Goal: Task Accomplishment & Management: Use online tool/utility

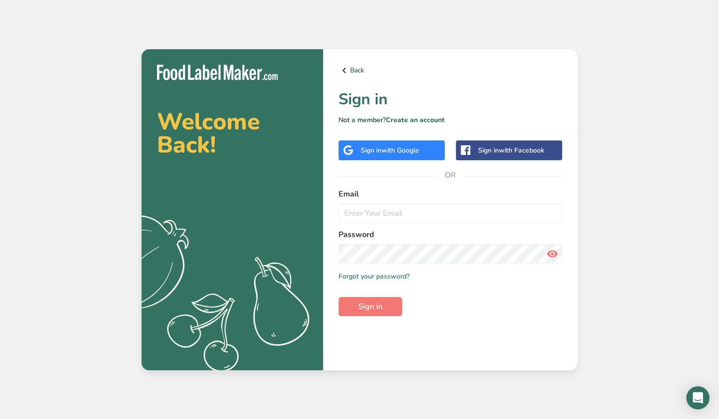
click at [409, 150] on span "with Google" at bounding box center [401, 150] width 38 height 9
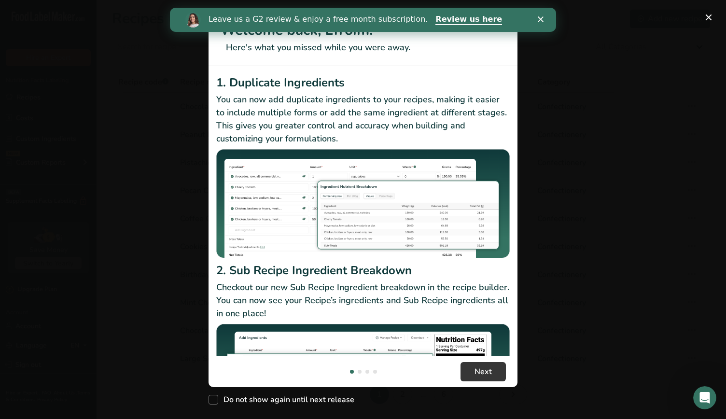
click at [544, 21] on div "Close" at bounding box center [543, 19] width 10 height 6
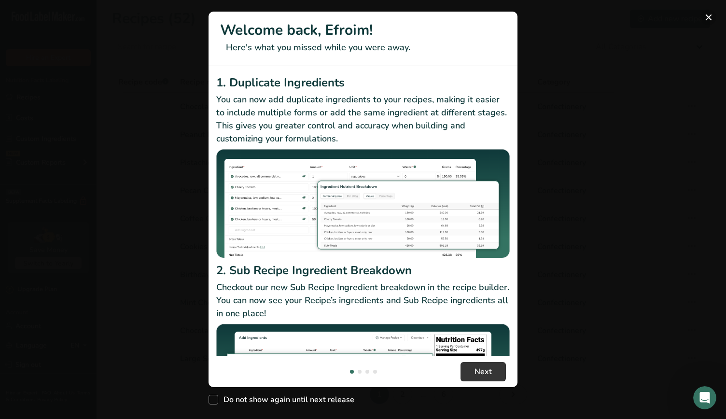
click at [711, 22] on button "New Features" at bounding box center [708, 17] width 15 height 15
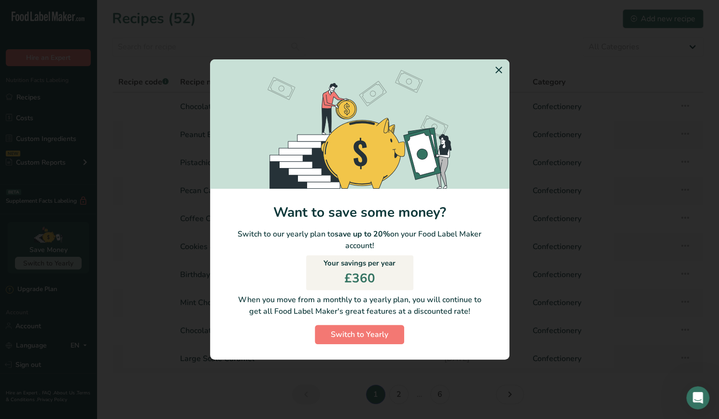
click at [497, 66] on icon "Switch to Yearly Modal" at bounding box center [499, 69] width 12 height 17
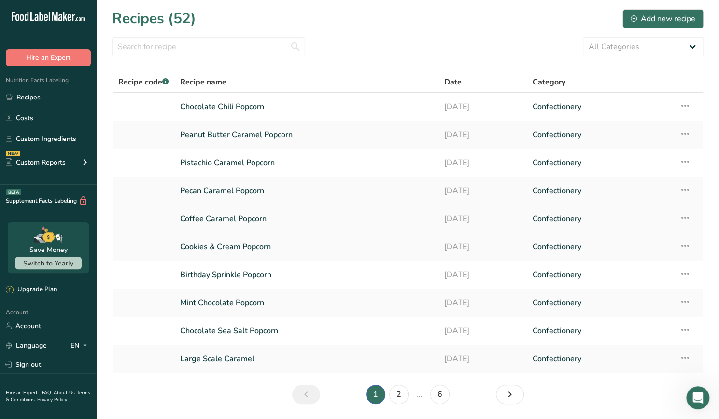
scroll to position [31, 0]
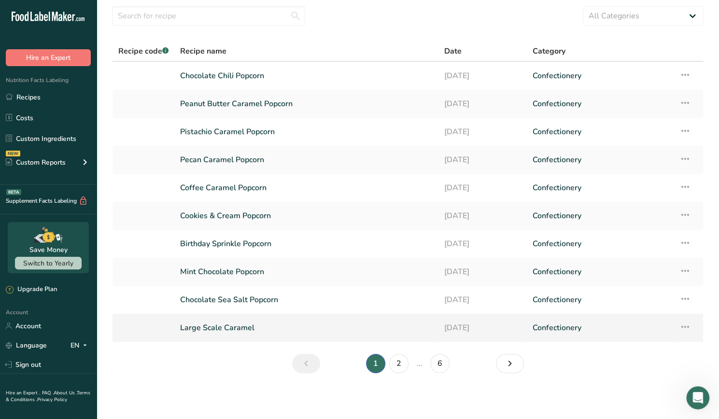
click at [246, 318] on link "Large Scale Caramel" at bounding box center [306, 328] width 253 height 20
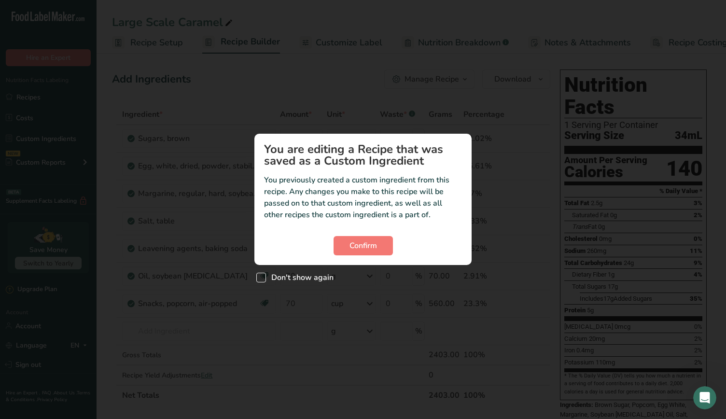
click at [259, 281] on span "Custom ingredient modal" at bounding box center [261, 278] width 10 height 10
click at [259, 281] on input "Don't show again" at bounding box center [259, 277] width 6 height 6
checkbox input "true"
click at [358, 239] on button "Confirm" at bounding box center [363, 245] width 59 height 19
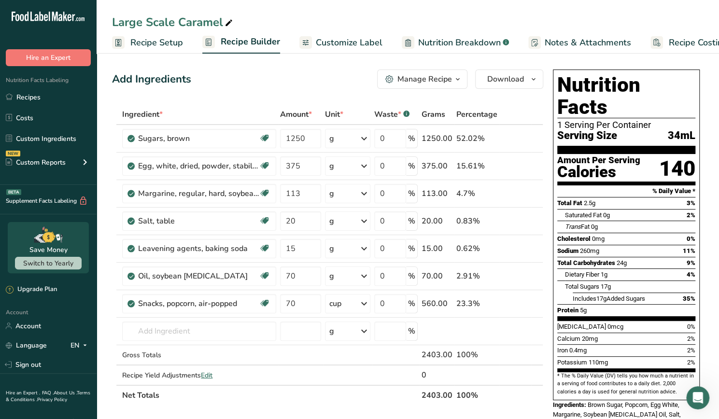
click at [144, 40] on span "Recipe Setup" at bounding box center [156, 42] width 53 height 13
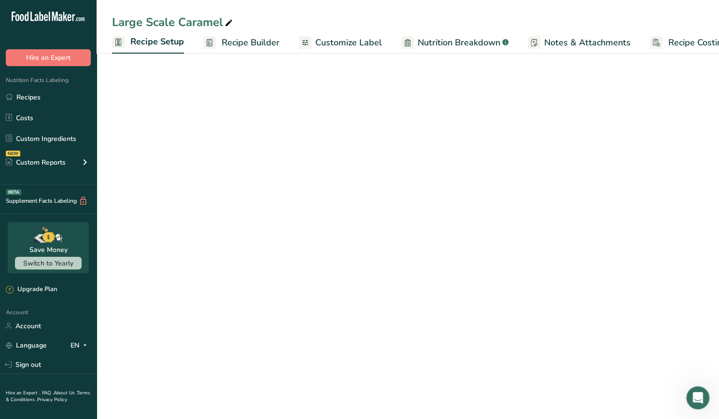
scroll to position [0, 3]
select select "22"
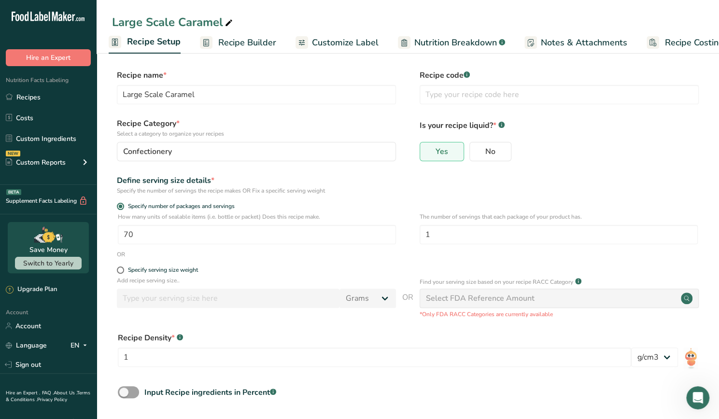
click at [244, 43] on span "Recipe Builder" at bounding box center [247, 42] width 58 height 13
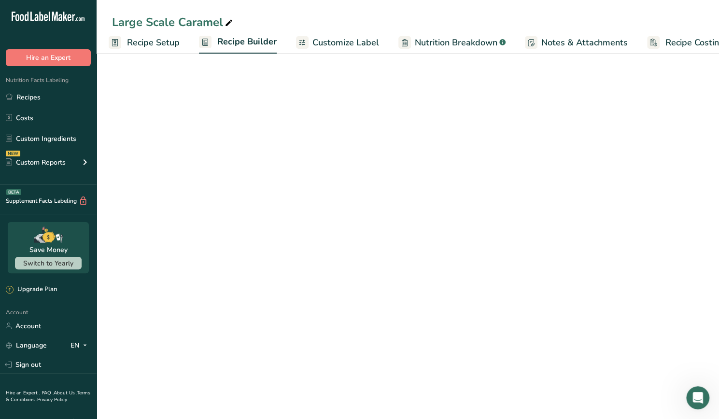
scroll to position [0, 24]
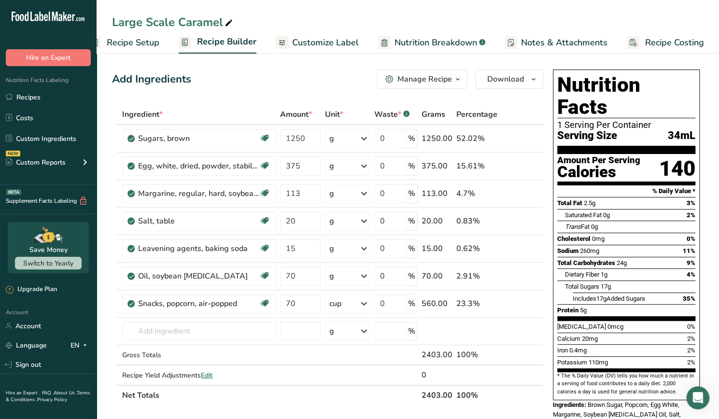
click at [464, 82] on span "button" at bounding box center [458, 79] width 12 height 12
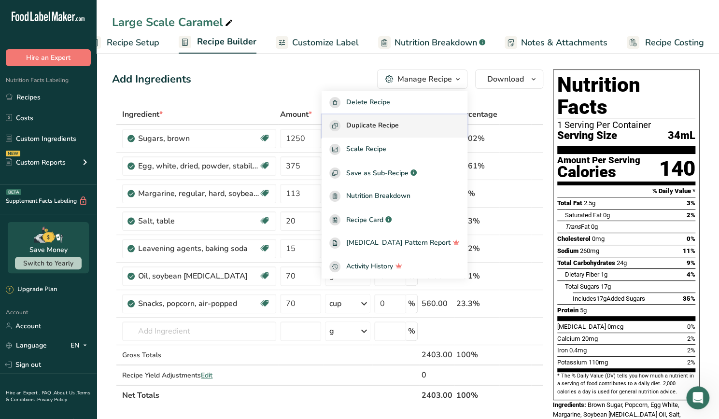
click at [449, 126] on div "Duplicate Recipe" at bounding box center [394, 125] width 130 height 11
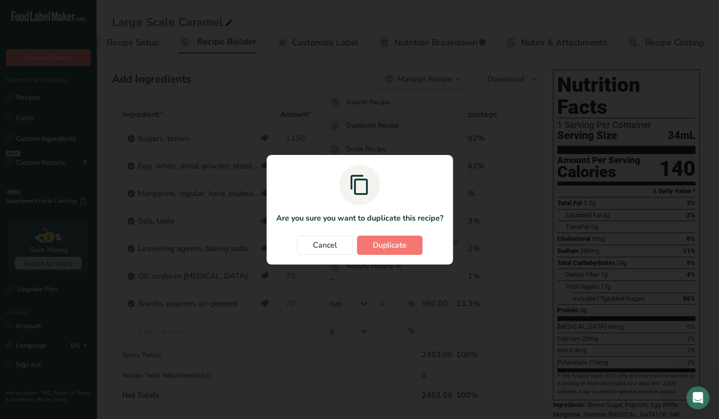
scroll to position [0, 16]
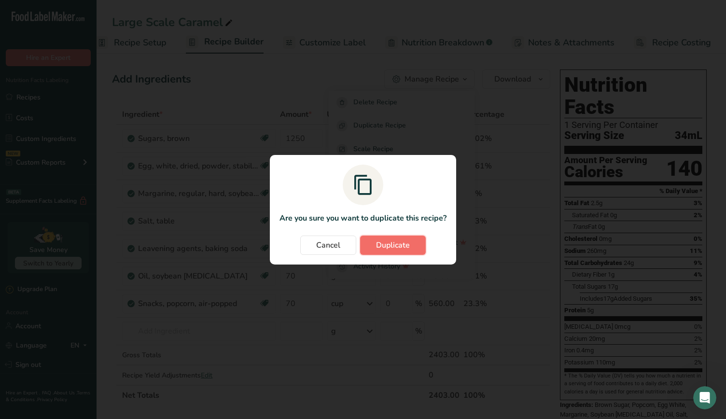
click at [411, 246] on button "Duplicate" at bounding box center [393, 245] width 66 height 19
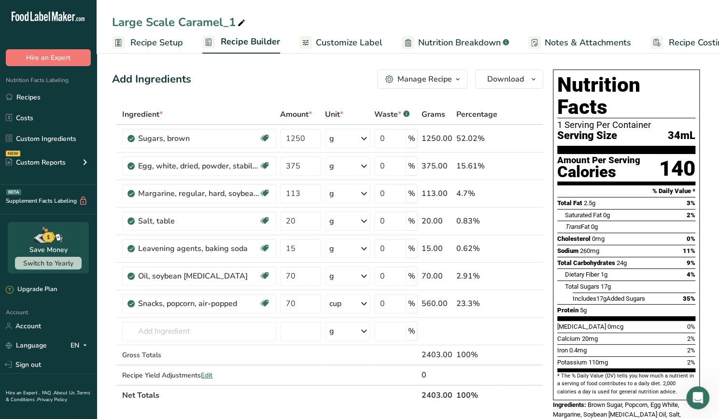
click at [163, 44] on span "Recipe Setup" at bounding box center [156, 42] width 53 height 13
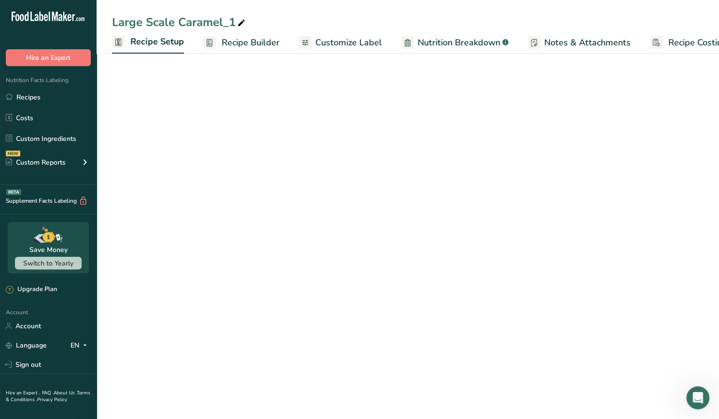
scroll to position [0, 3]
select select "22"
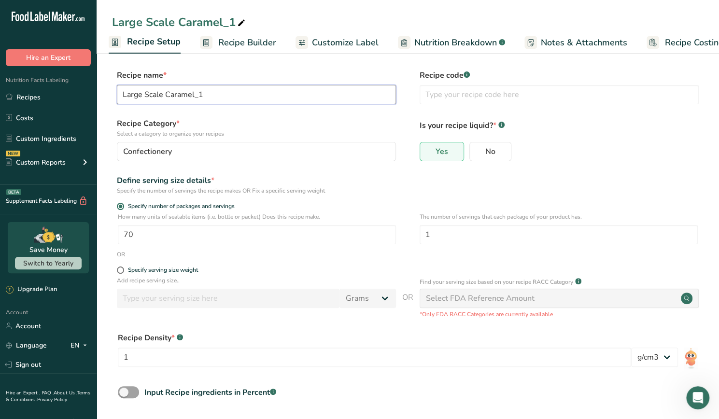
drag, startPoint x: 224, startPoint y: 96, endPoint x: 112, endPoint y: 97, distance: 112.5
click at [112, 97] on section "Recipe name * Large Scale Caramel_1 Recipe code .a-a{fill:#347362;}.b-a{fill:#f…" at bounding box center [408, 255] width 623 height 410
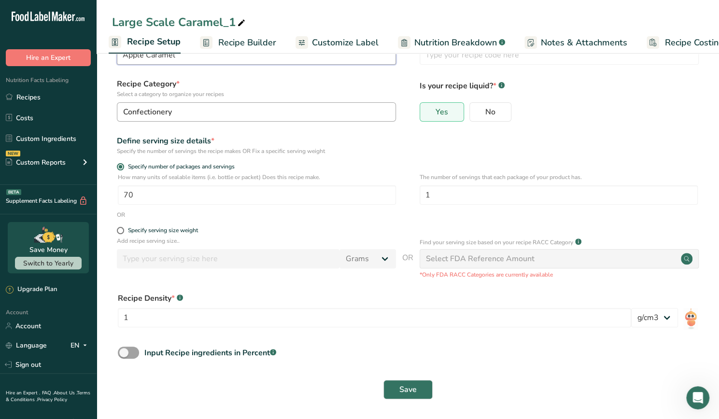
scroll to position [41, 0]
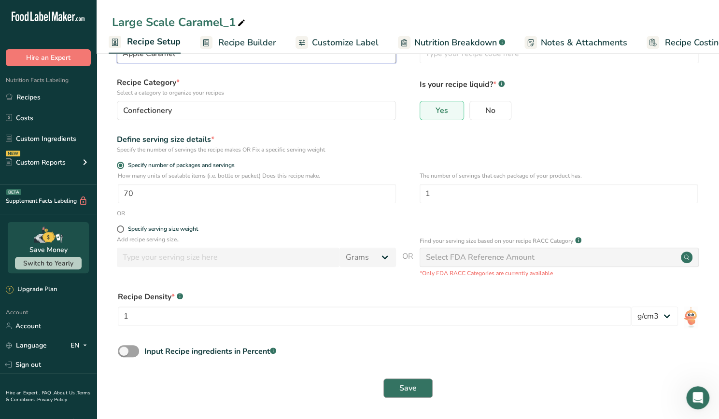
type input "Apple Caramel"
click at [419, 382] on button "Save" at bounding box center [407, 388] width 49 height 19
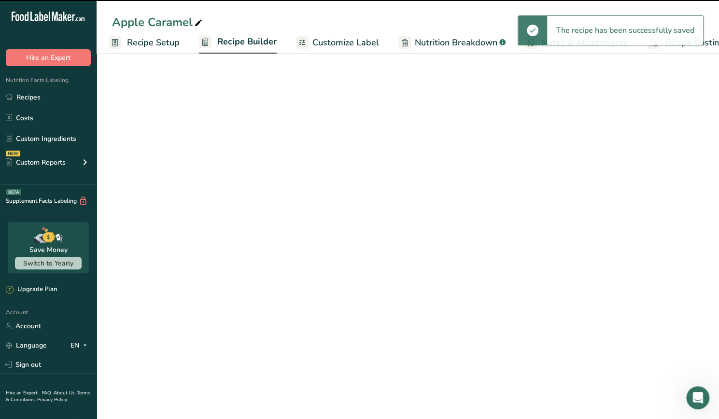
click at [239, 40] on span "Recipe Builder" at bounding box center [246, 41] width 59 height 13
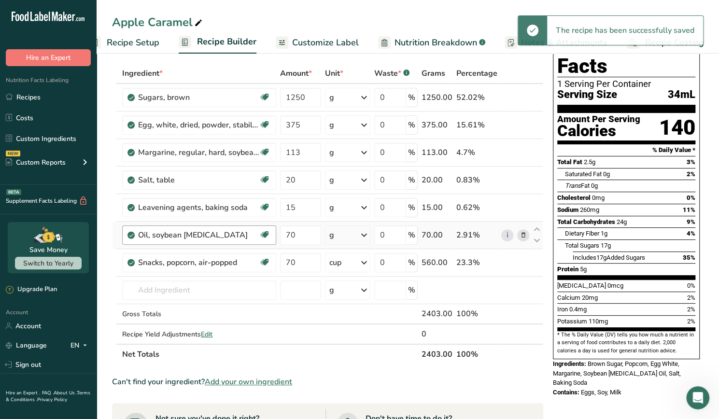
scroll to position [95, 0]
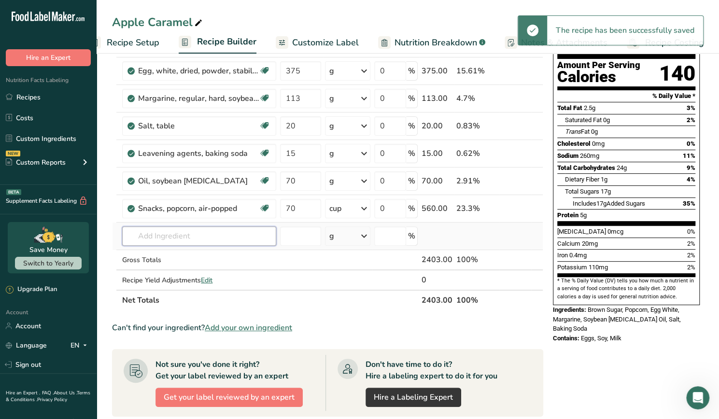
click at [206, 239] on input "text" at bounding box center [199, 236] width 154 height 19
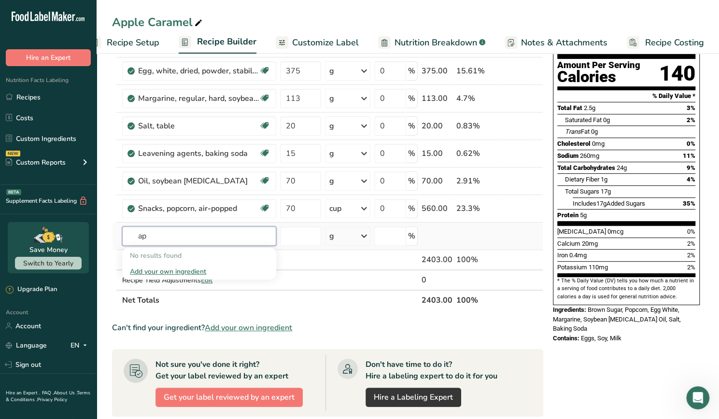
type input "a"
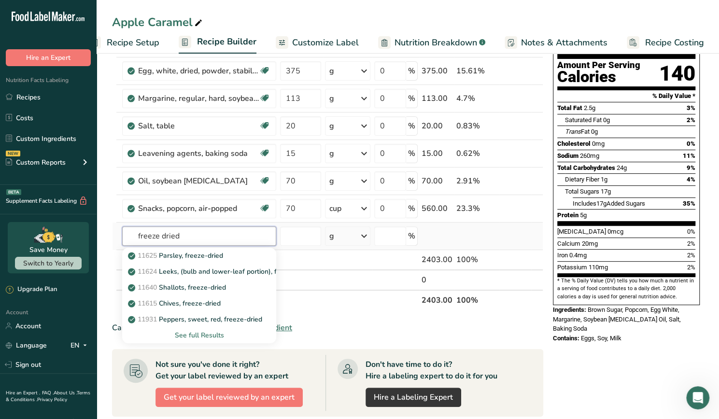
type input "freeze dried"
click at [235, 334] on div "See full Results" at bounding box center [199, 335] width 139 height 10
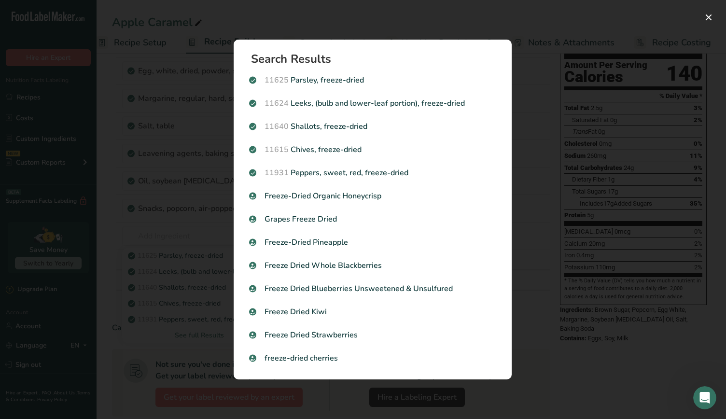
click at [183, 229] on div "Search results modal" at bounding box center [363, 209] width 726 height 419
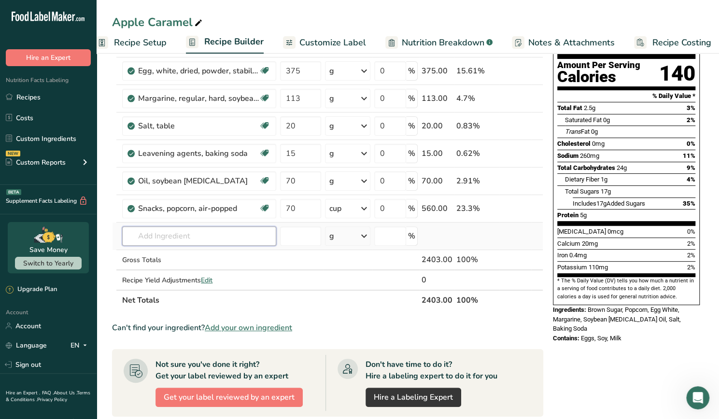
click at [194, 236] on input "text" at bounding box center [199, 236] width 154 height 19
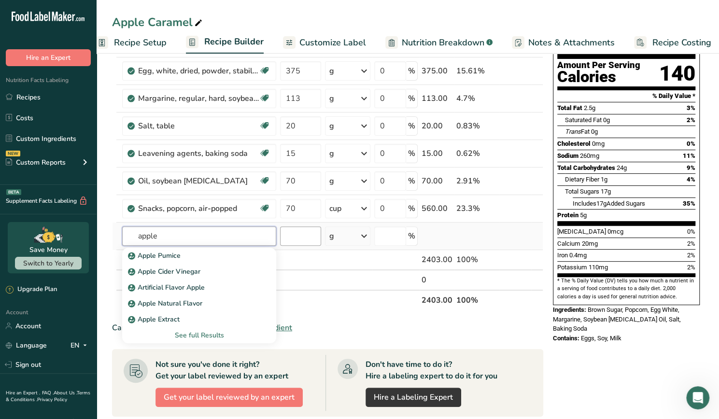
type input "apple"
click at [297, 237] on input "number" at bounding box center [300, 236] width 41 height 19
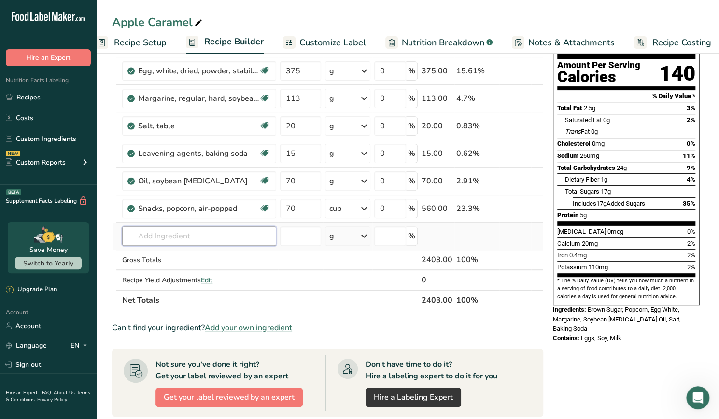
click at [213, 233] on input "text" at bounding box center [199, 236] width 154 height 19
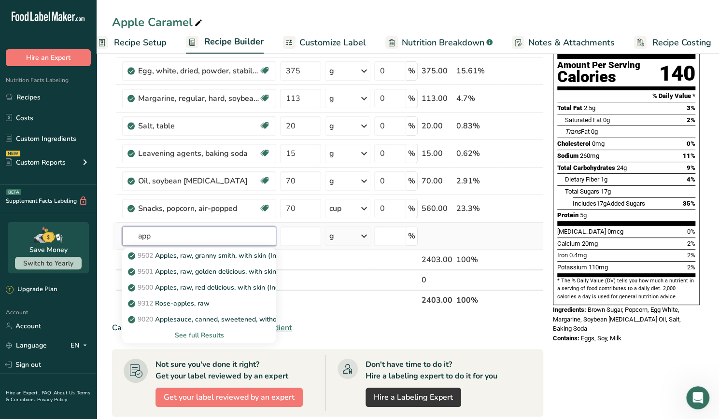
type input "app"
click at [220, 334] on div "See full Results" at bounding box center [199, 335] width 139 height 10
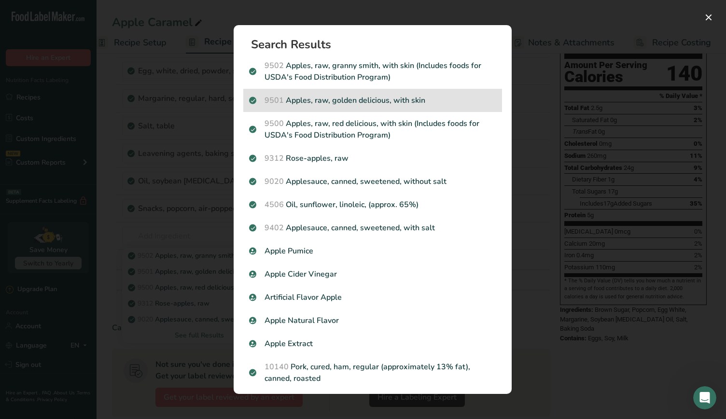
click at [345, 105] on p "9501 Apples, raw, golden delicious, with skin" at bounding box center [372, 101] width 247 height 12
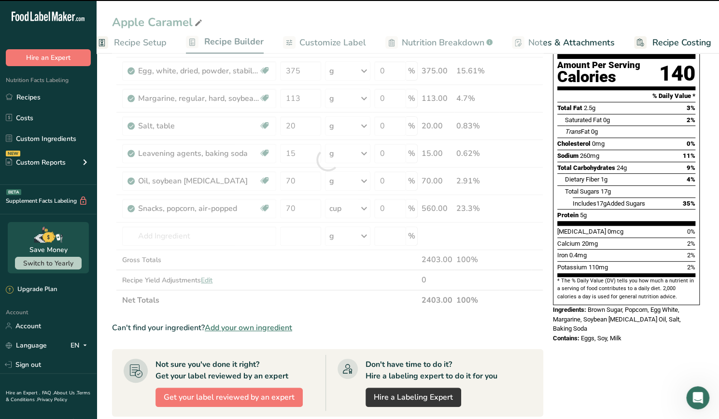
type input "0"
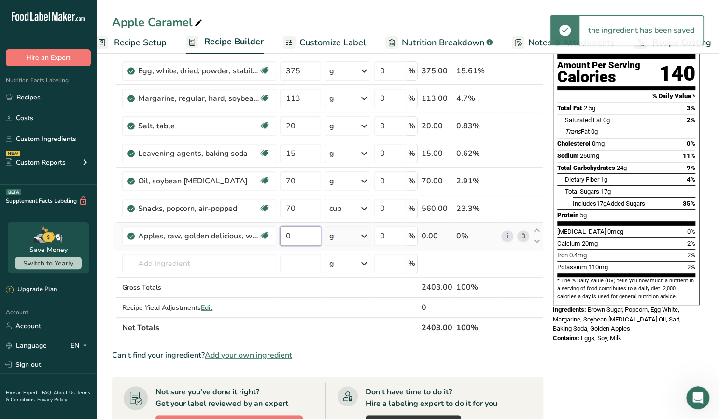
drag, startPoint x: 302, startPoint y: 235, endPoint x: 281, endPoint y: 235, distance: 21.7
click at [281, 235] on input "0" at bounding box center [300, 236] width 41 height 19
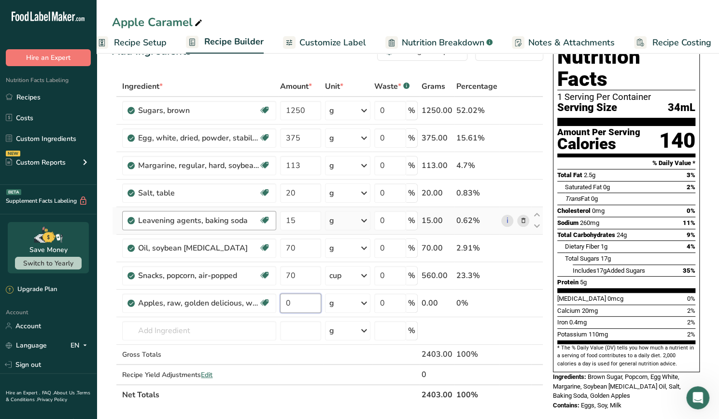
scroll to position [27, 0]
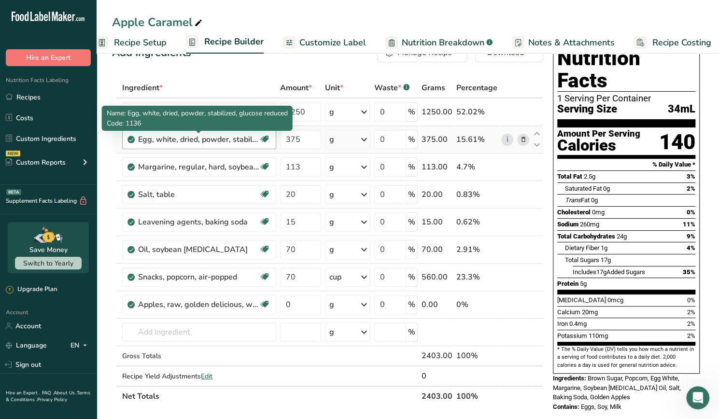
click at [247, 143] on div "Ingredient * Amount * Unit * Waste * .a-a{fill:#347362;}.b-a{fill:#fff;} Grams …" at bounding box center [327, 242] width 431 height 329
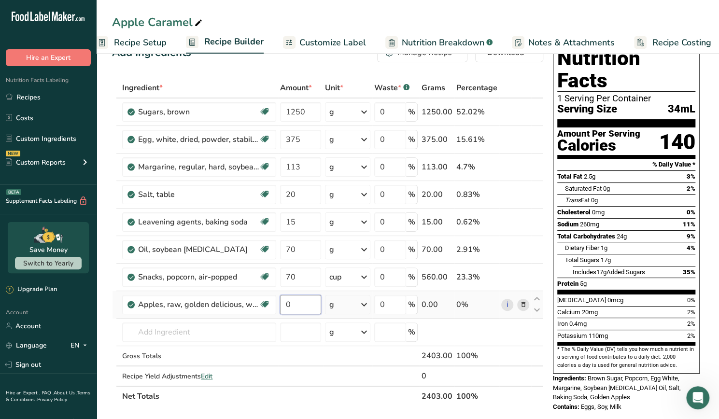
drag, startPoint x: 308, startPoint y: 303, endPoint x: 284, endPoint y: 305, distance: 24.2
click at [284, 305] on input "0" at bounding box center [300, 304] width 41 height 19
drag, startPoint x: 310, startPoint y: 304, endPoint x: 248, endPoint y: 306, distance: 61.9
click at [248, 306] on tr "Apples, raw, golden delicious, with skin Source of Antioxidants [MEDICAL_DATA] …" at bounding box center [328, 305] width 430 height 28
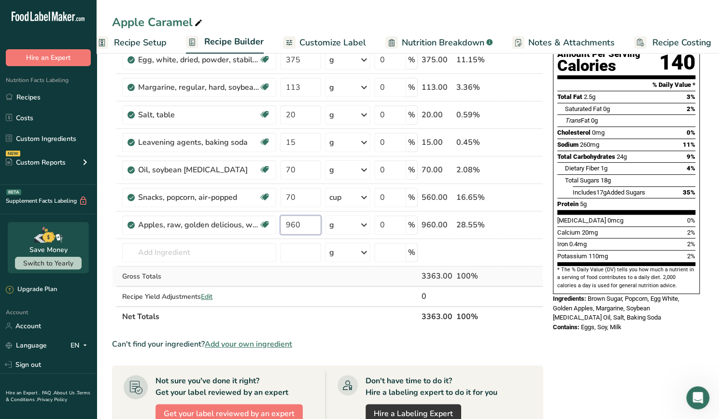
scroll to position [128, 0]
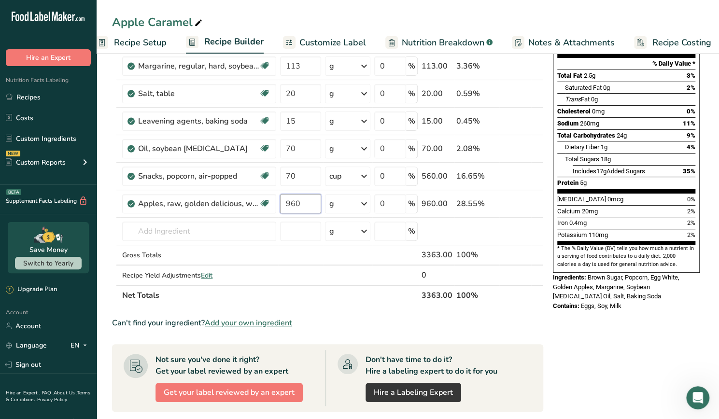
type input "960"
click at [335, 44] on div "Apple Caramel Recipe Setup Recipe Builder Customize Label Nutrition Breakdown .…" at bounding box center [408, 285] width 623 height 724
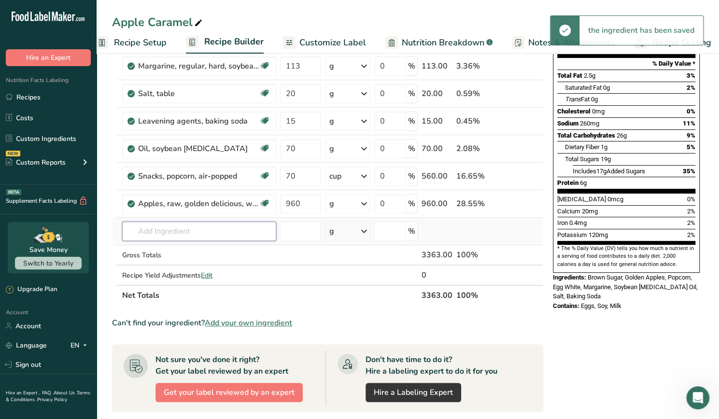
click at [237, 236] on input "text" at bounding box center [199, 231] width 154 height 19
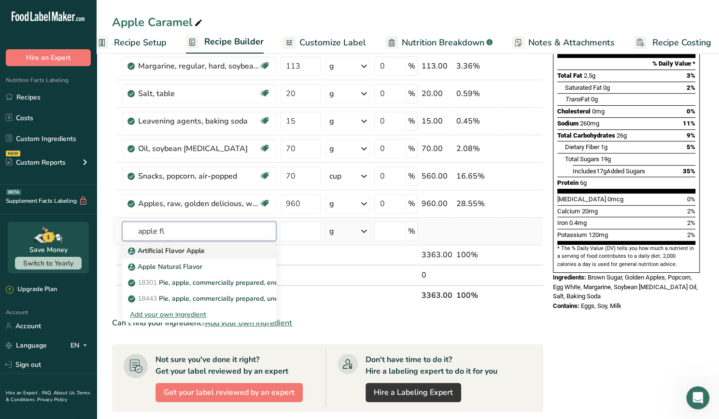
type input "apple fl"
click at [228, 252] on div "Artificial Flavor Apple" at bounding box center [191, 251] width 123 height 10
type input "Artificial Flavor Apple"
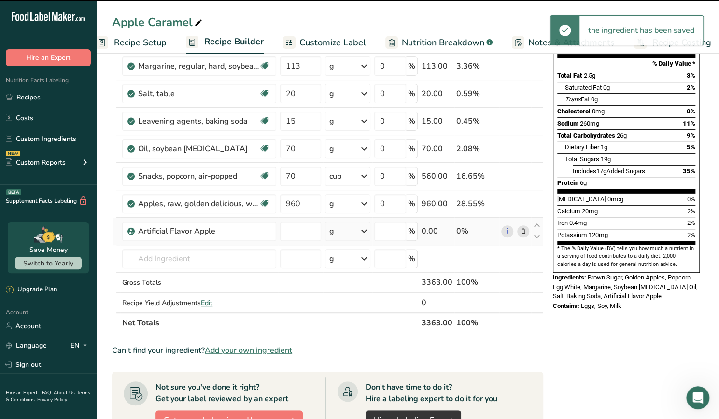
type input "0"
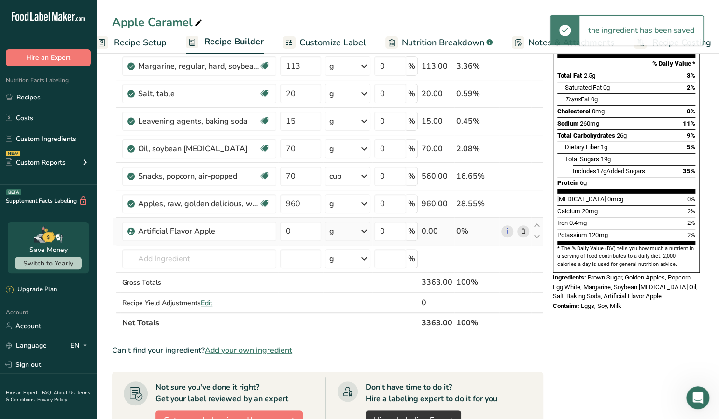
click at [369, 231] on icon at bounding box center [364, 231] width 12 height 17
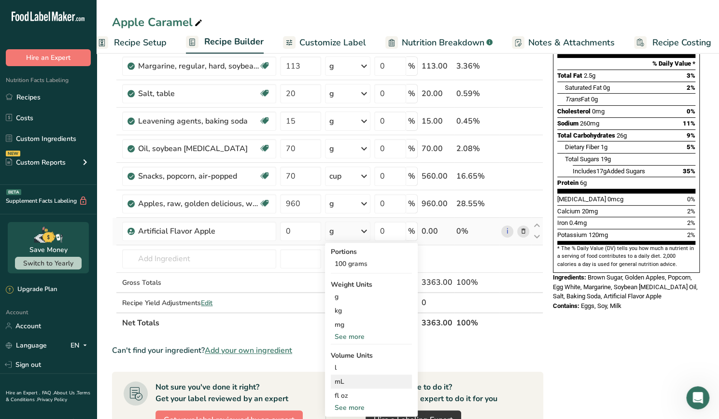
click at [350, 375] on div "mL Volume units require a density conversion. If you know your ingredient's den…" at bounding box center [371, 382] width 81 height 14
click at [353, 378] on div "mL" at bounding box center [371, 382] width 73 height 10
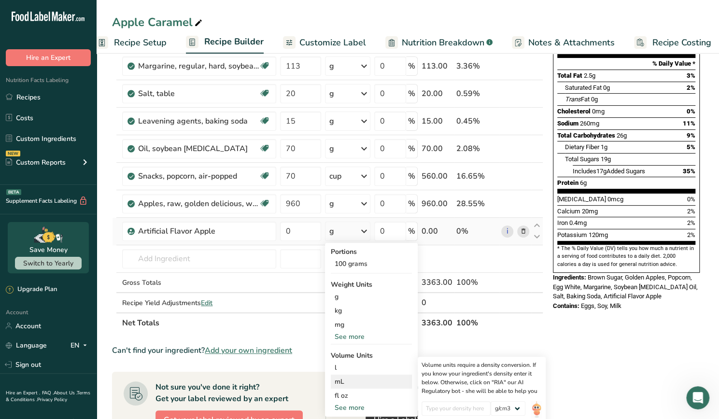
click at [343, 377] on div "mL" at bounding box center [371, 382] width 73 height 10
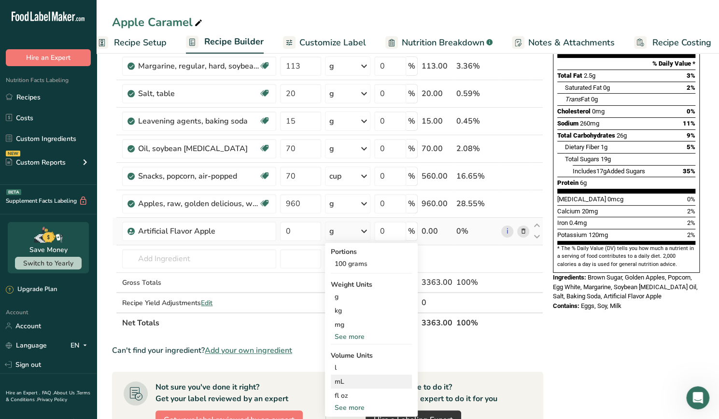
click at [343, 377] on div "mL" at bounding box center [371, 382] width 73 height 10
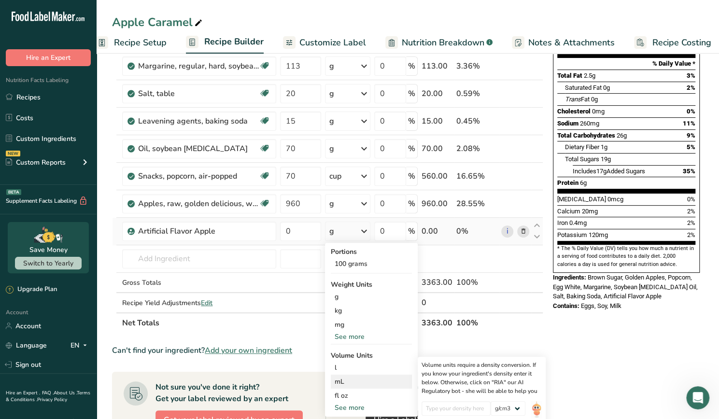
click at [343, 377] on div "mL" at bounding box center [371, 382] width 73 height 10
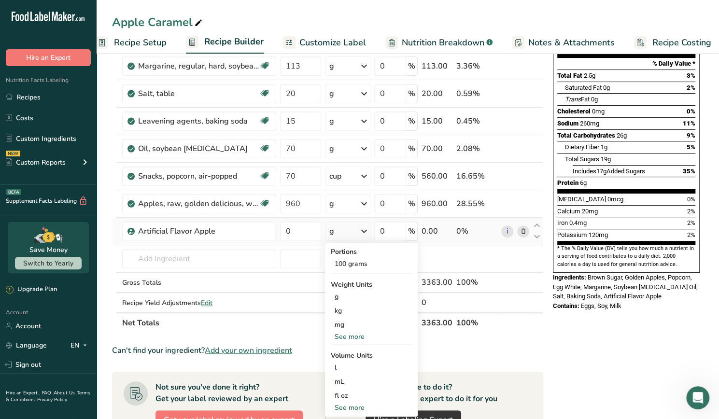
click at [370, 223] on icon at bounding box center [364, 231] width 12 height 17
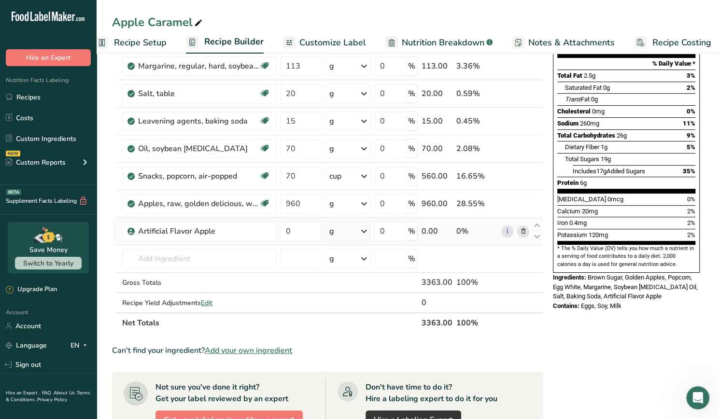
click at [367, 231] on icon at bounding box center [364, 231] width 12 height 17
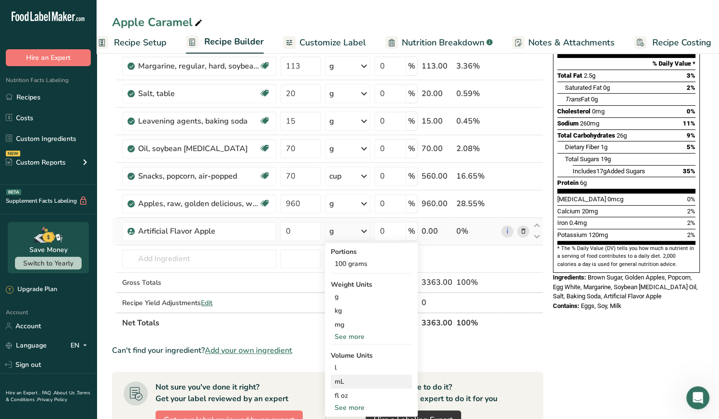
click at [350, 379] on div "mL" at bounding box center [371, 382] width 73 height 10
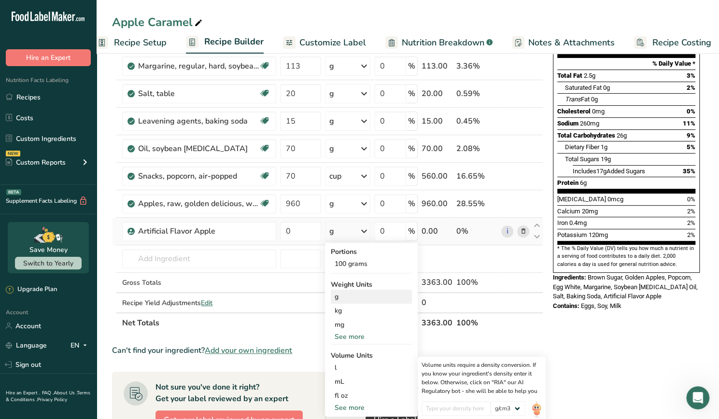
click at [365, 296] on div "g" at bounding box center [371, 297] width 81 height 14
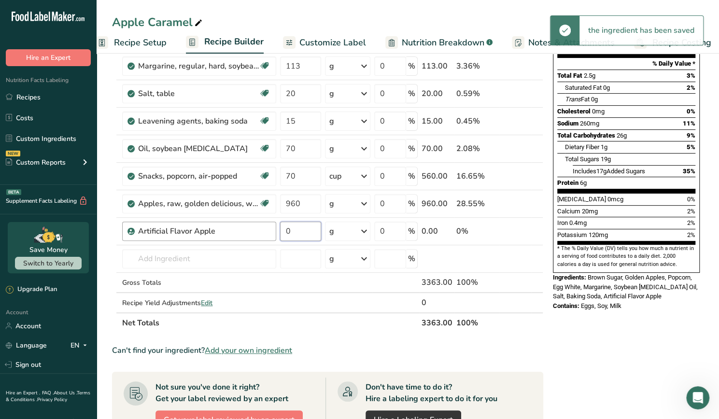
drag, startPoint x: 302, startPoint y: 227, endPoint x: 275, endPoint y: 227, distance: 27.1
click at [275, 227] on tr "Artificial Flavor Apple 0 g Portions 100 grams Weight Units g kg mg See more Vo…" at bounding box center [328, 232] width 430 height 28
type input "5"
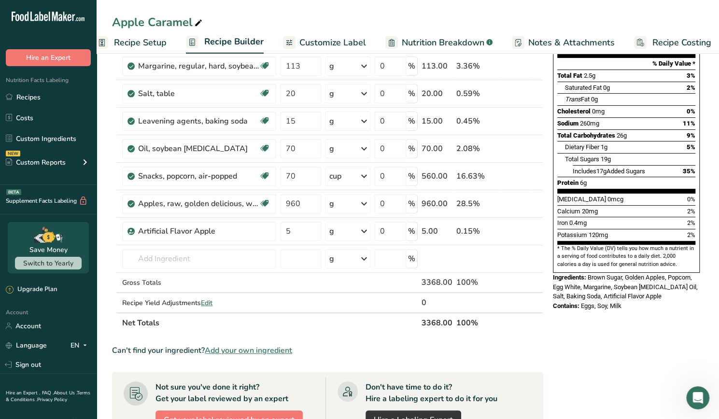
click at [357, 42] on div "Apple Caramel Recipe Setup Recipe Builder Customize Label Nutrition Breakdown .…" at bounding box center [408, 299] width 623 height 752
click at [349, 43] on span "Customize Label" at bounding box center [332, 42] width 67 height 13
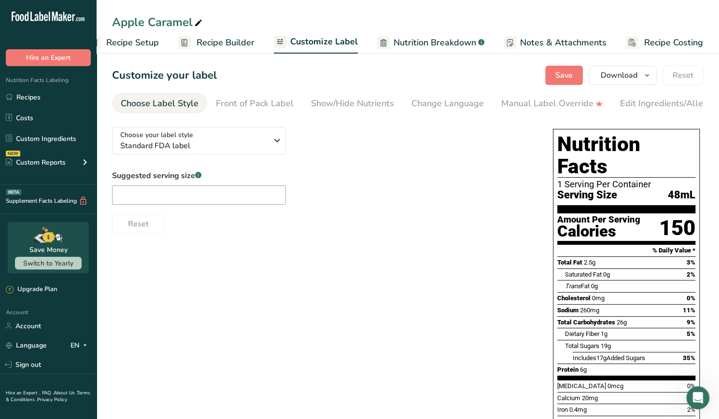
click at [155, 40] on span "Recipe Setup" at bounding box center [132, 42] width 53 height 13
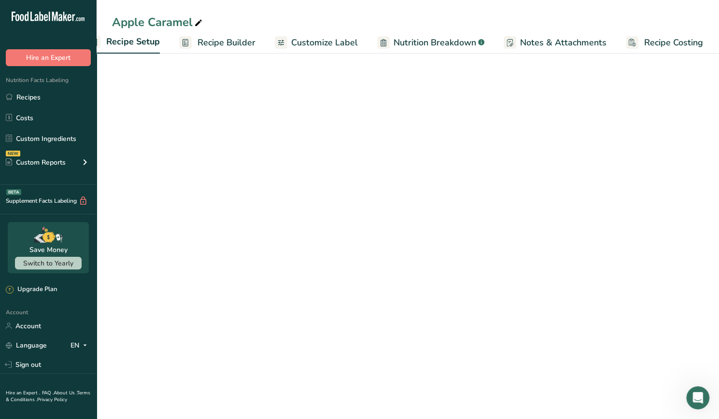
scroll to position [0, 3]
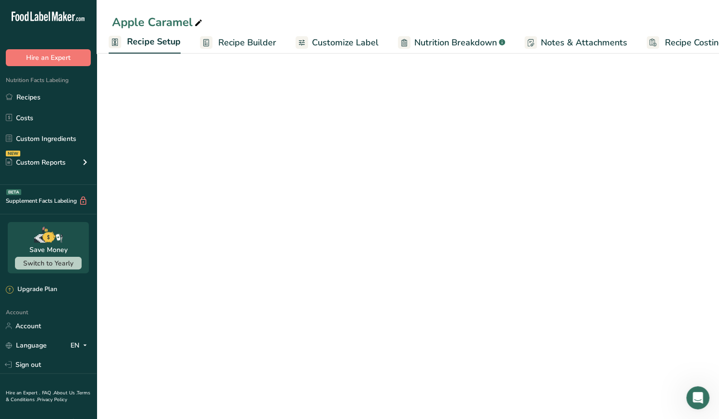
select select "22"
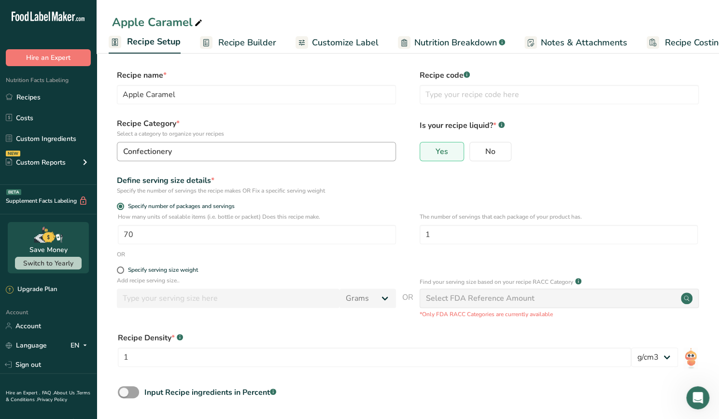
scroll to position [3, 0]
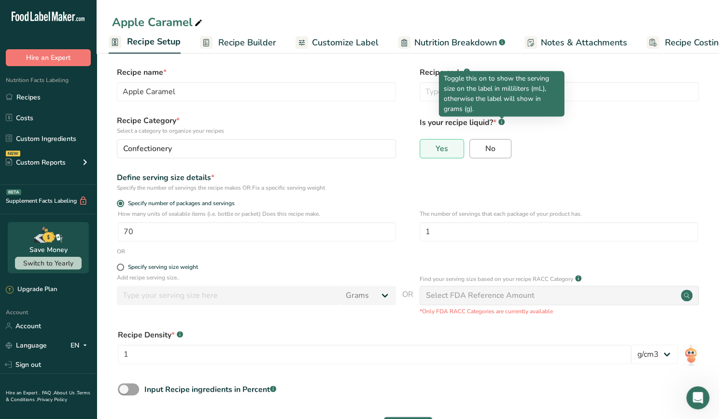
click at [493, 149] on span "No" at bounding box center [490, 149] width 10 height 10
click at [476, 149] on input "No" at bounding box center [473, 148] width 6 height 6
radio input "true"
radio input "false"
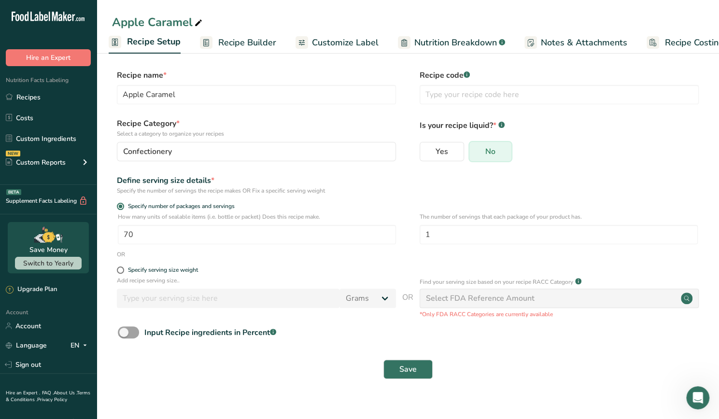
scroll to position [0, 0]
click at [399, 367] on span "Save" at bounding box center [407, 370] width 17 height 12
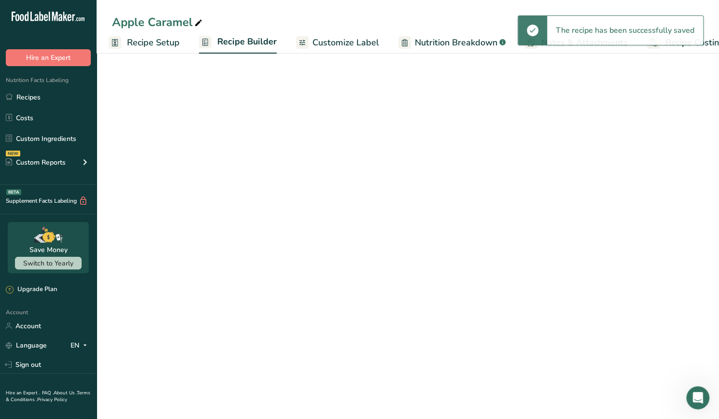
click at [336, 40] on span "Customize Label" at bounding box center [345, 42] width 67 height 13
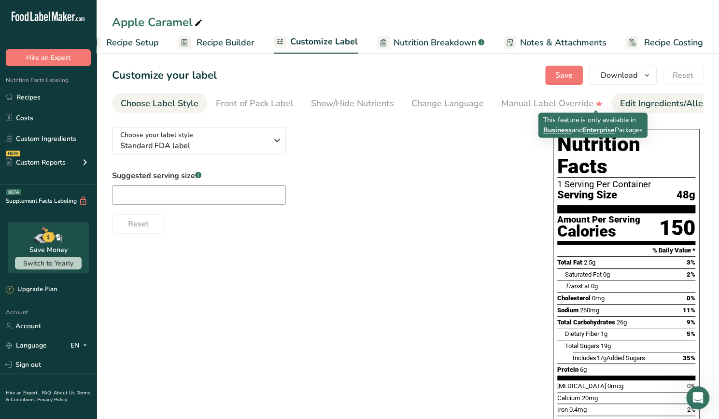
click at [613, 108] on li "Edit Ingredients/Allergens List" at bounding box center [681, 103] width 140 height 21
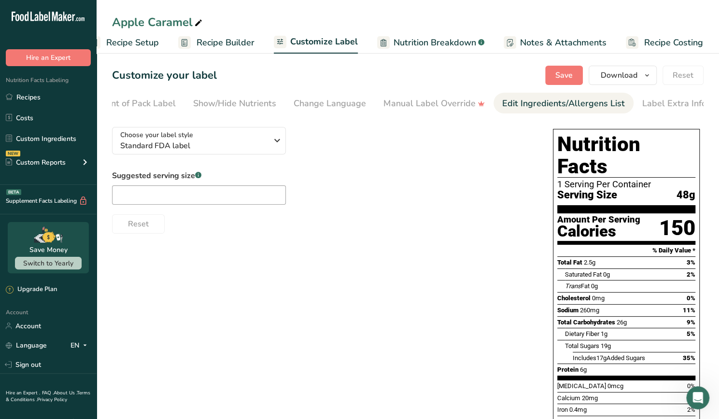
scroll to position [0, 122]
click at [583, 106] on div "Edit Ingredients/Allergens List" at bounding box center [559, 103] width 123 height 13
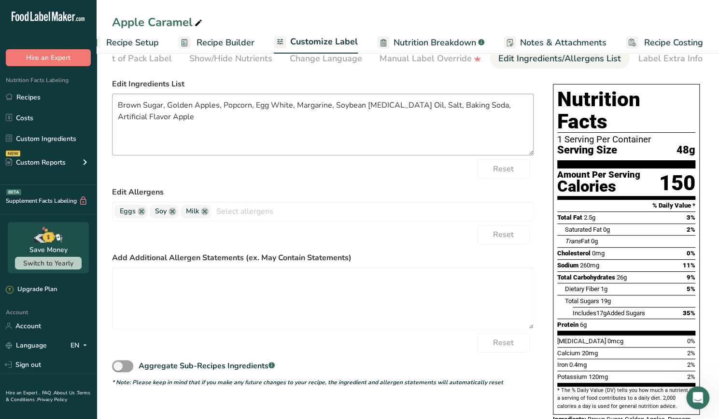
scroll to position [86, 0]
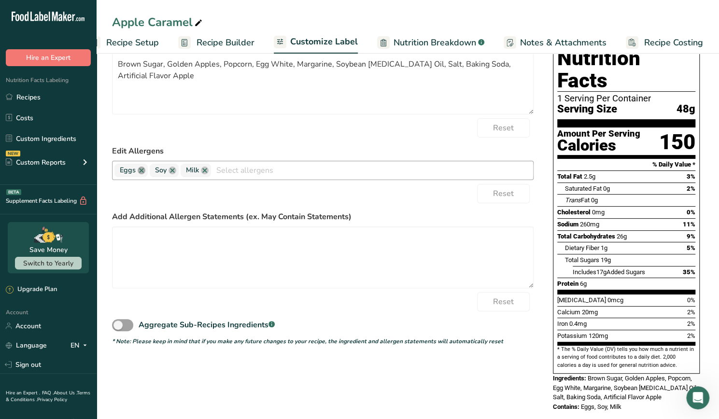
click at [141, 174] on link at bounding box center [142, 171] width 8 height 8
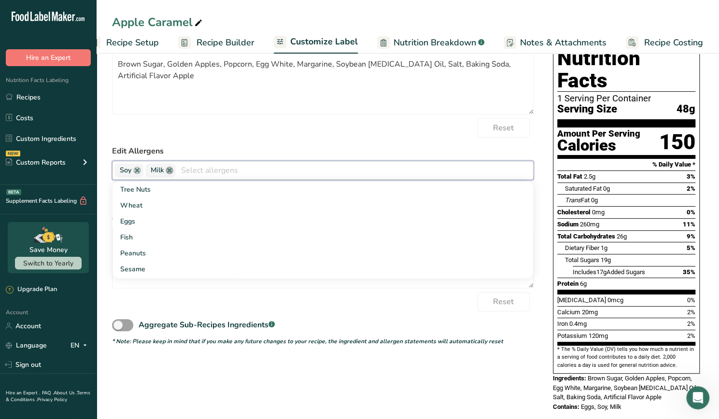
click at [169, 174] on link at bounding box center [170, 171] width 8 height 8
click at [227, 137] on div "Reset" at bounding box center [323, 127] width 422 height 19
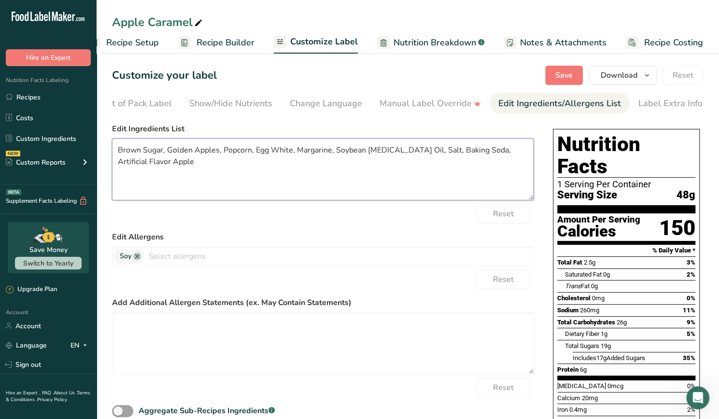
drag, startPoint x: 255, startPoint y: 154, endPoint x: 291, endPoint y: 157, distance: 36.4
click at [291, 157] on textarea "Brown Sugar, Golden Apples, Popcorn, Egg White, Margarine, Soybean [MEDICAL_DAT…" at bounding box center [323, 170] width 422 height 62
click at [64, 97] on link "Recipes" at bounding box center [48, 97] width 97 height 18
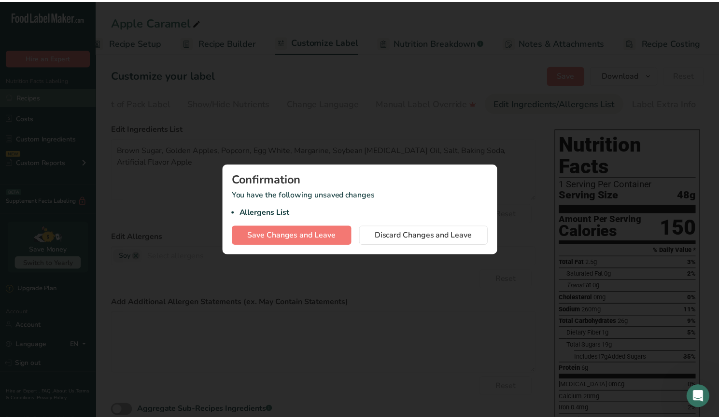
scroll to position [0, 16]
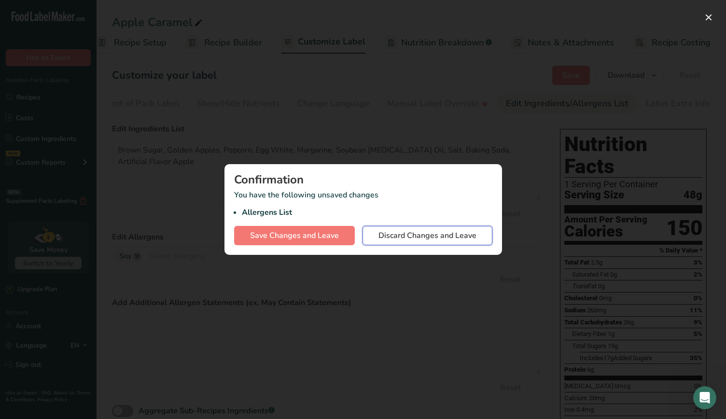
click at [385, 237] on span "Discard Changes and Leave" at bounding box center [428, 236] width 98 height 12
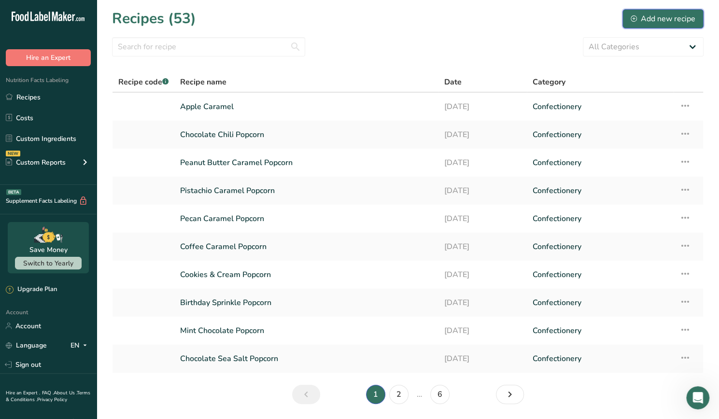
click at [656, 19] on div "Add new recipe" at bounding box center [663, 19] width 65 height 12
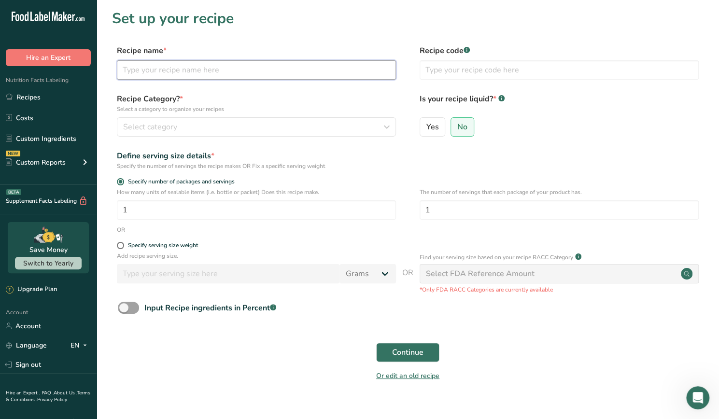
click at [273, 68] on input "text" at bounding box center [256, 69] width 279 height 19
type input "Apple Caramel"
click at [205, 212] on input "1" at bounding box center [256, 209] width 279 height 19
drag, startPoint x: 200, startPoint y: 213, endPoint x: 118, endPoint y: 207, distance: 82.3
click at [118, 207] on input "1" at bounding box center [256, 209] width 279 height 19
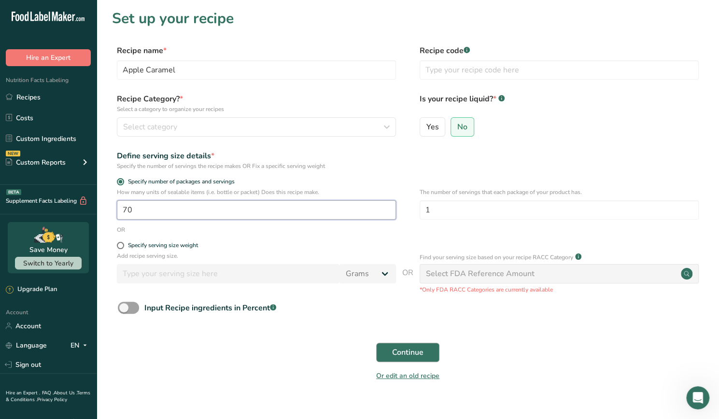
type input "70"
click at [428, 359] on button "Continue" at bounding box center [407, 352] width 63 height 19
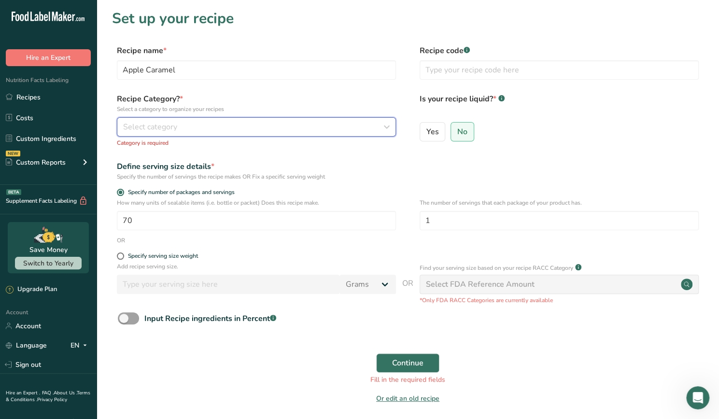
click at [289, 123] on div "Select category" at bounding box center [253, 127] width 261 height 12
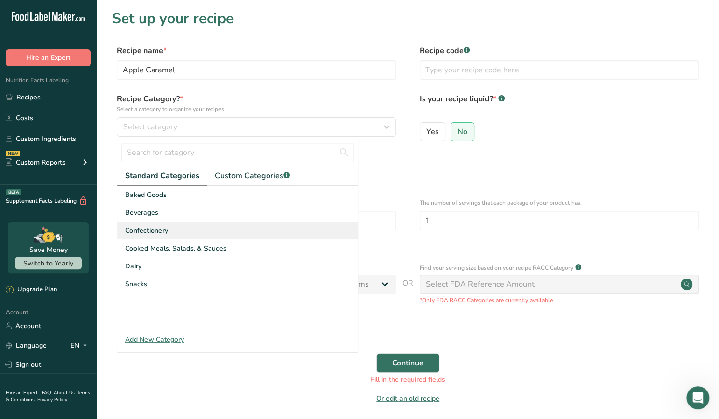
click at [269, 230] on div "Confectionery" at bounding box center [237, 231] width 241 height 18
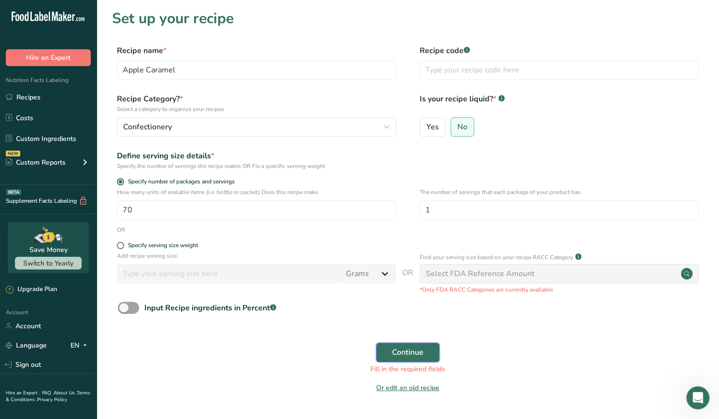
click at [407, 355] on span "Continue" at bounding box center [407, 353] width 31 height 12
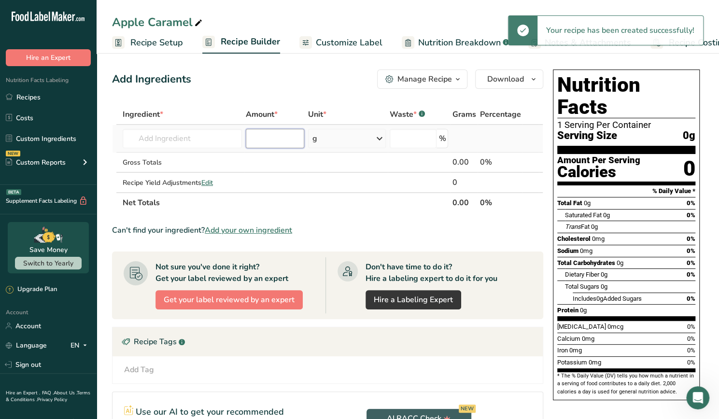
click at [258, 142] on input "number" at bounding box center [275, 138] width 58 height 19
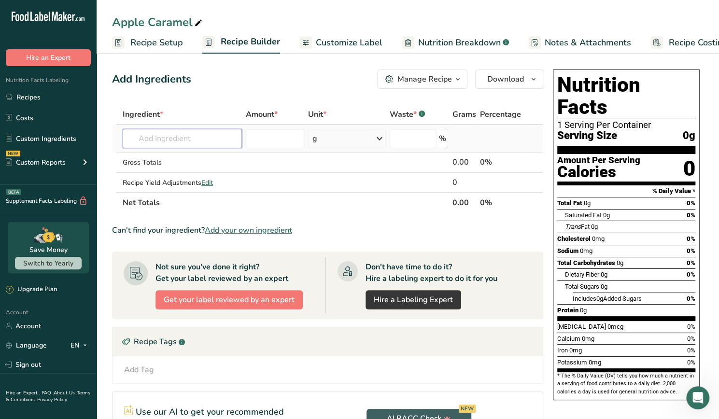
click at [219, 141] on input "text" at bounding box center [182, 138] width 119 height 19
type input "large sca"
click at [207, 160] on div "Large Scale Caramel" at bounding box center [174, 158] width 88 height 10
type input "Large Scale Caramel"
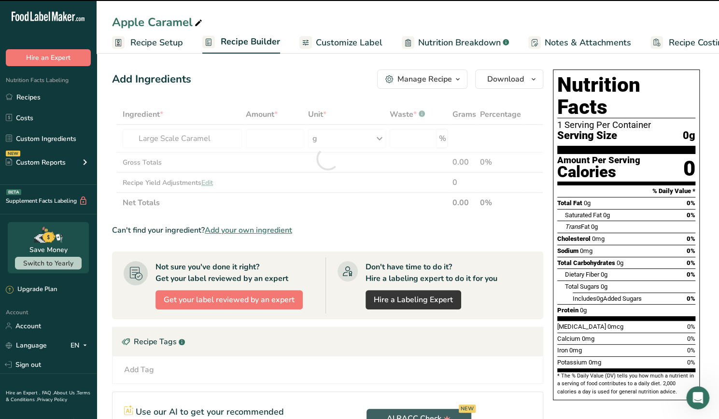
type input "0"
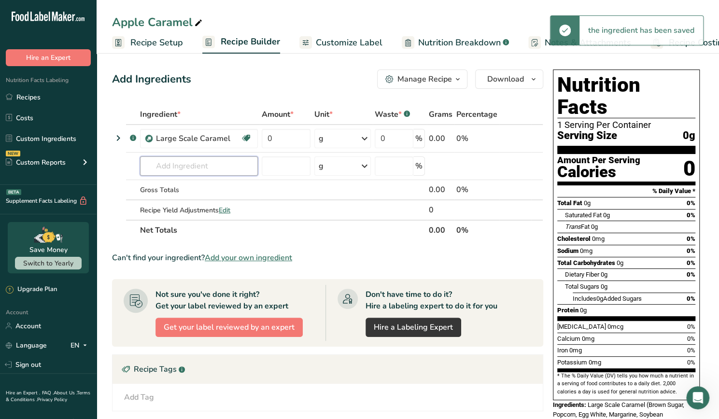
click at [194, 165] on input "text" at bounding box center [199, 165] width 118 height 19
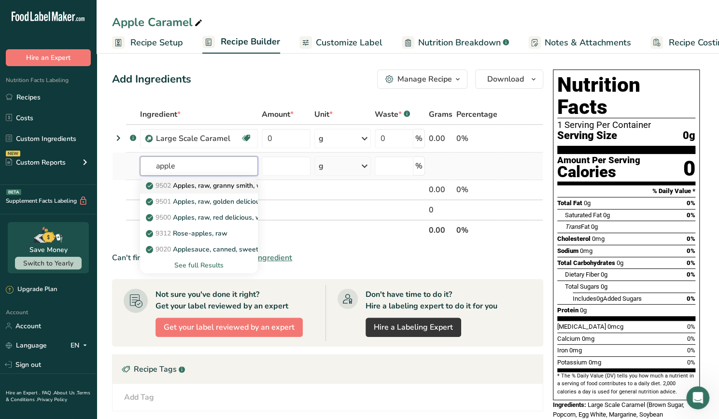
type input "apple"
click at [213, 178] on link "9502 Apples, raw, granny [PERSON_NAME], with skin (Includes foods for USDA's Fo…" at bounding box center [199, 186] width 118 height 16
type input "Apples, raw, granny smith, with skin (Includes foods for USDA's Food Distributi…"
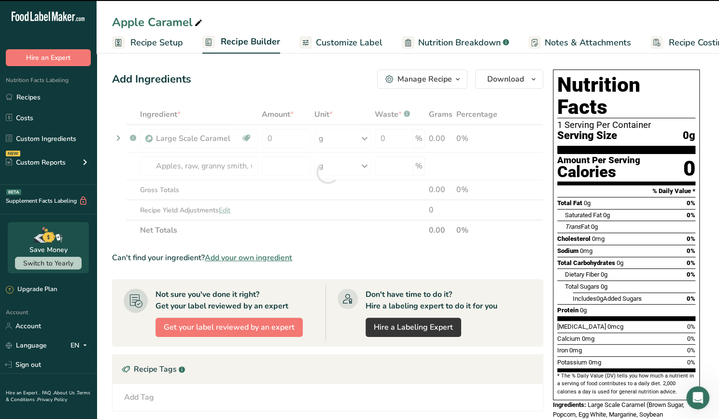
click at [272, 168] on div at bounding box center [327, 172] width 431 height 136
type input "0"
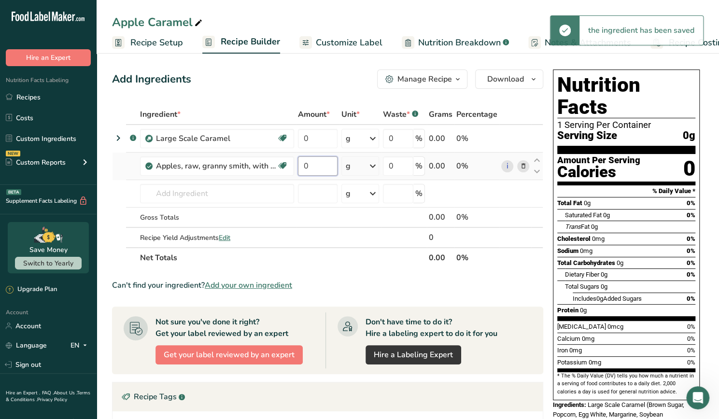
click at [307, 169] on input "0" at bounding box center [318, 165] width 40 height 19
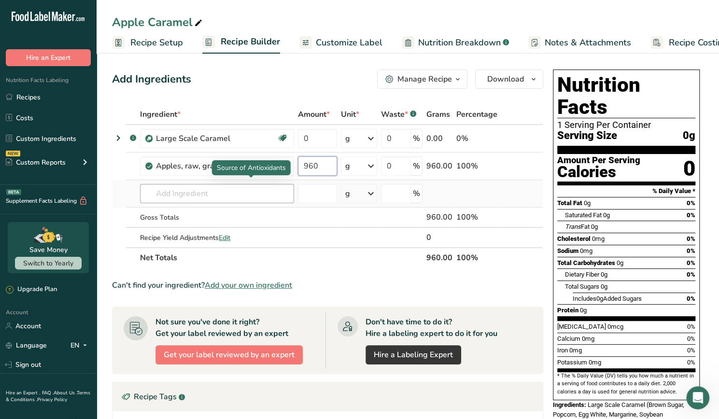
type input "960"
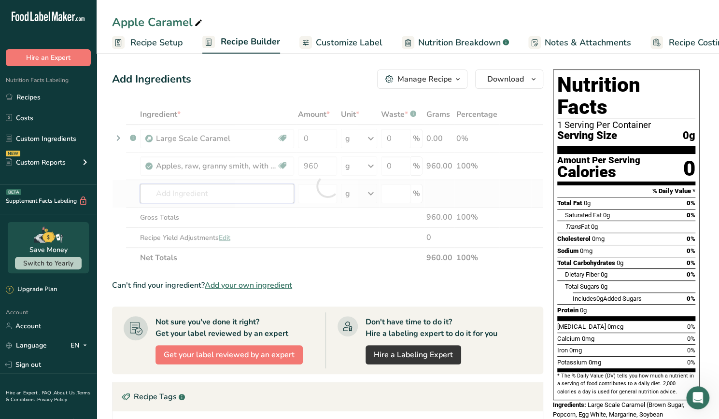
click at [209, 198] on div "Ingredient * Amount * Unit * Waste * .a-a{fill:#347362;}.b-a{fill:#fff;} Grams …" at bounding box center [327, 186] width 431 height 164
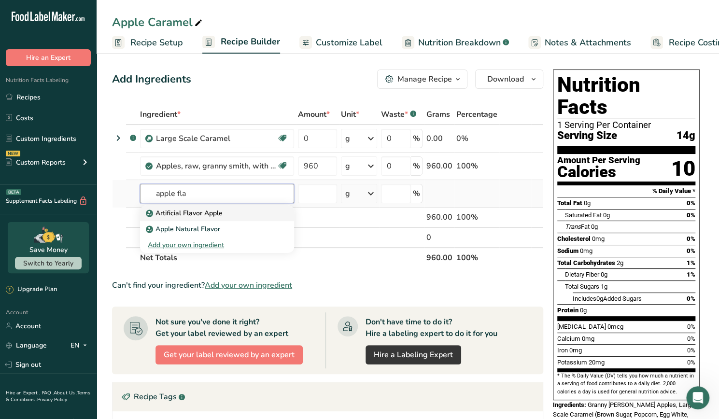
type input "apple fla"
click at [213, 217] on p "Artificial Flavor Apple" at bounding box center [185, 213] width 75 height 10
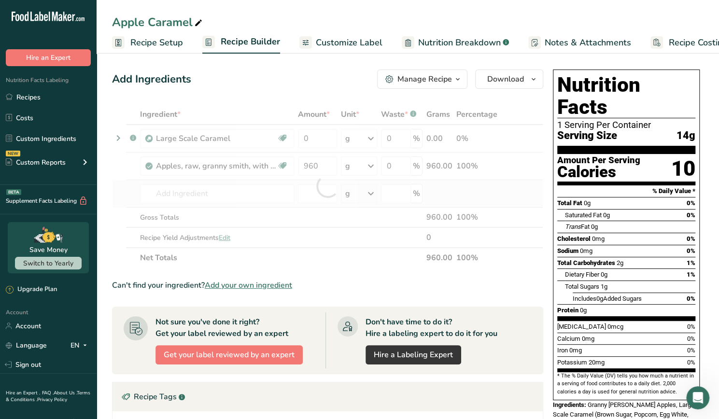
type input "Artificial Flavor Apple"
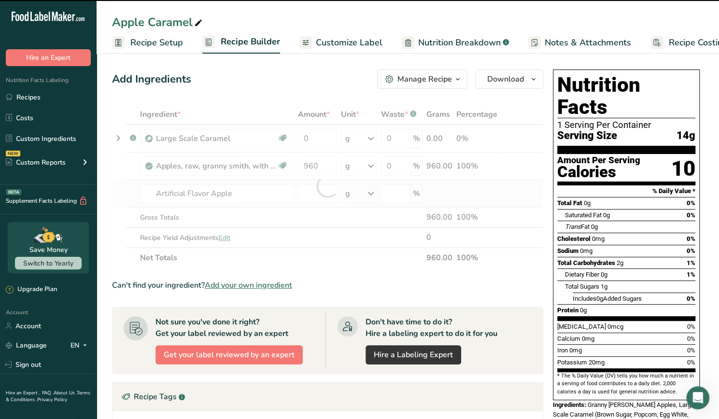
type input "0"
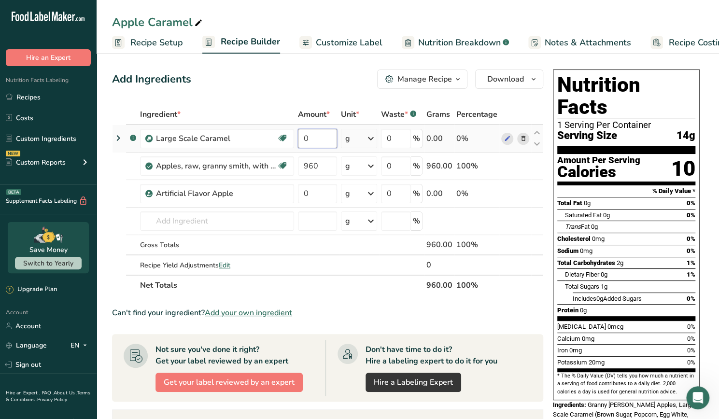
drag, startPoint x: 320, startPoint y: 136, endPoint x: 301, endPoint y: 139, distance: 19.1
click at [301, 139] on input "0" at bounding box center [317, 138] width 39 height 19
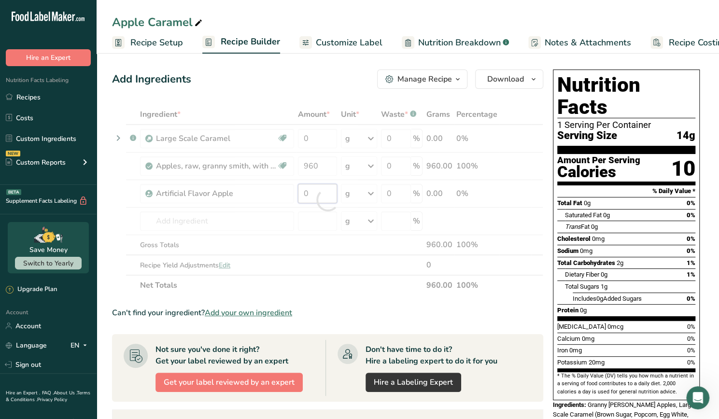
drag, startPoint x: 318, startPoint y: 196, endPoint x: 293, endPoint y: 196, distance: 24.6
click at [293, 196] on div "Ingredient * Amount * Unit * Waste * .a-a{fill:#347362;}.b-a{fill:#fff;} Grams …" at bounding box center [327, 199] width 431 height 191
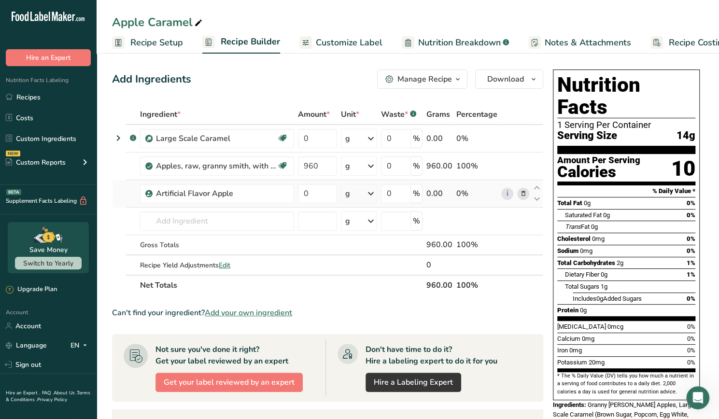
click at [361, 197] on div "Ingredient * Amount * Unit * Waste * .a-a{fill:#347362;}.b-a{fill:#fff;} Grams …" at bounding box center [327, 199] width 431 height 191
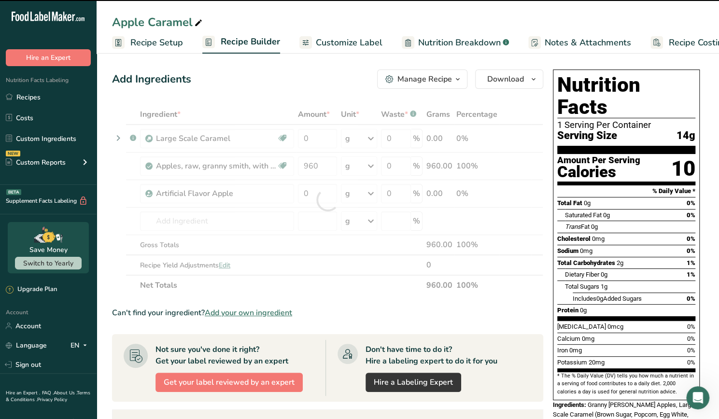
click at [374, 197] on icon at bounding box center [371, 193] width 12 height 17
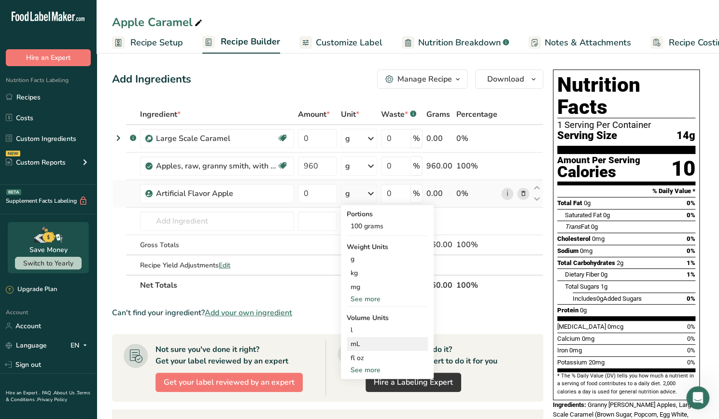
click at [373, 341] on div "mL" at bounding box center [387, 344] width 73 height 10
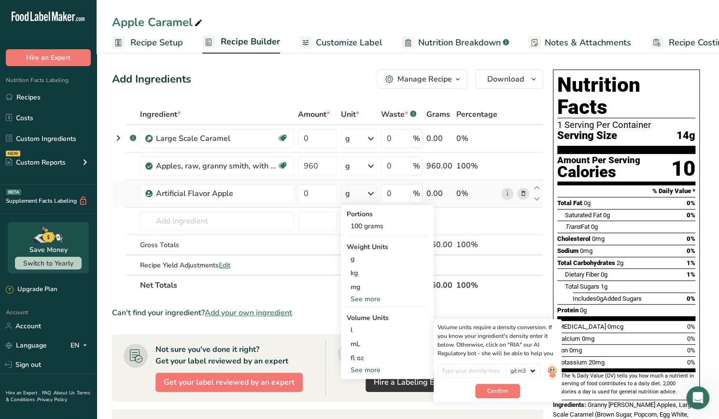
click at [366, 370] on div "See more" at bounding box center [387, 370] width 81 height 10
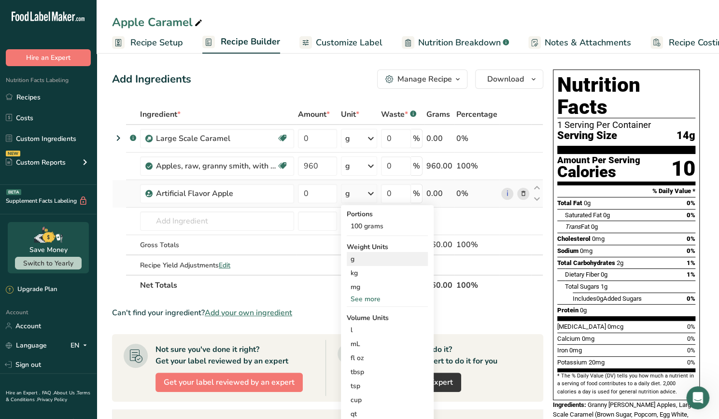
click at [357, 261] on div "g" at bounding box center [387, 259] width 81 height 14
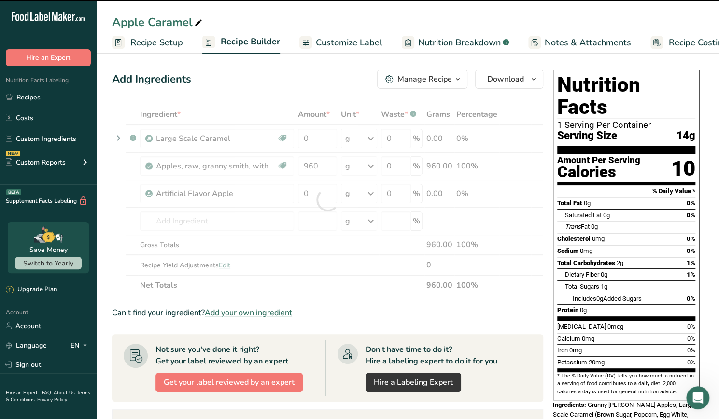
click at [315, 195] on div at bounding box center [327, 199] width 431 height 191
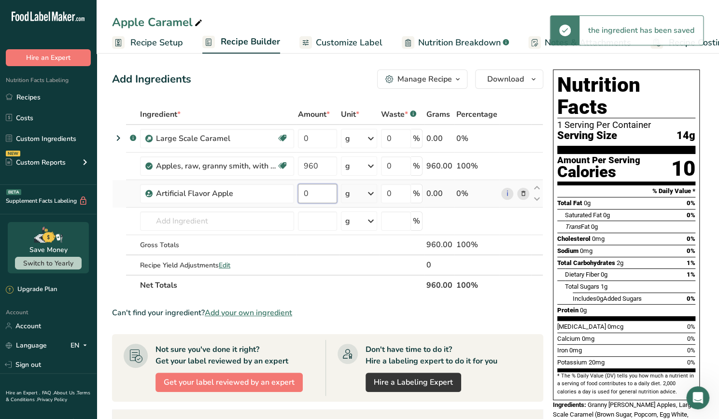
drag, startPoint x: 312, startPoint y: 195, endPoint x: 303, endPoint y: 195, distance: 8.7
click at [303, 195] on input "0" at bounding box center [317, 193] width 39 height 19
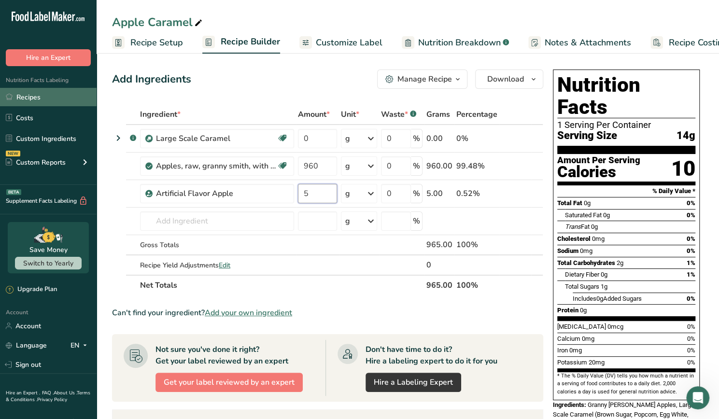
type input "5"
click at [66, 97] on link "Recipes" at bounding box center [48, 97] width 97 height 18
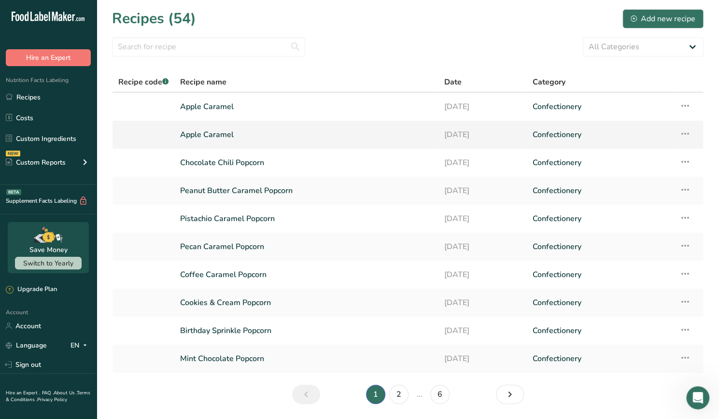
click at [219, 141] on link "Apple Caramel" at bounding box center [306, 135] width 253 height 20
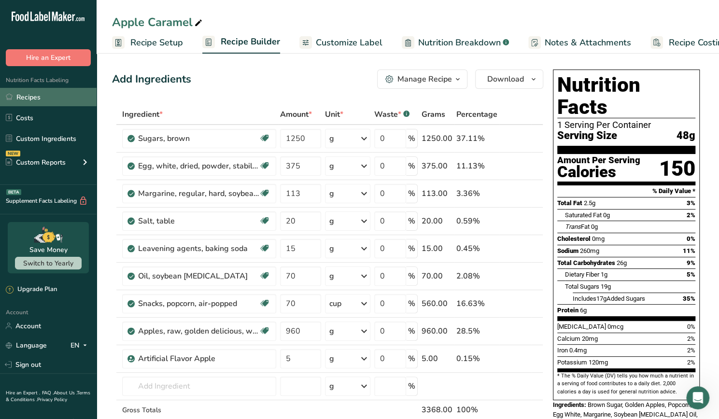
click at [71, 93] on link "Recipes" at bounding box center [48, 97] width 97 height 18
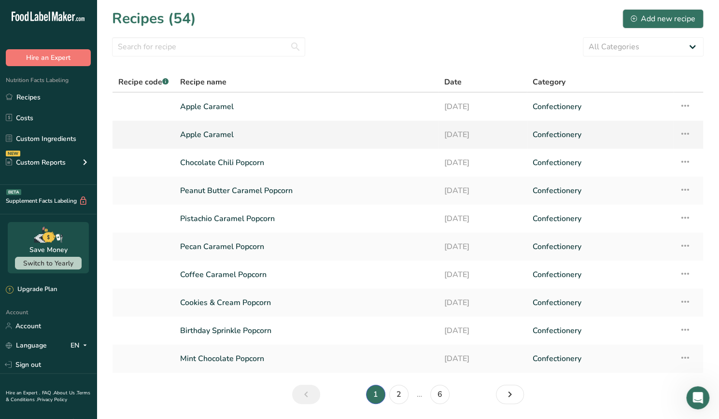
click at [334, 135] on link "Apple Caramel" at bounding box center [306, 135] width 253 height 20
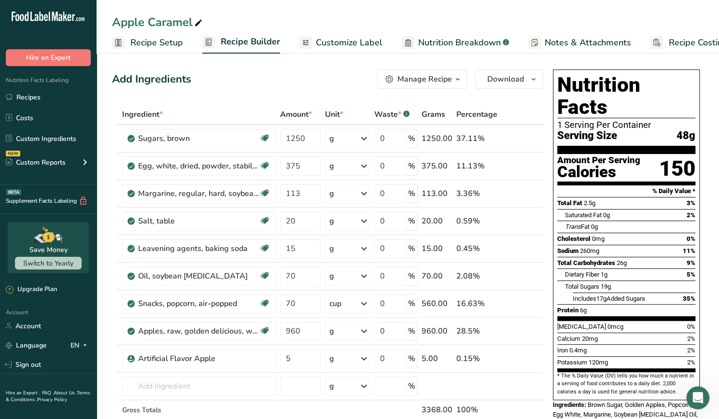
click at [57, 107] on ul "Recipes Costs Custom Ingredients NEW Custom Reports Menu Label Ingredient Compa…" at bounding box center [48, 131] width 97 height 86
click at [57, 104] on link "Recipes" at bounding box center [48, 97] width 97 height 18
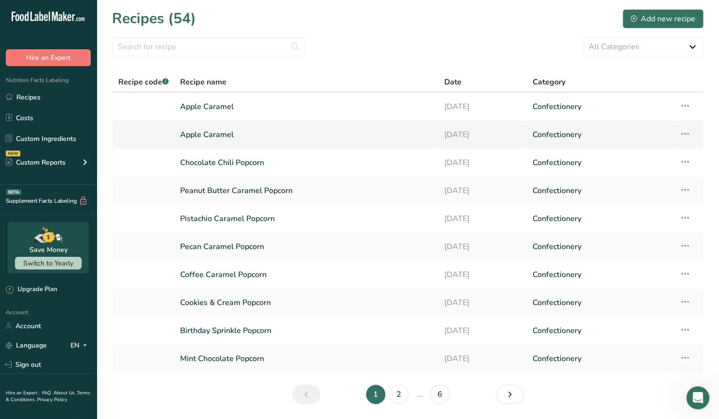
click at [689, 139] on icon at bounding box center [686, 133] width 12 height 17
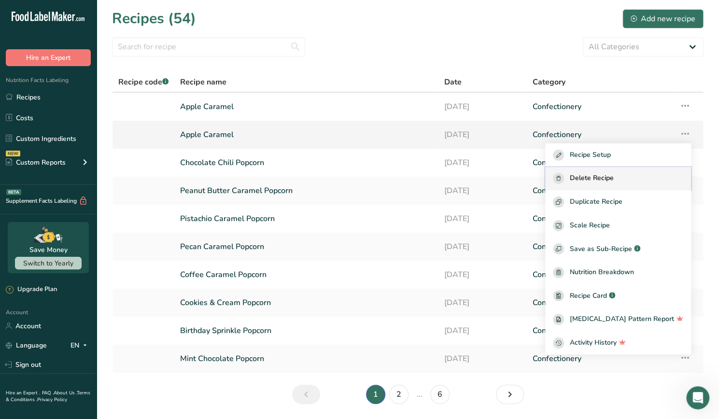
click at [653, 187] on button "Delete Recipe" at bounding box center [618, 179] width 146 height 24
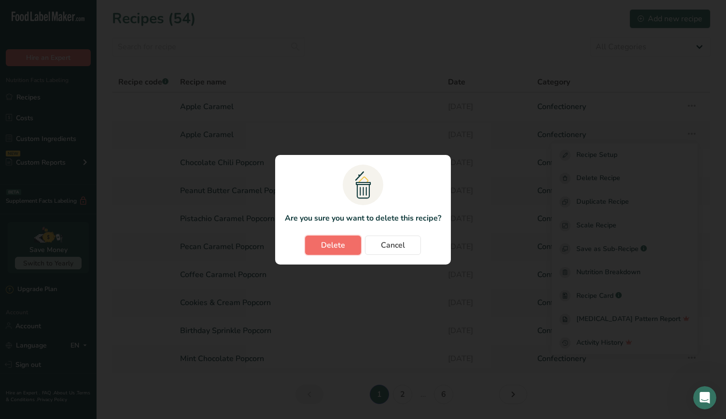
click at [335, 238] on button "Delete" at bounding box center [333, 245] width 56 height 19
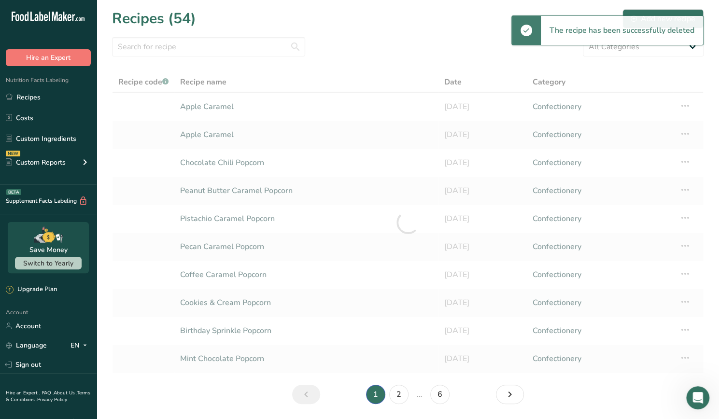
scroll to position [31, 0]
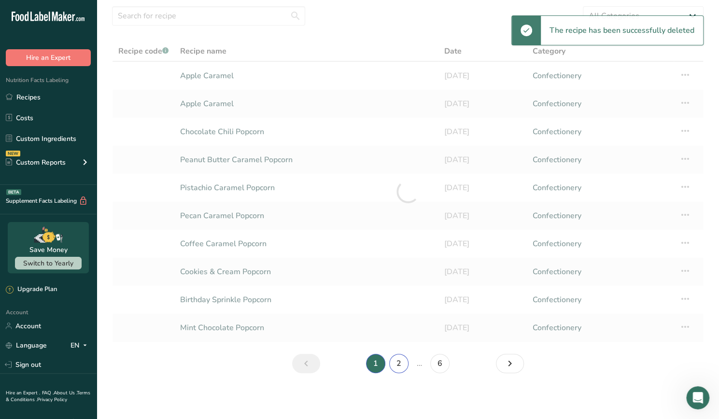
click at [400, 368] on link "2" at bounding box center [398, 363] width 19 height 19
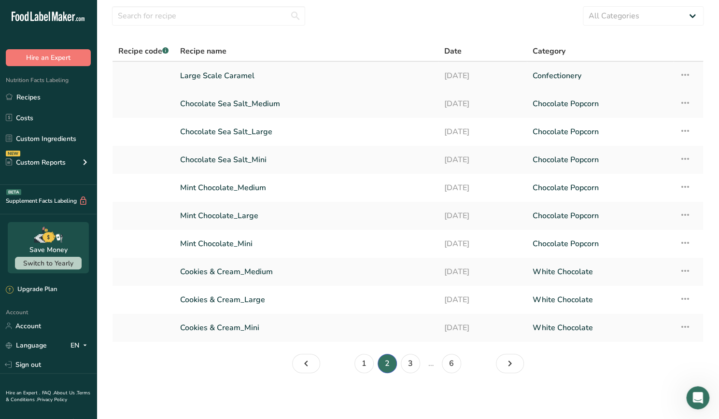
click at [289, 70] on link "Large Scale Caramel" at bounding box center [306, 76] width 253 height 20
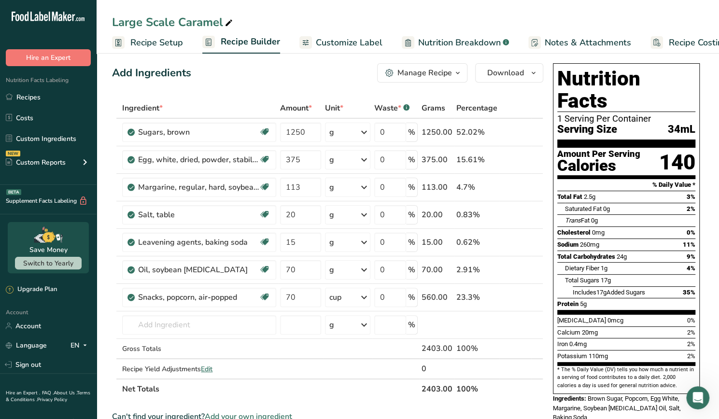
scroll to position [7, 0]
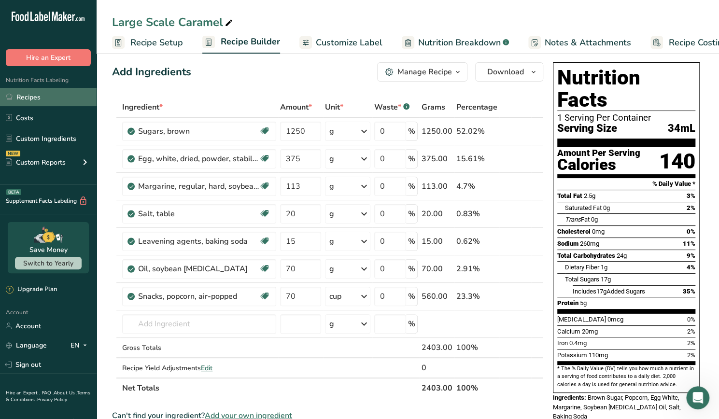
click at [52, 96] on link "Recipes" at bounding box center [48, 97] width 97 height 18
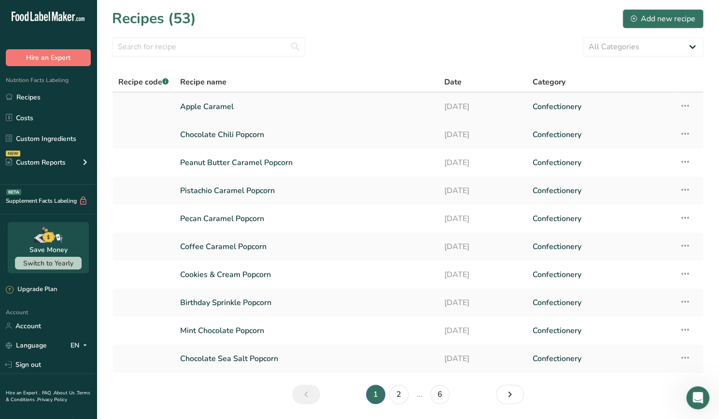
click at [249, 106] on link "Apple Caramel" at bounding box center [306, 107] width 253 height 20
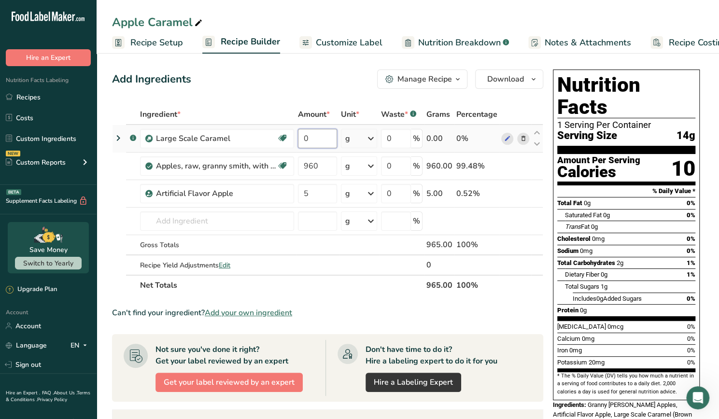
drag, startPoint x: 307, startPoint y: 142, endPoint x: 301, endPoint y: 143, distance: 6.4
click at [301, 143] on input "0" at bounding box center [317, 138] width 39 height 19
type input "2400"
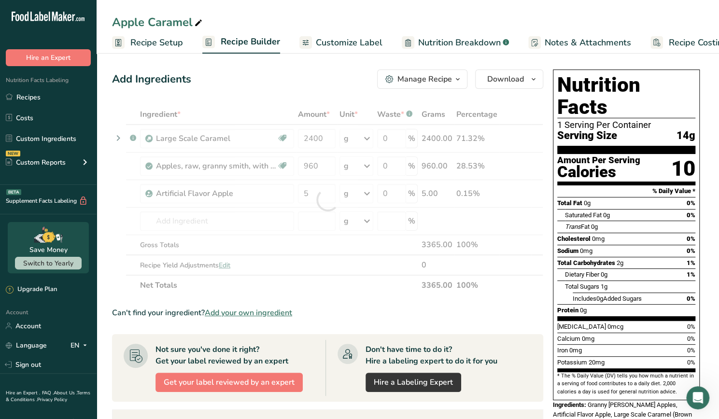
click at [320, 40] on span "Customize Label" at bounding box center [349, 42] width 67 height 13
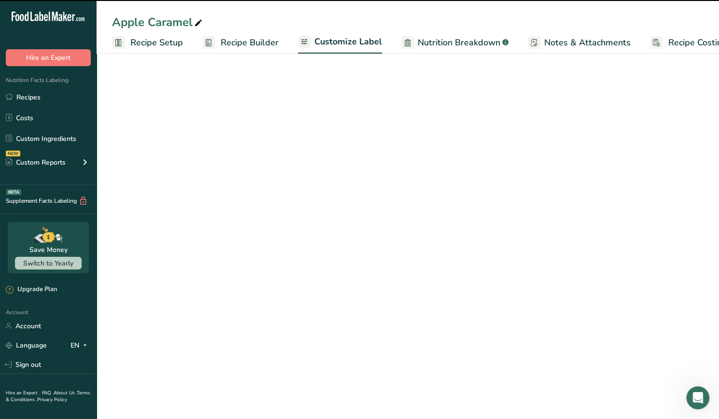
scroll to position [0, 24]
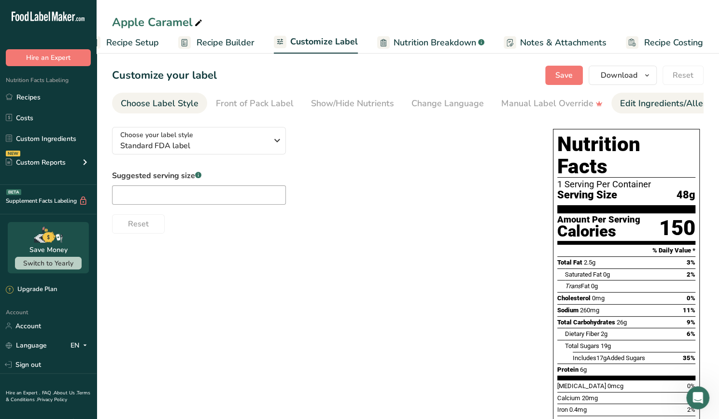
click at [651, 101] on div "Edit Ingredients/Allergens List" at bounding box center [681, 103] width 123 height 13
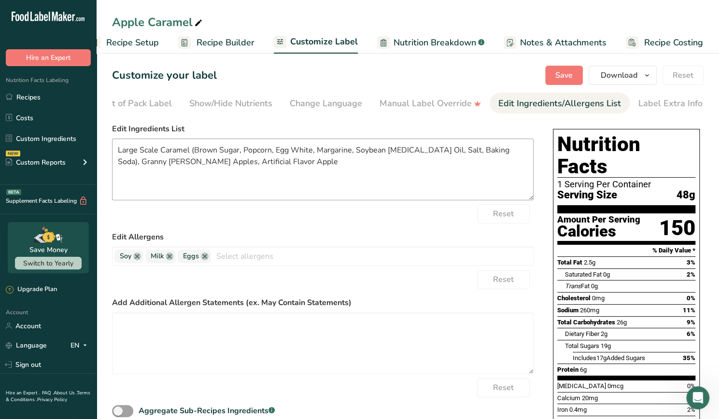
scroll to position [3, 0]
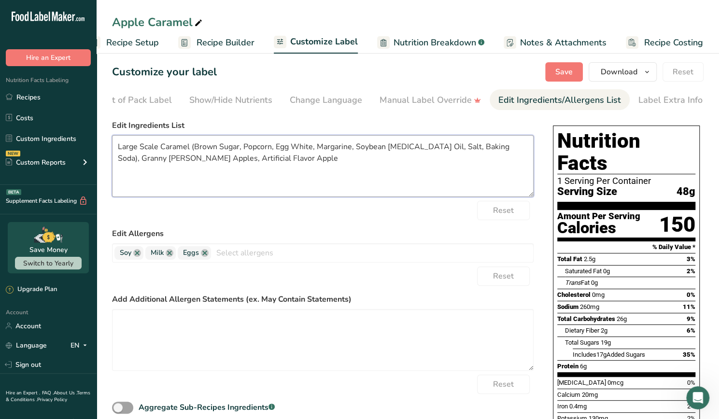
drag, startPoint x: 312, startPoint y: 150, endPoint x: 276, endPoint y: 151, distance: 36.2
click at [276, 151] on textarea "Large Scale Caramel (Brown Sugar, Popcorn, Egg White, Margarine, Soybean [MEDIC…" at bounding box center [323, 166] width 422 height 62
drag, startPoint x: 507, startPoint y: 151, endPoint x: 458, endPoint y: 148, distance: 49.3
click at [458, 148] on textarea "Large Scale Caramel (Brown Sugar, Popcorn, Margarine, Soybean [MEDICAL_DATA] Oi…" at bounding box center [323, 166] width 422 height 62
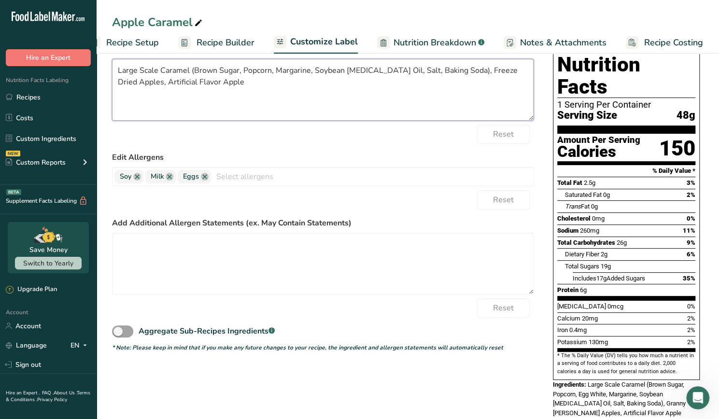
scroll to position [83, 0]
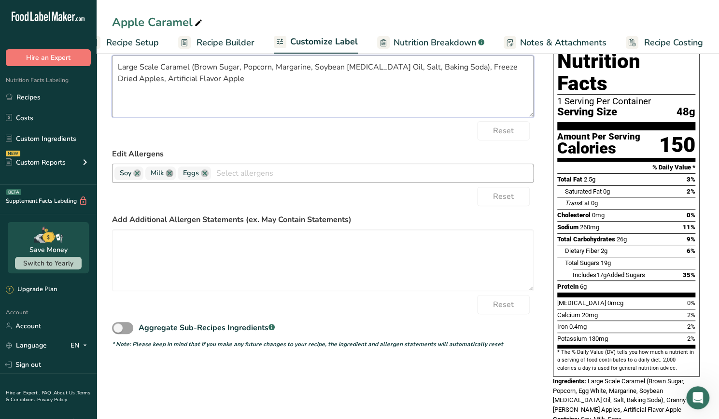
type textarea "Large Scale Caramel (Brown Sugar, Popcorn, Margarine, Soybean [MEDICAL_DATA] Oi…"
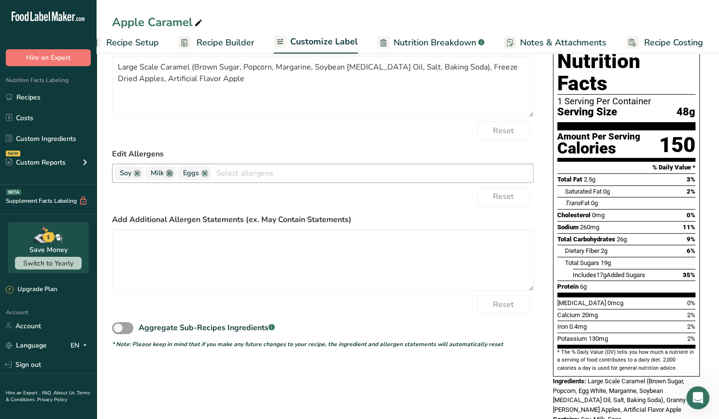
click at [168, 177] on link at bounding box center [170, 174] width 8 height 8
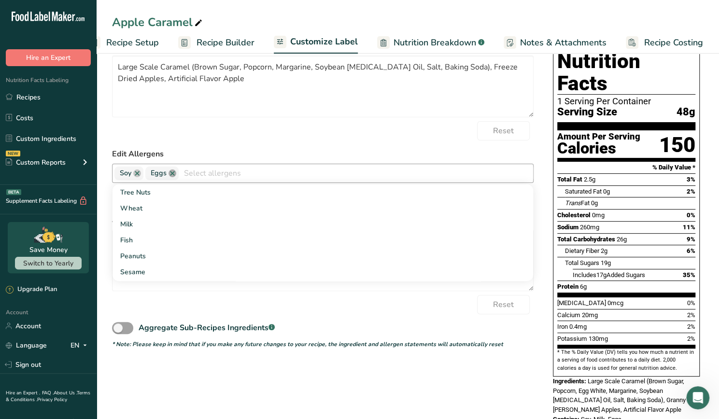
click at [169, 177] on link at bounding box center [173, 174] width 8 height 8
click at [378, 146] on form "Edit Ingredients List Large Scale Caramel (Brown Sugar, Popcorn, Margarine, Soy…" at bounding box center [323, 194] width 422 height 309
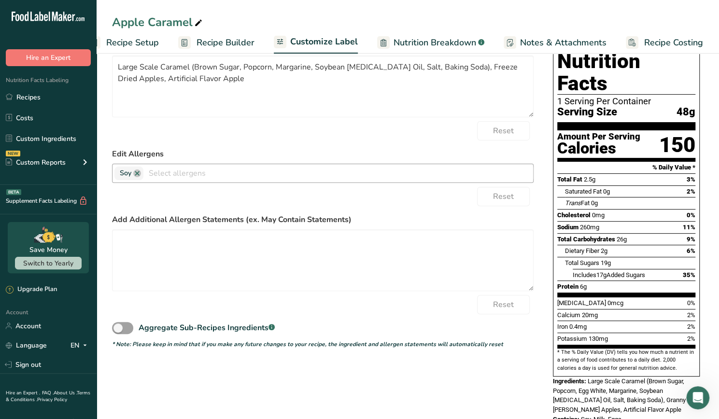
scroll to position [95, 0]
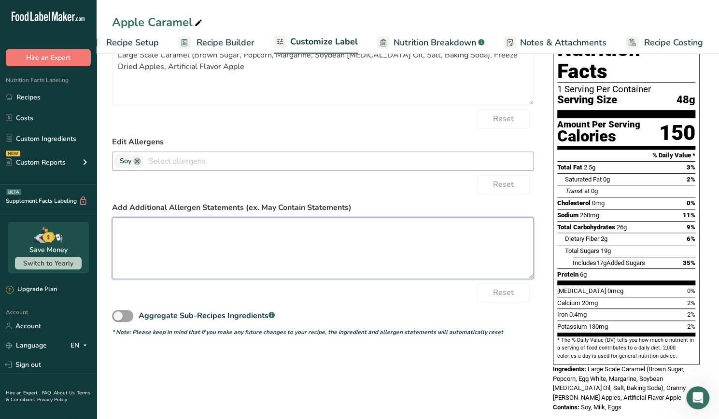
click at [300, 234] on textarea at bounding box center [323, 248] width 422 height 62
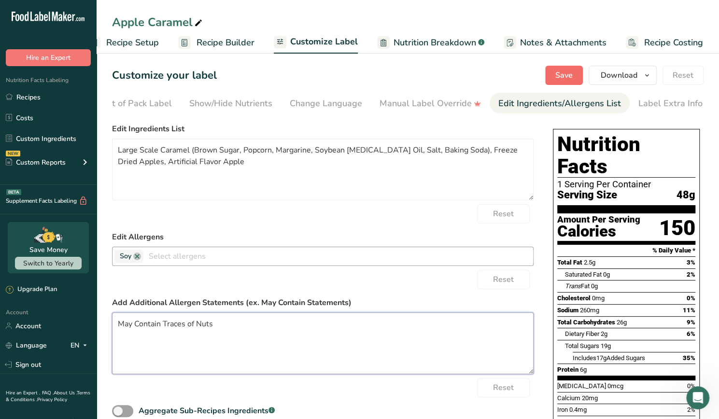
type textarea "May Contain Traces of Nuts"
click at [559, 70] on span "Save" at bounding box center [563, 76] width 17 height 12
drag, startPoint x: 157, startPoint y: 152, endPoint x: 113, endPoint y: 156, distance: 44.6
click at [113, 156] on textarea "Large Scale Caramel (Brown Sugar, Popcorn, Margarine, Soybean [MEDICAL_DATA] Oi…" at bounding box center [323, 170] width 422 height 62
type textarea "Caramel (Brown Sugar, Popcorn, Margarine, Soybean [MEDICAL_DATA] Oil, Salt, Bak…"
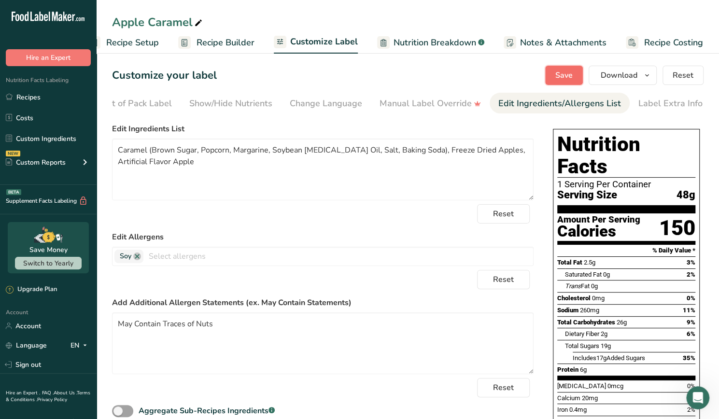
click at [562, 79] on span "Save" at bounding box center [563, 76] width 17 height 12
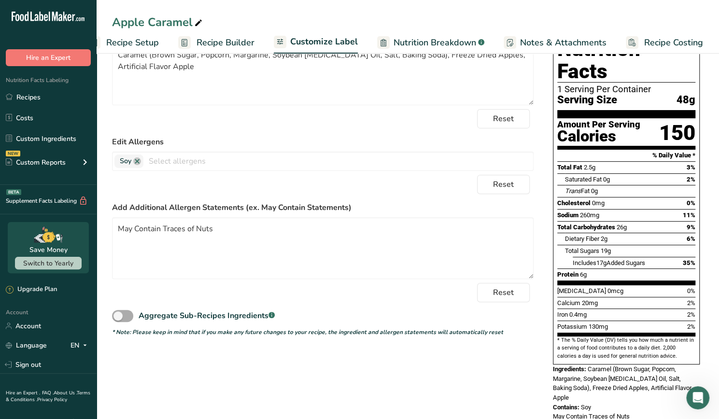
click at [132, 319] on span at bounding box center [122, 316] width 21 height 12
click at [118, 319] on input "Aggregate Sub-Recipes Ingredients .a-a{fill:#347362;}.b-a{fill:#fff;}" at bounding box center [115, 316] width 6 height 6
checkbox input "true"
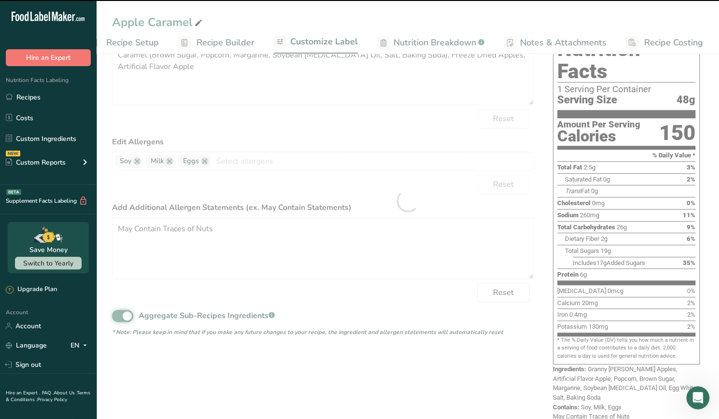
type textarea "Granny [PERSON_NAME] Apples, Artificial Flavor Apple, Popcorn, Brown Sugar, Mar…"
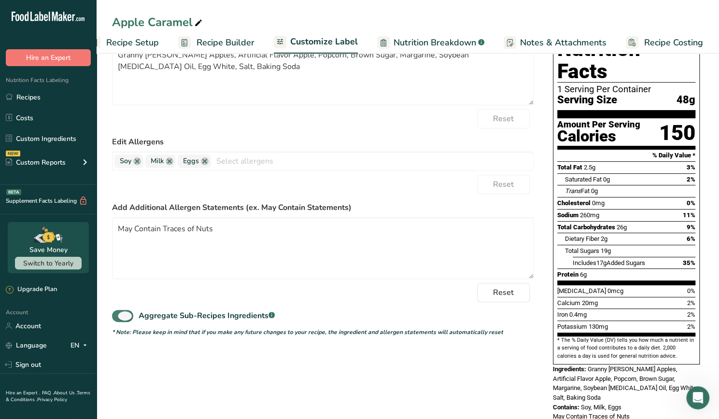
click at [115, 320] on span at bounding box center [122, 316] width 21 height 12
click at [115, 319] on input "Aggregate Sub-Recipes Ingredients .a-a{fill:#347362;}.b-a{fill:#fff;}" at bounding box center [115, 316] width 6 height 6
checkbox input "false"
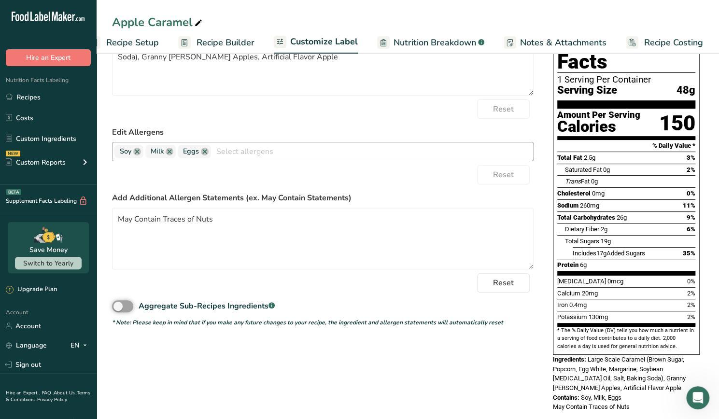
scroll to position [0, 0]
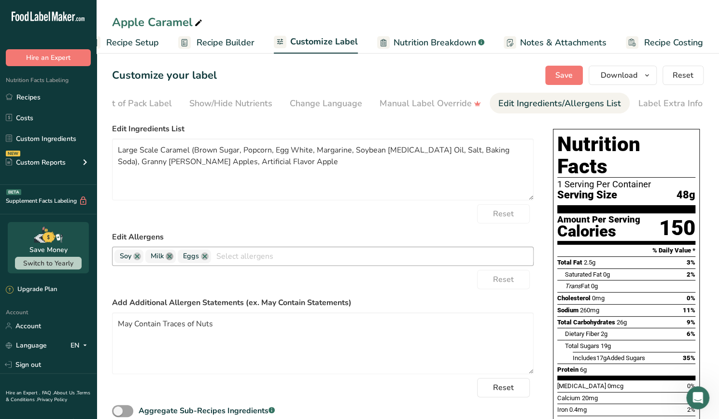
click at [170, 258] on link at bounding box center [170, 257] width 8 height 8
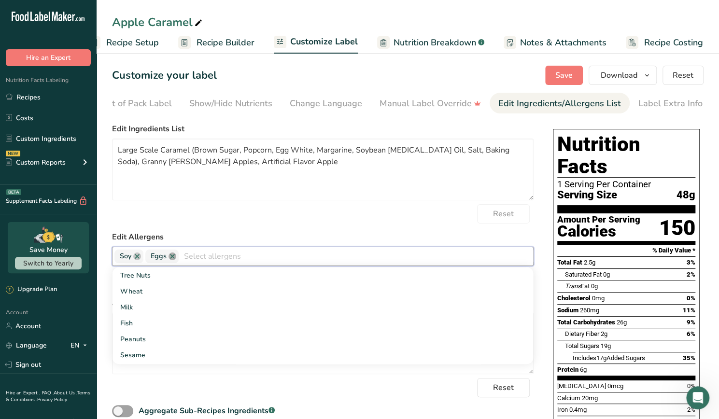
click at [173, 259] on link at bounding box center [173, 257] width 8 height 8
drag, startPoint x: 161, startPoint y: 156, endPoint x: 105, endPoint y: 155, distance: 55.5
click at [105, 155] on section "Customize your label Save Download Choose what to show on your downloaded label…" at bounding box center [408, 296] width 623 height 492
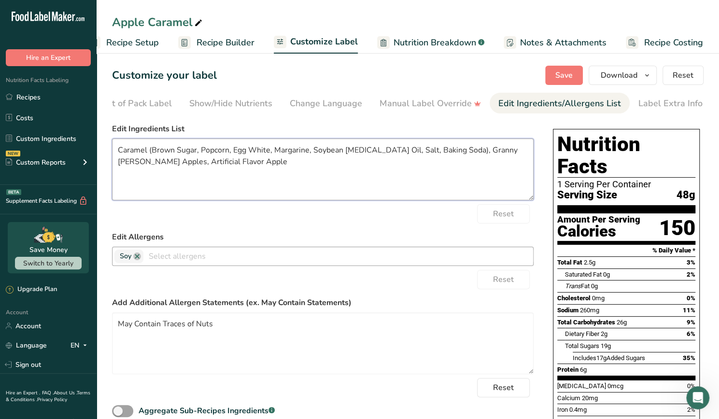
drag, startPoint x: 269, startPoint y: 153, endPoint x: 228, endPoint y: 153, distance: 40.6
click at [228, 153] on textarea "Caramel (Brown Sugar, Popcorn, Egg White, Margarine, Soybean [MEDICAL_DATA] Oil…" at bounding box center [323, 170] width 422 height 62
click at [229, 156] on textarea "Caramel (Brown Sugar, Popcorn, Margarine, Soybean [MEDICAL_DATA] Oil, Salt, Bak…" at bounding box center [323, 170] width 422 height 62
drag, startPoint x: 230, startPoint y: 156, endPoint x: 201, endPoint y: 154, distance: 29.5
click at [201, 154] on textarea "Caramel (Brown Sugar, Popcorn, Margarine, Soybean [MEDICAL_DATA] Oil, Salt, Bak…" at bounding box center [323, 170] width 422 height 62
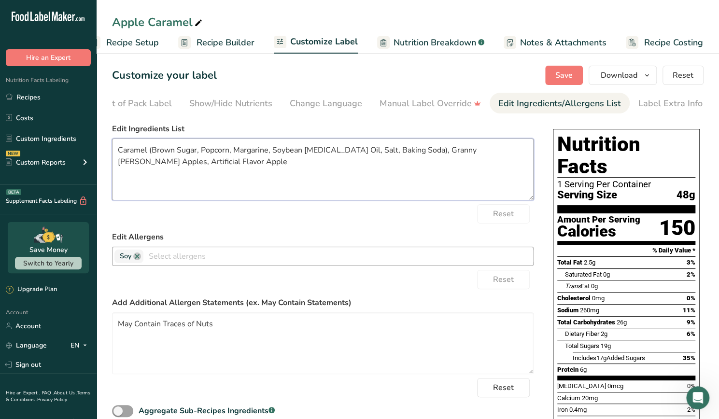
click at [118, 152] on textarea "Caramel (Brown Sugar, Popcorn, Margarine, Soybean [MEDICAL_DATA] Oil, Salt, Bak…" at bounding box center [323, 170] width 422 height 62
paste textarea "Popcorn,"
drag, startPoint x: 333, startPoint y: 154, endPoint x: 317, endPoint y: 152, distance: 16.5
click at [317, 152] on textarea "Popcorn, Caramel (Brown Sugar, Popcorn, Margarine, Soybean [MEDICAL_DATA] Oil, …" at bounding box center [323, 170] width 422 height 62
click at [358, 153] on textarea "Popcorn, Caramel (Brown Sugar, Popcorn, Margarine, Soy [MEDICAL_DATA] Oil, Salt…" at bounding box center [323, 170] width 422 height 62
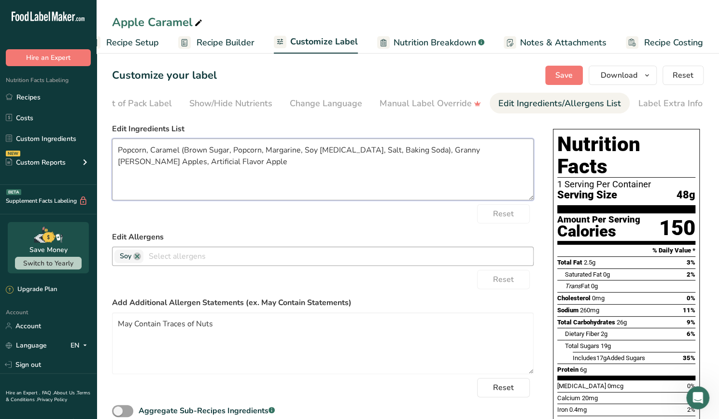
drag, startPoint x: 463, startPoint y: 154, endPoint x: 417, endPoint y: 156, distance: 45.5
click at [417, 156] on textarea "Popcorn, Caramel (Brown Sugar, Popcorn, Margarine, Soy [MEDICAL_DATA], Salt, Ba…" at bounding box center [323, 170] width 422 height 62
type textarea "Popcorn, Caramel (Brown Sugar, Popcorn, Margarine, Soy [MEDICAL_DATA], Salt, Ba…"
click at [573, 74] on span "Save" at bounding box center [563, 76] width 17 height 12
click at [648, 75] on icon "button" at bounding box center [647, 76] width 8 height 12
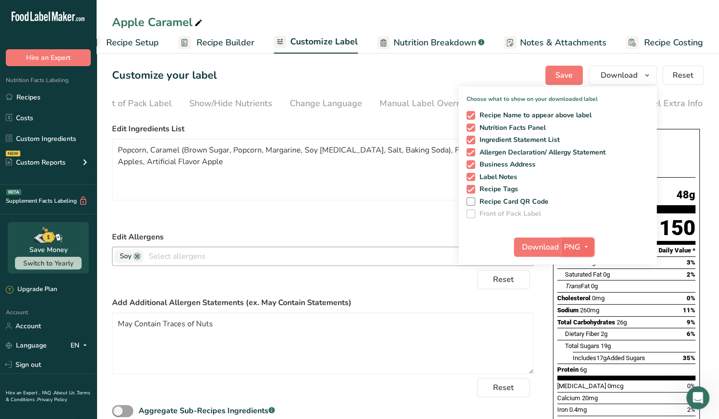
click at [584, 247] on icon "button" at bounding box center [586, 247] width 8 height 12
click at [587, 313] on link "PDF" at bounding box center [579, 315] width 31 height 16
click at [561, 76] on span "Save" at bounding box center [563, 76] width 17 height 12
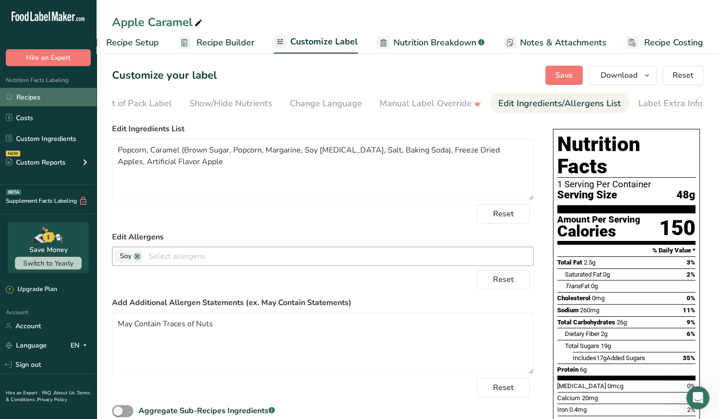
click at [54, 100] on link "Recipes" at bounding box center [48, 97] width 97 height 18
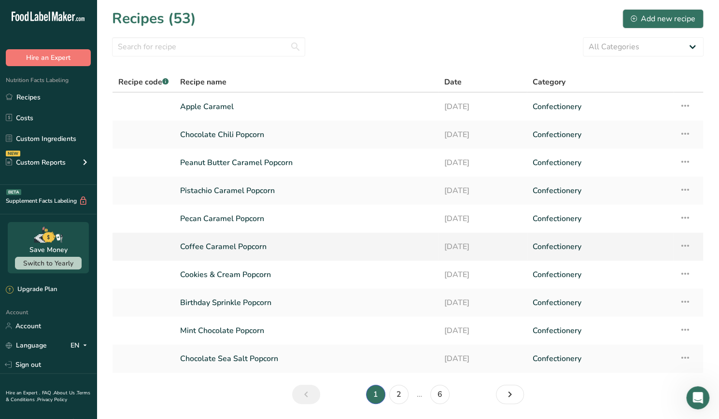
click at [288, 253] on link "Coffee Caramel Popcorn" at bounding box center [306, 247] width 253 height 20
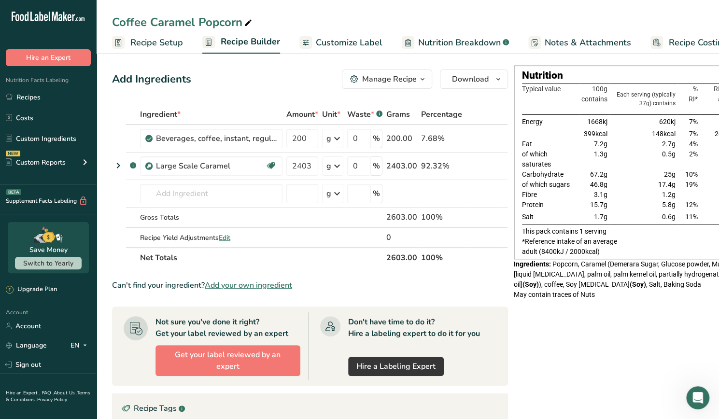
click at [474, 46] on span "Nutrition Breakdown" at bounding box center [459, 42] width 83 height 13
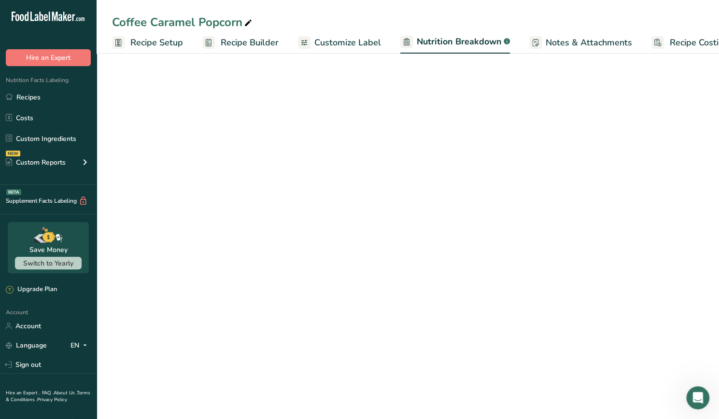
scroll to position [0, 24]
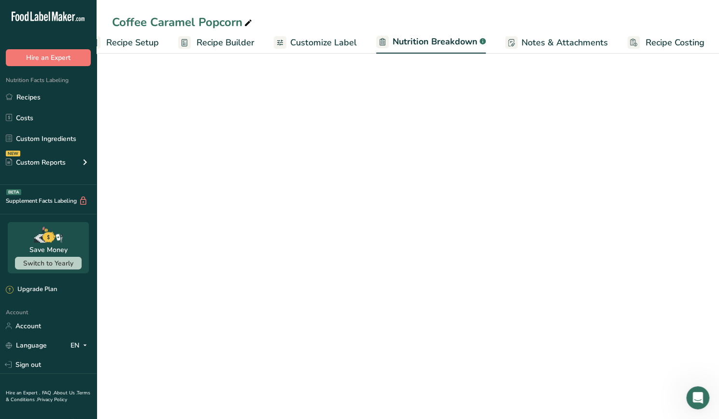
select select "Calories"
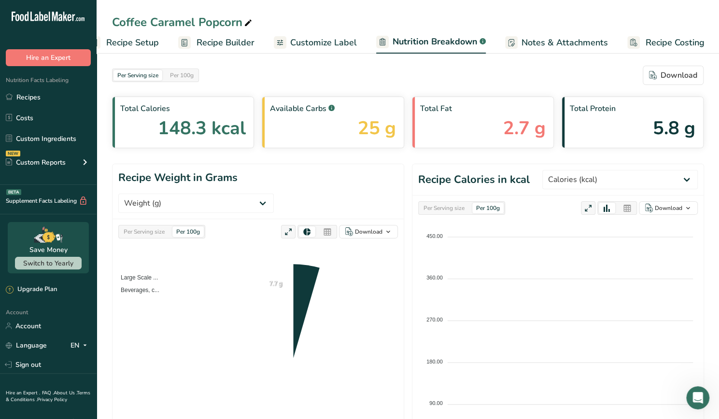
scroll to position [0, 25]
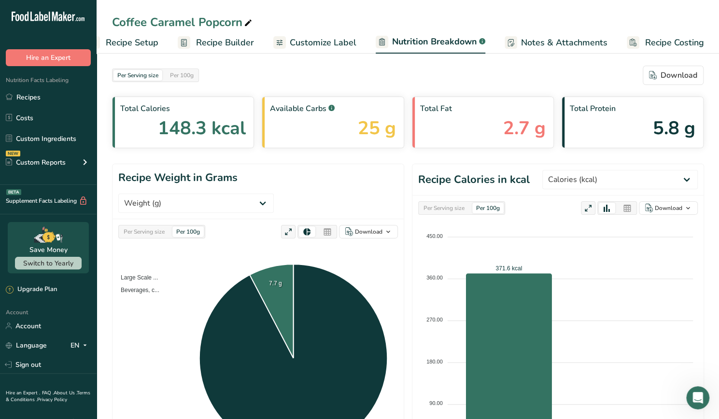
click at [326, 41] on span "Customize Label" at bounding box center [323, 42] width 67 height 13
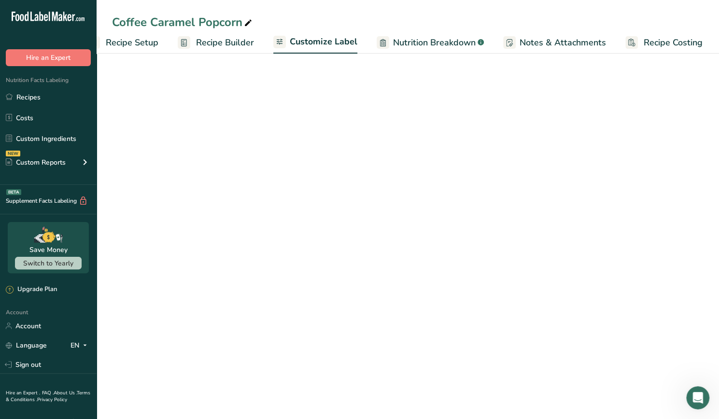
scroll to position [0, 24]
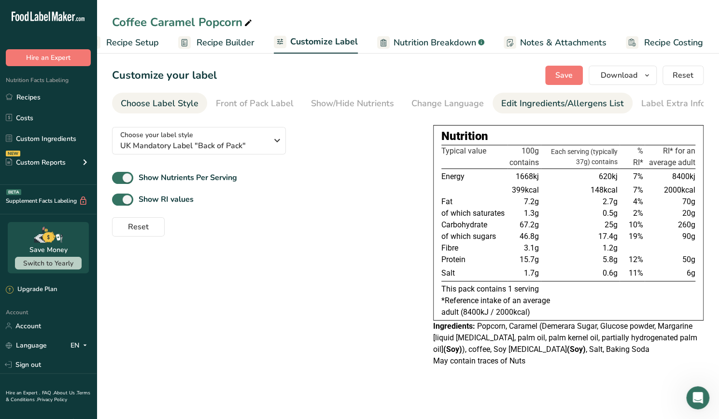
drag, startPoint x: 580, startPoint y: 103, endPoint x: 603, endPoint y: 99, distance: 23.9
click at [603, 99] on div "Edit Ingredients/Allergens List" at bounding box center [562, 103] width 123 height 13
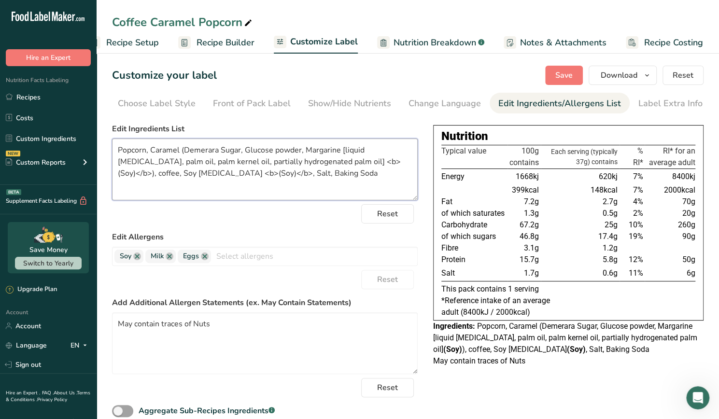
drag, startPoint x: 275, startPoint y: 182, endPoint x: 105, endPoint y: 156, distance: 171.4
click at [105, 156] on section "Customize your label Save Download Choose what to show on your downloaded label…" at bounding box center [408, 253] width 623 height 406
click at [46, 105] on link "Recipes" at bounding box center [48, 97] width 97 height 18
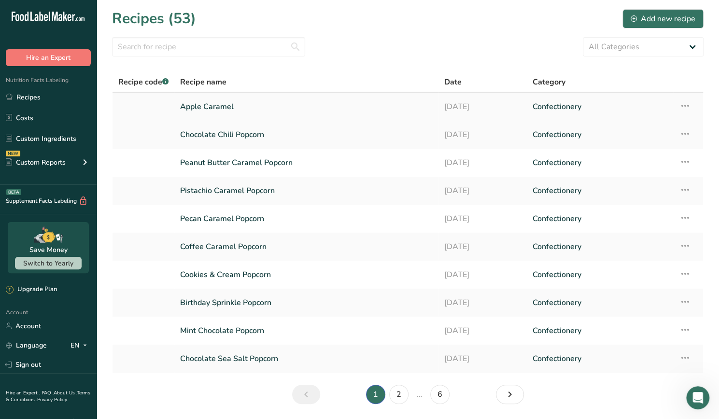
click at [216, 104] on link "Apple Caramel" at bounding box center [306, 107] width 253 height 20
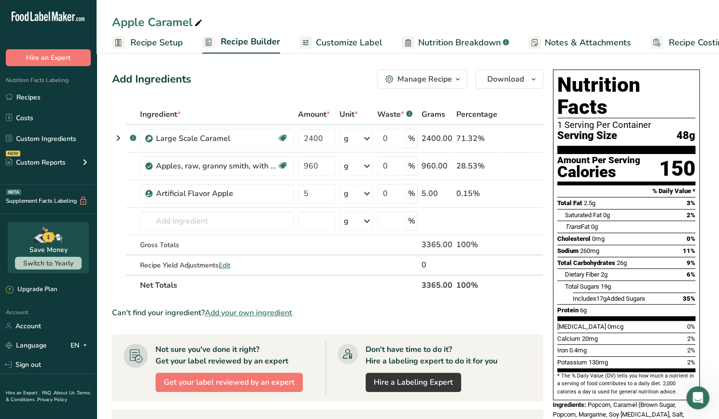
click at [355, 44] on span "Customize Label" at bounding box center [349, 42] width 67 height 13
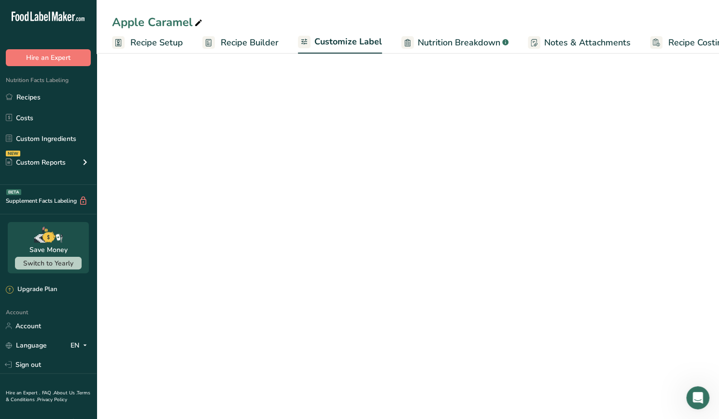
scroll to position [0, 24]
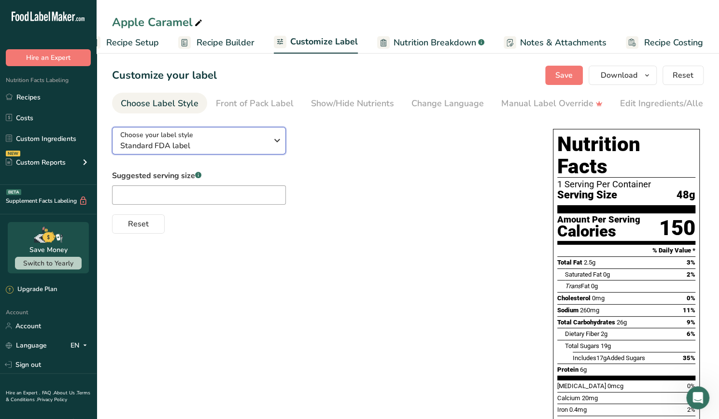
click at [232, 146] on span "Standard FDA label" at bounding box center [193, 146] width 147 height 12
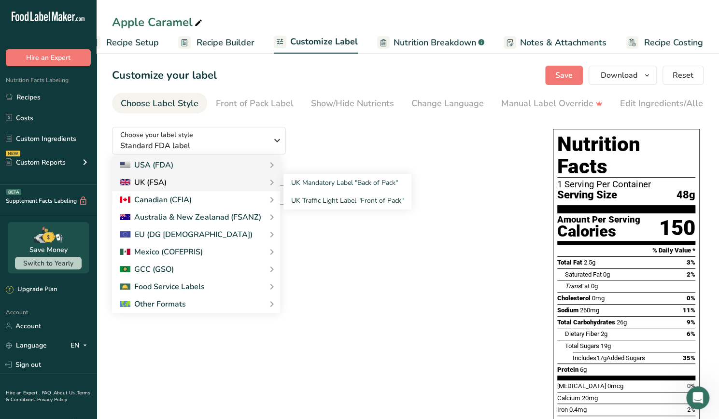
click at [216, 186] on div "UK (FSA)" at bounding box center [196, 183] width 153 height 12
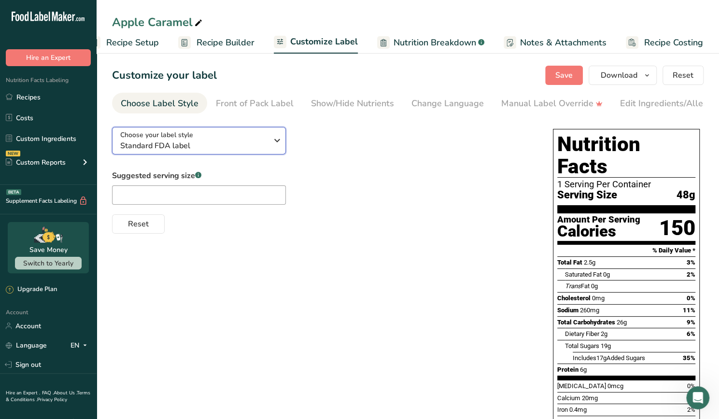
click at [265, 144] on span "Standard FDA label" at bounding box center [193, 146] width 147 height 12
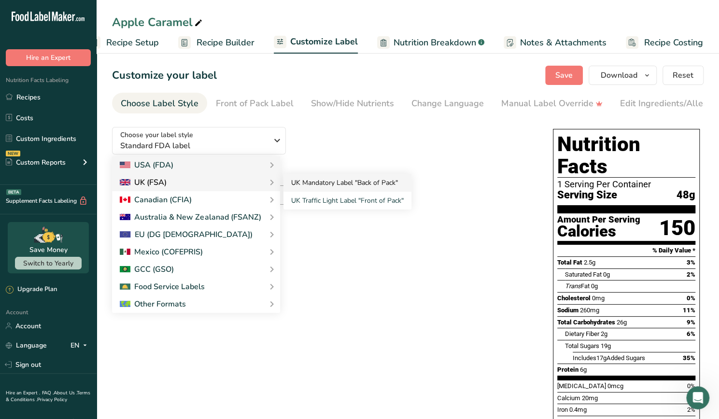
click at [311, 184] on link "UK Mandatory Label "Back of Pack"" at bounding box center [348, 183] width 128 height 18
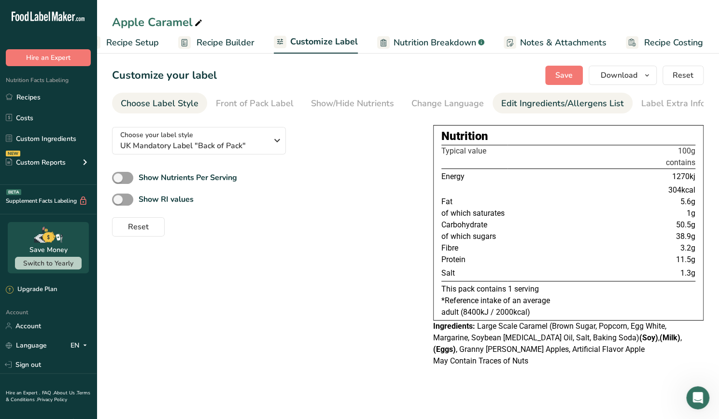
click at [550, 111] on link "Edit Ingredients/Allergens List" at bounding box center [562, 104] width 123 height 22
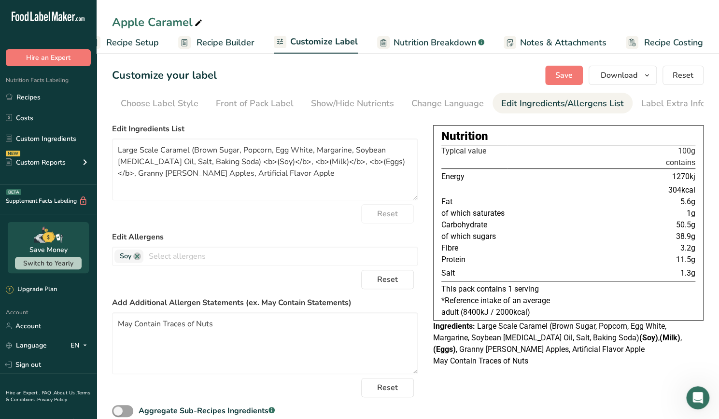
scroll to position [0, 3]
drag, startPoint x: 257, startPoint y: 175, endPoint x: 117, endPoint y: 151, distance: 142.6
drag, startPoint x: 117, startPoint y: 151, endPoint x: 360, endPoint y: 187, distance: 246.0
click at [360, 187] on textarea "Large Scale Caramel (Brown Sugar, Popcorn, Egg White, Margarine, Soybean [MEDIC…" at bounding box center [265, 170] width 306 height 62
drag, startPoint x: 384, startPoint y: 166, endPoint x: 107, endPoint y: 153, distance: 278.0
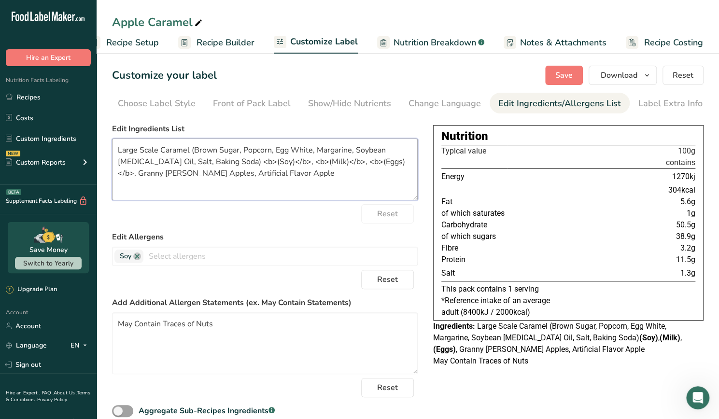
click at [107, 153] on section "Customize your label Save Download Choose what to show on your downloaded label…" at bounding box center [408, 253] width 623 height 406
paste textarea "Popcorn, Caramel (Demerara Sugar, Glucose powder, Margarine [liquid [MEDICAL_DA…"
drag, startPoint x: 395, startPoint y: 165, endPoint x: 372, endPoint y: 164, distance: 23.2
click at [372, 164] on textarea "Popcorn, Caramel (Demerara Sugar, Glucose powder, Margarine [liquid [MEDICAL_DA…" at bounding box center [265, 170] width 306 height 62
drag, startPoint x: 250, startPoint y: 190, endPoint x: 243, endPoint y: 180, distance: 12.2
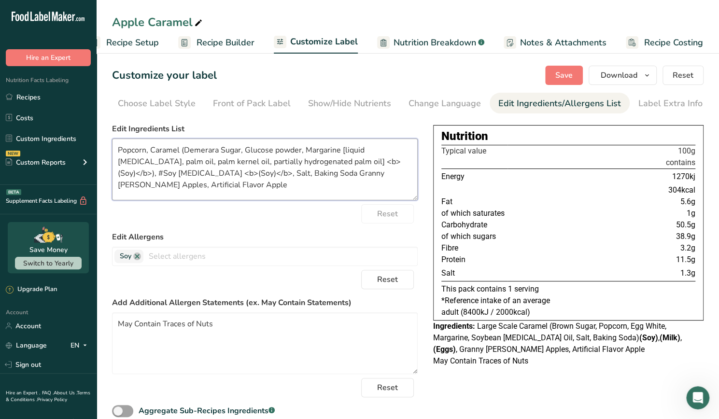
click at [243, 180] on textarea "Popcorn, Caramel (Demerara Sugar, Glucose powder, Margarine [liquid [MEDICAL_DA…" at bounding box center [265, 170] width 306 height 62
click at [369, 164] on textarea "Popcorn, Caramel (Demerara Sugar, Glucose powder, Margarine [liquid [MEDICAL_DA…" at bounding box center [265, 170] width 306 height 62
paste textarea "da Granny [PERSON_NAME] Apples, Artificial Flavor AppleSo"
drag, startPoint x: 119, startPoint y: 176, endPoint x: 165, endPoint y: 177, distance: 46.4
click at [165, 177] on textarea "Popcorn, Caramel (Demerara Sugar, Glucose powder, Margarine [liquid [MEDICAL_DA…" at bounding box center [265, 170] width 306 height 62
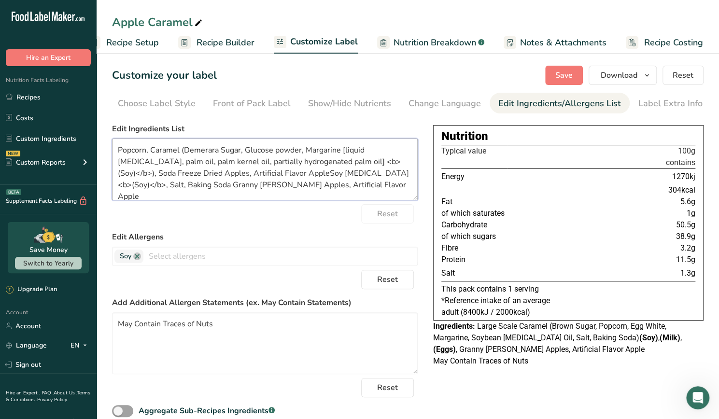
click at [268, 178] on textarea "Popcorn, Caramel (Demerara Sugar, Glucose powder, Margarine [liquid [MEDICAL_DA…" at bounding box center [265, 170] width 306 height 62
drag, startPoint x: 309, startPoint y: 192, endPoint x: 180, endPoint y: 189, distance: 129.0
drag, startPoint x: 180, startPoint y: 189, endPoint x: 139, endPoint y: 188, distance: 41.1
click at [139, 188] on textarea "Popcorn, Caramel (Demerara Sugar, Glucose powder, Margarine [liquid [MEDICAL_DA…" at bounding box center [265, 170] width 306 height 62
drag, startPoint x: 298, startPoint y: 191, endPoint x: 138, endPoint y: 194, distance: 159.9
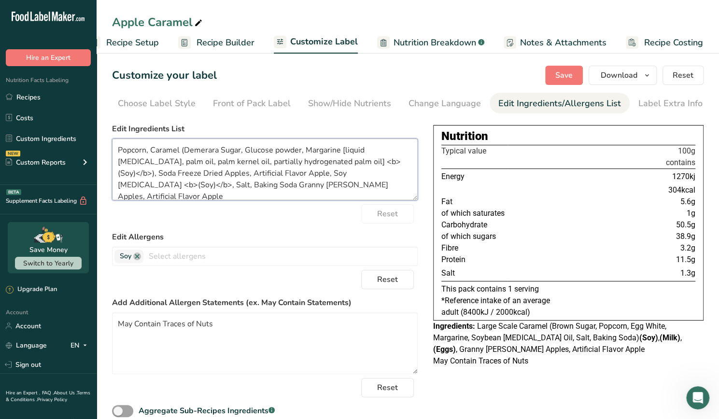
click at [138, 194] on textarea "Popcorn, Caramel (Demerara Sugar, Glucose powder, Margarine [liquid [MEDICAL_DA…" at bounding box center [265, 170] width 306 height 62
drag, startPoint x: 147, startPoint y: 191, endPoint x: 102, endPoint y: 156, distance: 56.5
click at [102, 156] on section "Customize your label Save Download Choose what to show on your downloaded label…" at bounding box center [408, 253] width 623 height 406
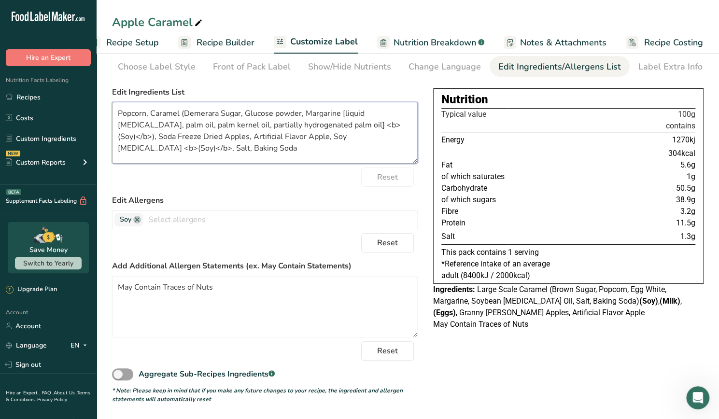
scroll to position [0, 0]
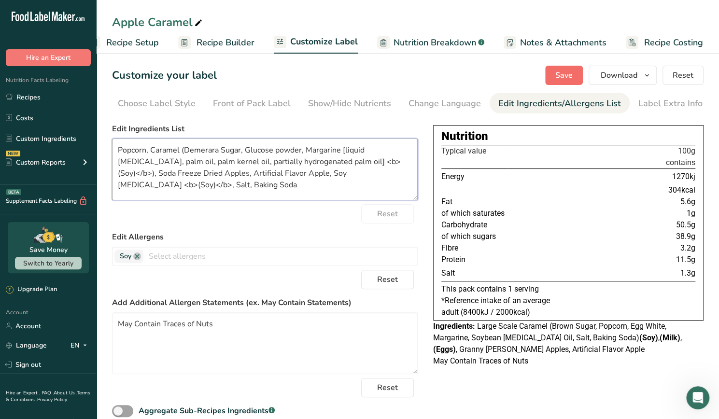
type textarea "Popcorn, Caramel (Demerara Sugar, Glucose powder, Margarine [liquid [MEDICAL_DA…"
click at [562, 78] on span "Save" at bounding box center [563, 76] width 17 height 12
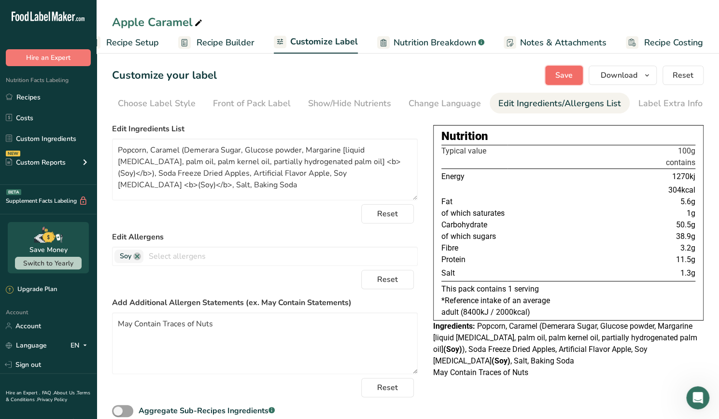
click at [568, 81] on button "Save" at bounding box center [564, 75] width 38 height 19
click at [646, 76] on icon "button" at bounding box center [647, 76] width 8 height 12
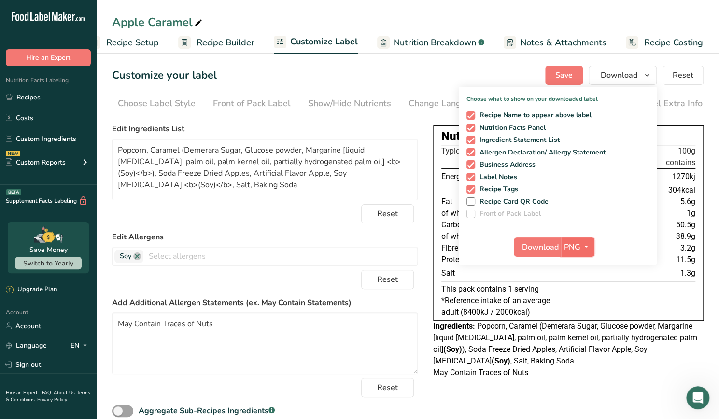
click at [585, 250] on icon "button" at bounding box center [586, 247] width 8 height 12
click at [583, 309] on link "PDF" at bounding box center [579, 315] width 31 height 16
click at [589, 244] on icon "button" at bounding box center [586, 247] width 8 height 12
click at [550, 250] on span "Download" at bounding box center [541, 247] width 37 height 12
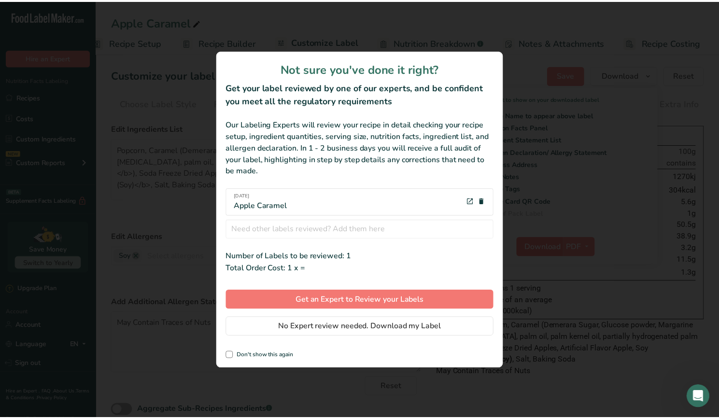
scroll to position [0, 16]
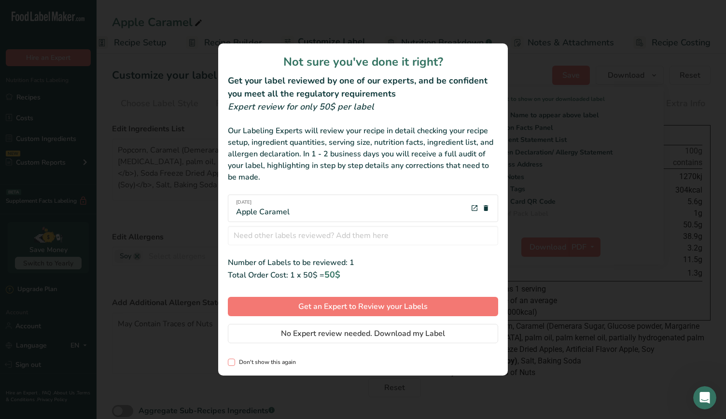
click at [230, 362] on span "review labels modal" at bounding box center [231, 362] width 7 height 7
click at [230, 362] on input "Don't show this again" at bounding box center [231, 362] width 6 height 6
checkbox input "true"
click at [350, 333] on span "No Expert review needed. Download my Label" at bounding box center [363, 334] width 164 height 12
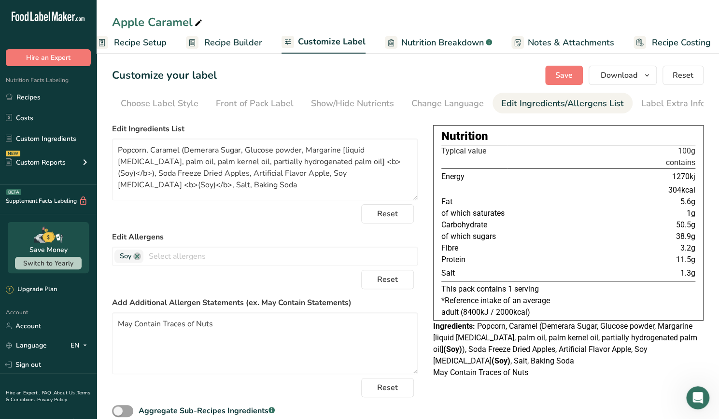
click at [235, 43] on span "Recipe Builder" at bounding box center [233, 42] width 58 height 13
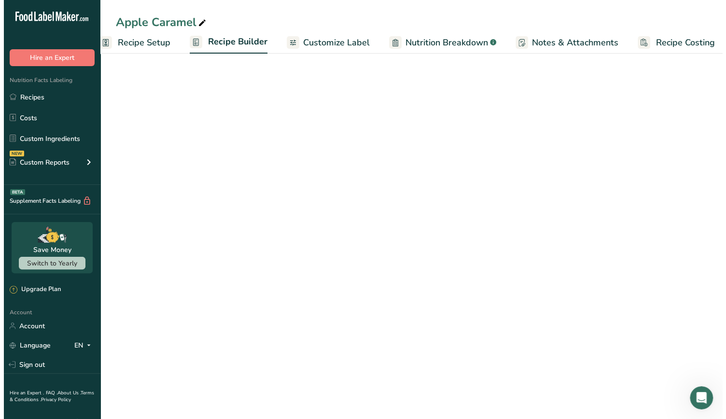
scroll to position [0, 24]
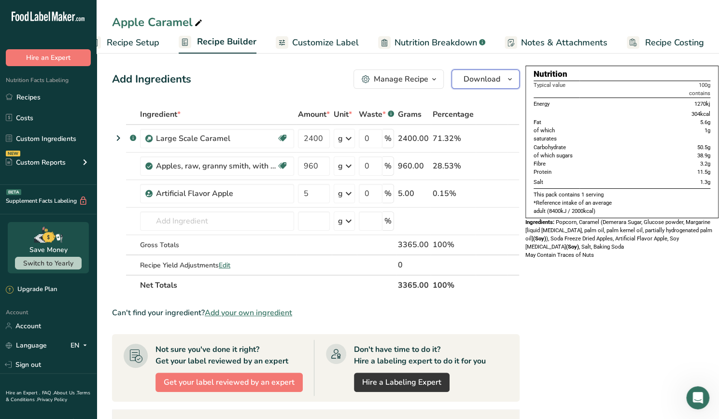
click at [504, 81] on span "button" at bounding box center [510, 79] width 12 height 12
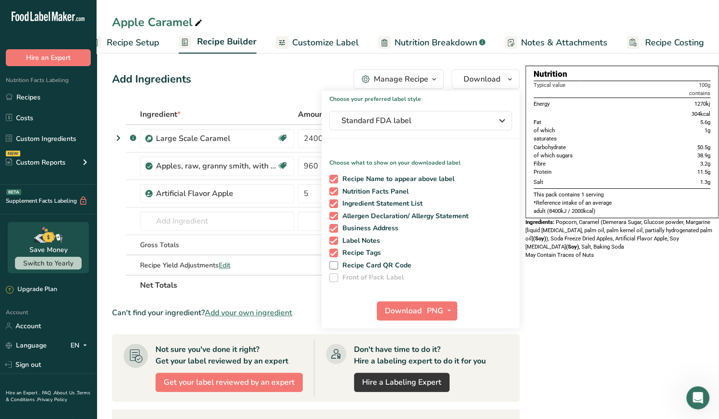
click at [419, 77] on div "Manage Recipe" at bounding box center [401, 79] width 55 height 12
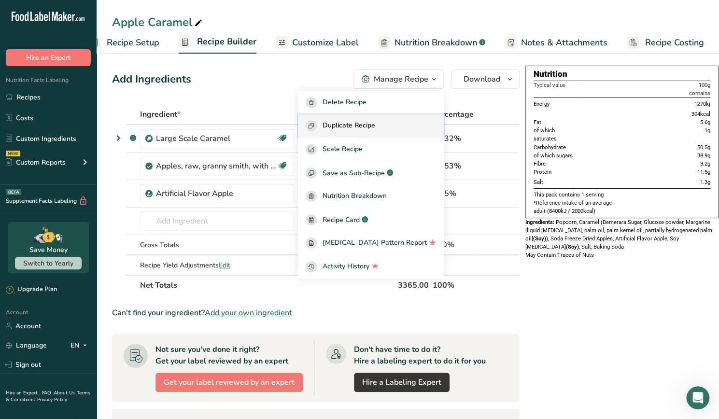
click at [409, 129] on div "Duplicate Recipe" at bounding box center [371, 125] width 130 height 11
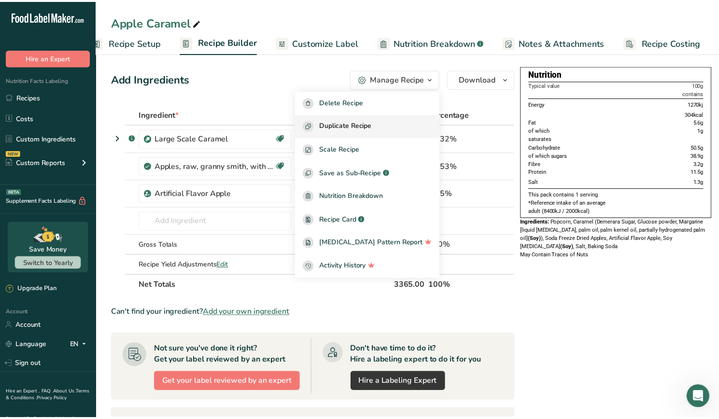
scroll to position [0, 16]
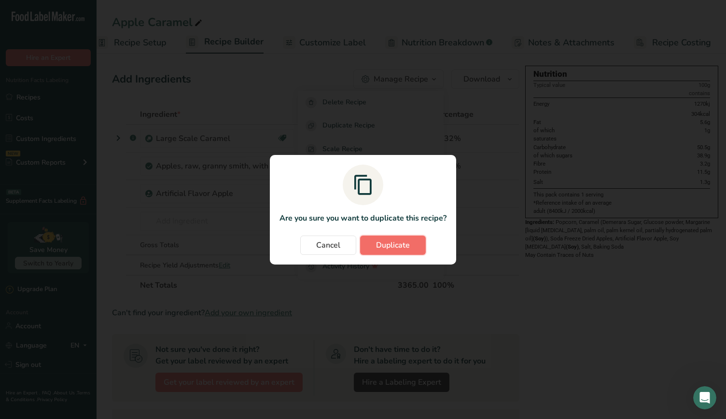
click at [404, 249] on span "Duplicate" at bounding box center [393, 246] width 34 height 12
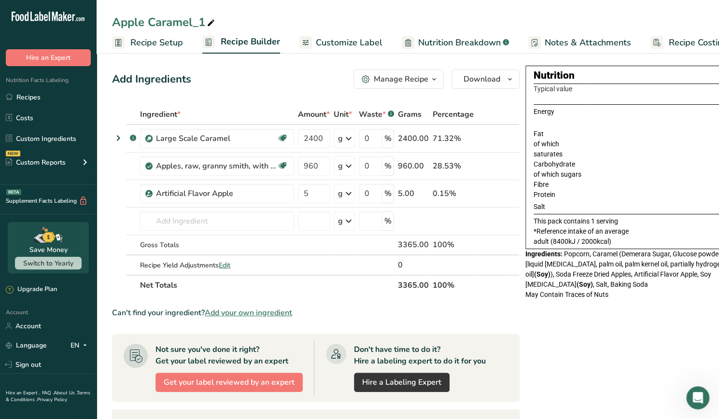
click at [174, 48] on span "Recipe Setup" at bounding box center [156, 42] width 53 height 13
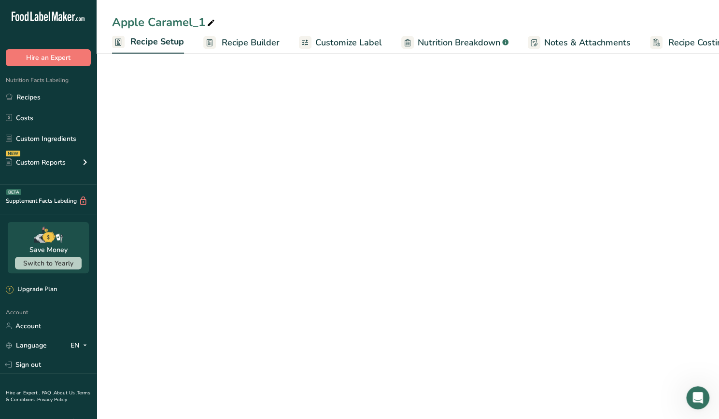
scroll to position [0, 3]
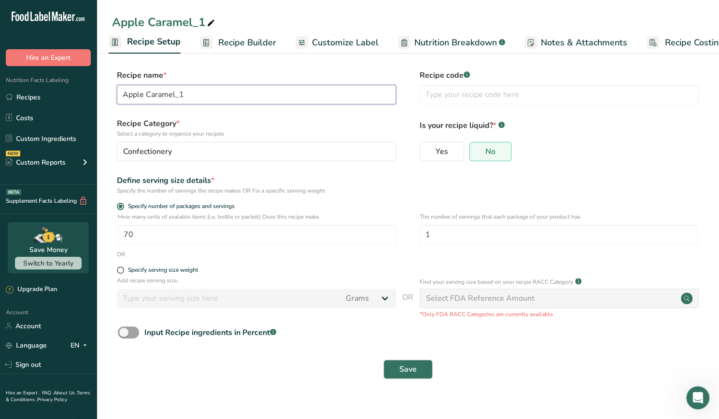
drag, startPoint x: 221, startPoint y: 94, endPoint x: 118, endPoint y: 90, distance: 103.4
click at [118, 90] on input "Apple Caramel_1" at bounding box center [256, 94] width 279 height 19
drag, startPoint x: 190, startPoint y: 98, endPoint x: 107, endPoint y: 77, distance: 86.2
click at [107, 77] on section "Recipe name * Pomegranet Recipe code .a-a{fill:#347362;}.b-a{fill:#fff;} Recipe…" at bounding box center [408, 225] width 623 height 350
paste input "pomegranate"
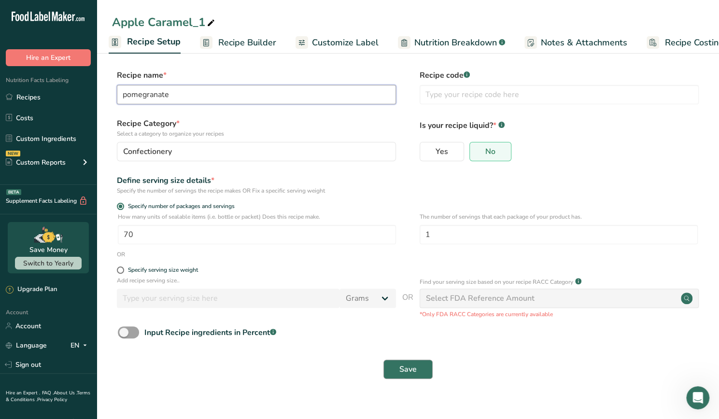
type input "pomegranate"
click at [421, 370] on button "Save" at bounding box center [407, 369] width 49 height 19
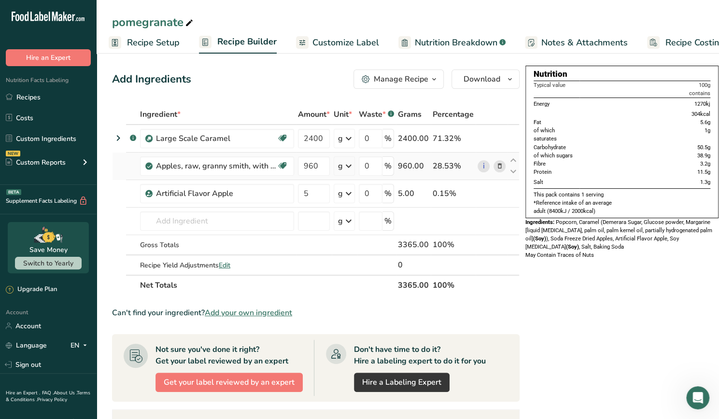
click at [497, 168] on icon at bounding box center [500, 166] width 7 height 10
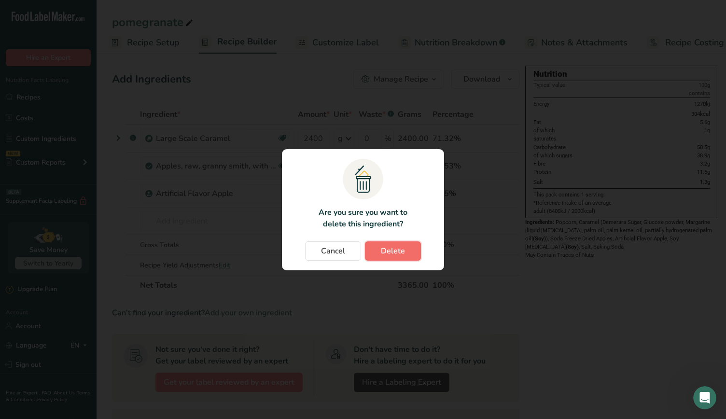
click at [400, 255] on span "Delete" at bounding box center [393, 251] width 24 height 12
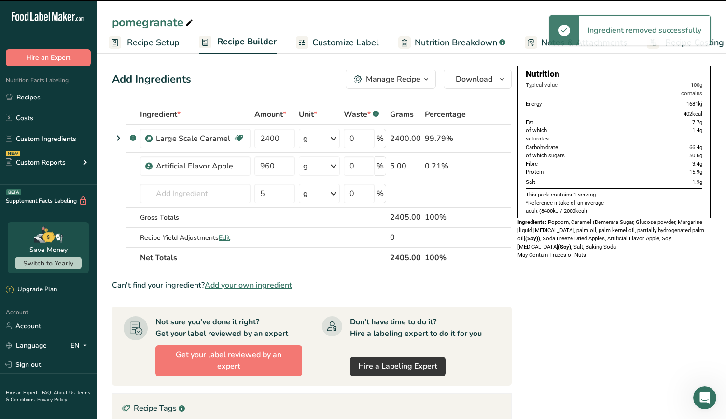
type input "5"
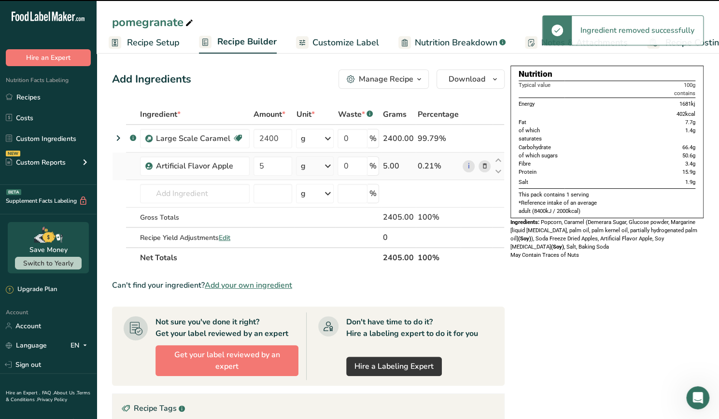
click at [482, 169] on icon at bounding box center [484, 166] width 7 height 10
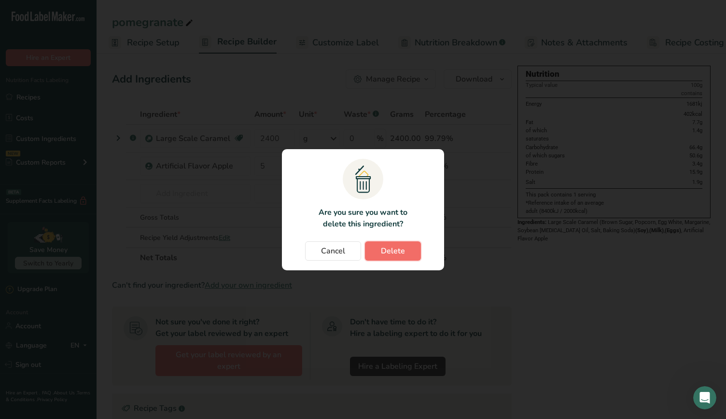
click at [385, 246] on span "Delete" at bounding box center [393, 251] width 24 height 12
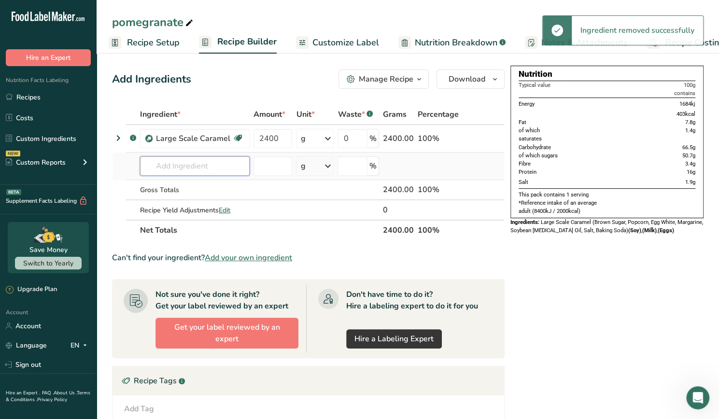
click at [197, 159] on input "text" at bounding box center [195, 165] width 110 height 19
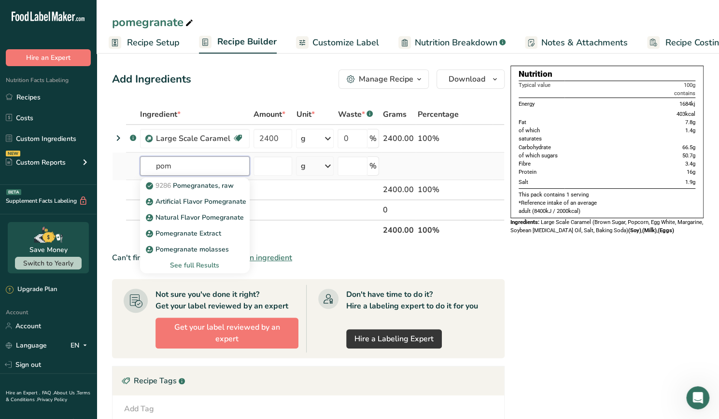
type input "pom"
click at [211, 264] on div "See full Results" at bounding box center [195, 265] width 94 height 10
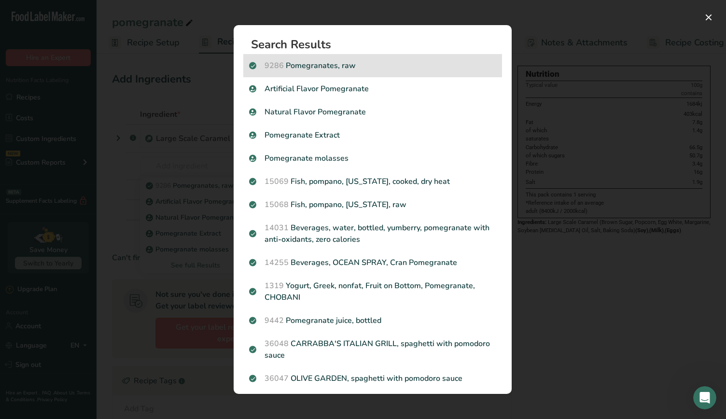
click at [371, 62] on p "9286 Pomegranates, raw" at bounding box center [372, 66] width 247 height 12
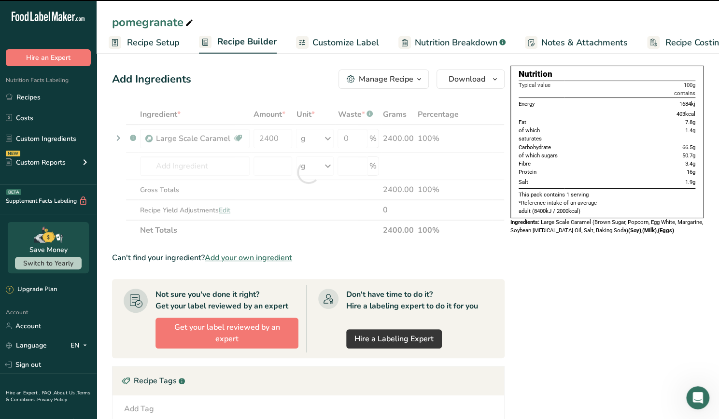
type input "0"
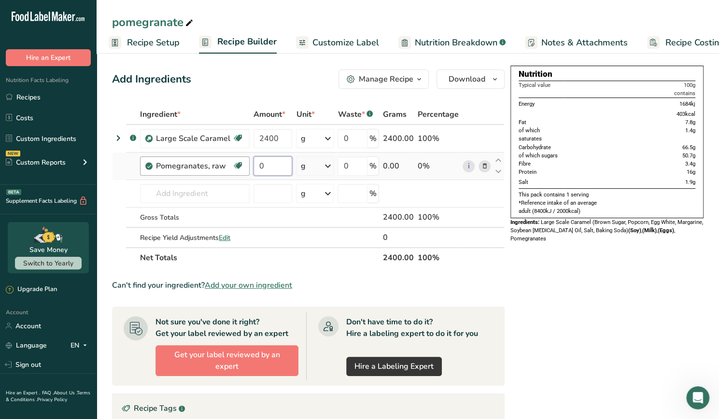
drag, startPoint x: 266, startPoint y: 170, endPoint x: 245, endPoint y: 163, distance: 22.2
click at [245, 163] on tr "Pomegranates, raw Source of Antioxidants Dairy free Gluten free Vegan Vegetaria…" at bounding box center [309, 167] width 392 height 28
type input "1.2"
click at [368, 281] on div "Can't find your ingredient? Add your own ingredient" at bounding box center [308, 286] width 393 height 12
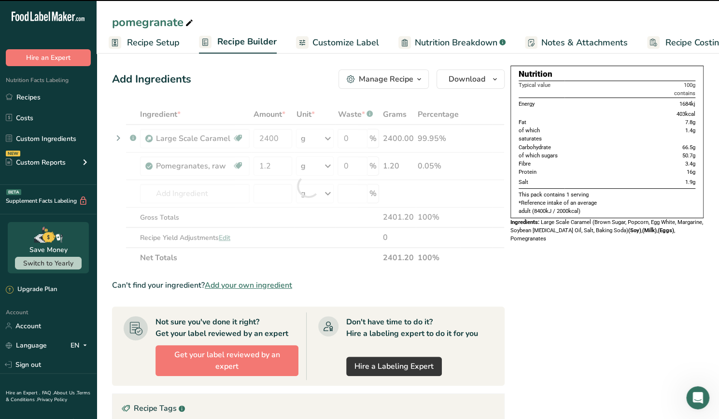
click at [474, 40] on span "Nutrition Breakdown" at bounding box center [456, 42] width 83 height 13
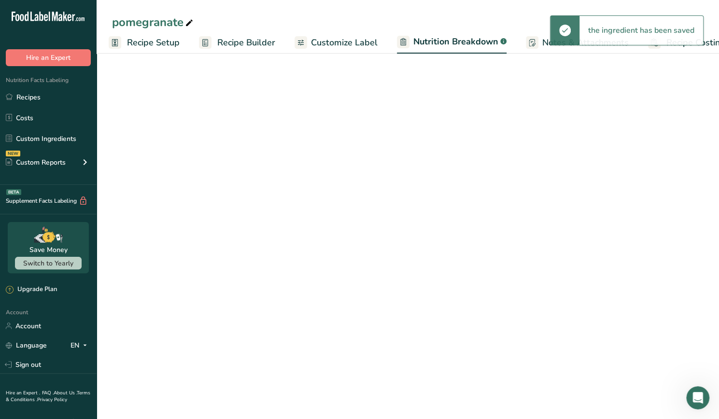
scroll to position [0, 25]
click at [340, 45] on span "Customize Label" at bounding box center [323, 42] width 67 height 13
select select "Calories"
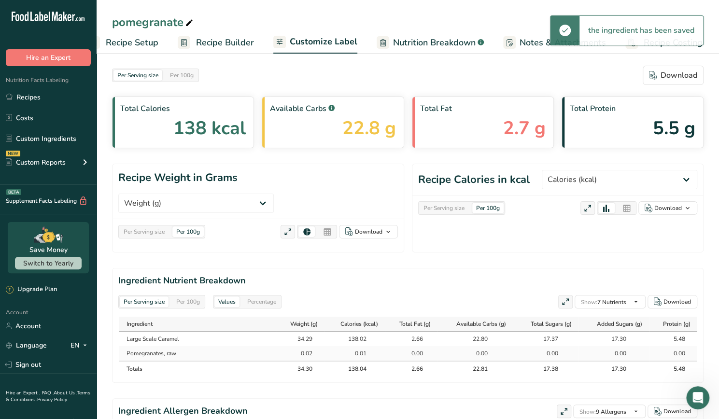
scroll to position [0, 24]
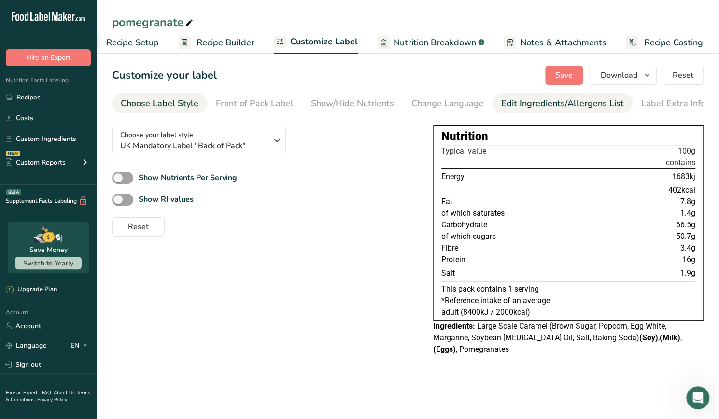
click at [530, 105] on div "Edit Ingredients/Allergens List" at bounding box center [562, 103] width 123 height 13
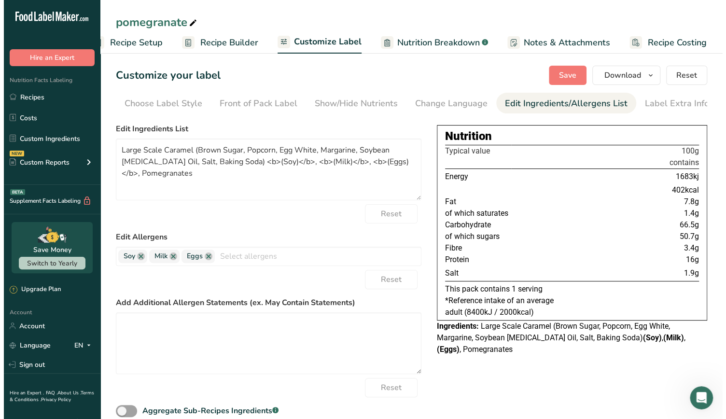
scroll to position [0, 3]
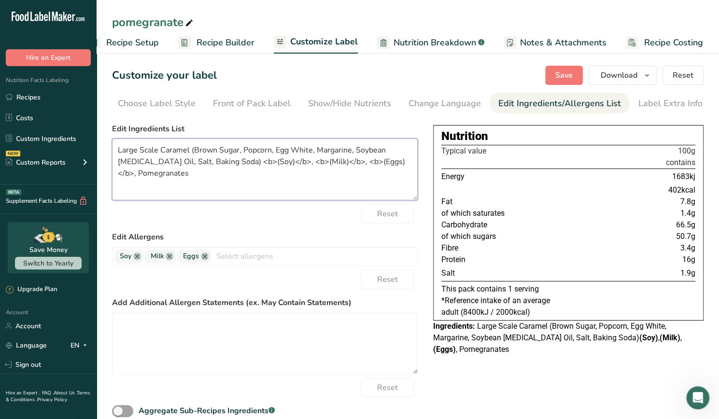
drag, startPoint x: 241, startPoint y: 184, endPoint x: 99, endPoint y: 151, distance: 144.7
click at [99, 151] on section "Customize your label Save Download Choose what to show on your downloaded label…" at bounding box center [408, 253] width 623 height 406
paste textarea "pomegranate"
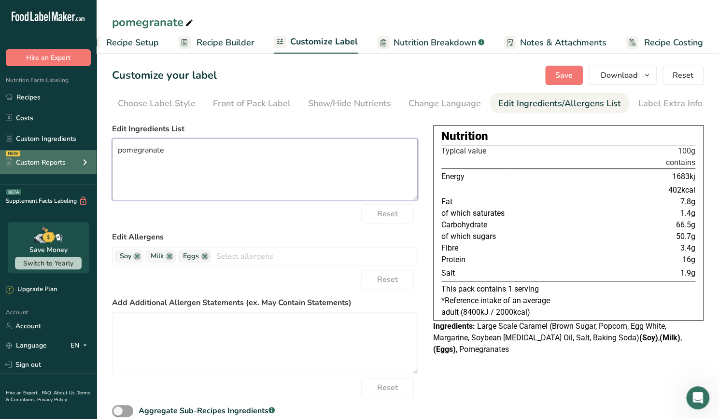
drag, startPoint x: 199, startPoint y: 155, endPoint x: 55, endPoint y: 151, distance: 144.0
click at [55, 151] on div ".a-20{fill:#fff;} Hire an Expert Nutrition Facts Labeling Recipes Costs Custom …" at bounding box center [359, 228] width 719 height 456
type textarea "#"
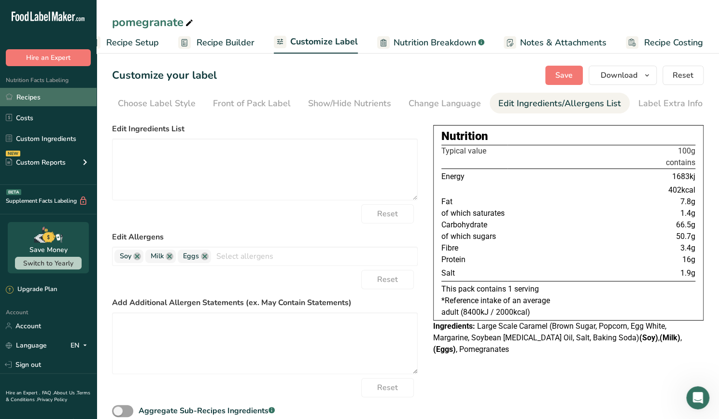
click at [48, 99] on link "Recipes" at bounding box center [48, 97] width 97 height 18
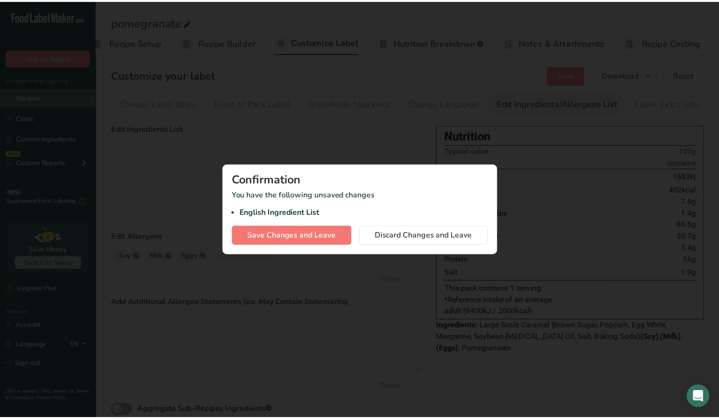
scroll to position [0, 16]
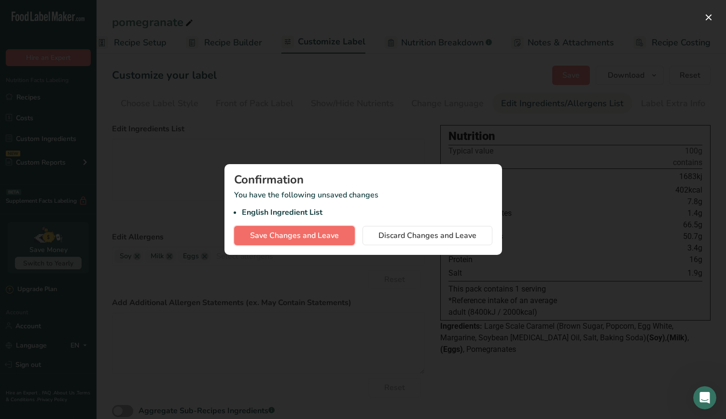
click at [323, 231] on span "Save Changes and Leave" at bounding box center [294, 236] width 89 height 12
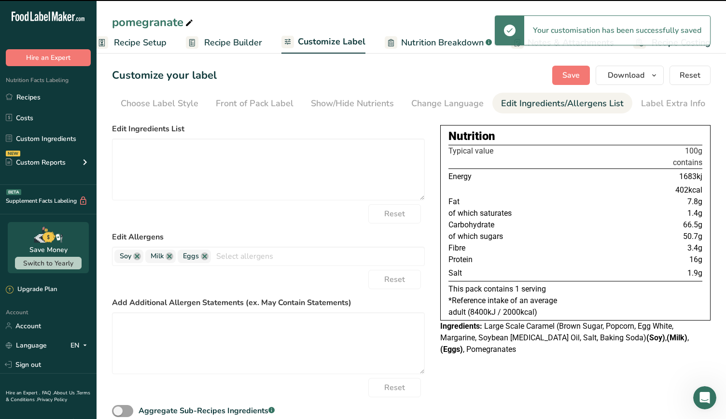
type textarea "Large Scale Caramel (Brown Sugar, Popcorn, Egg White, Margarine, Soybean [MEDIC…"
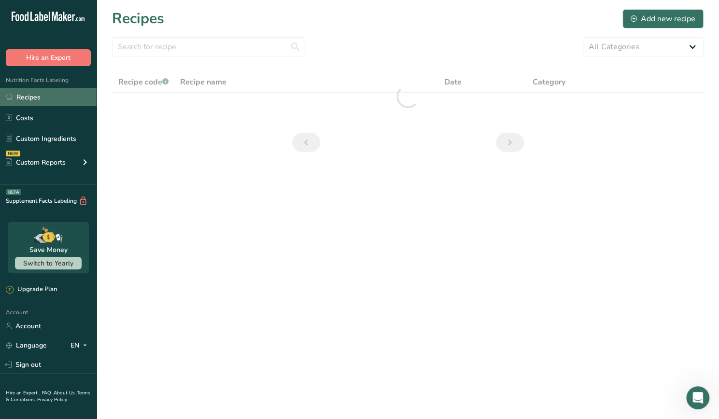
click at [57, 99] on link "Recipes" at bounding box center [48, 97] width 97 height 18
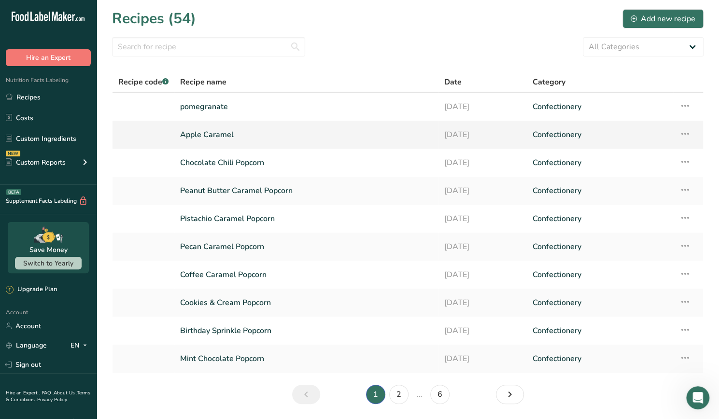
click at [258, 135] on link "Apple Caramel" at bounding box center [306, 135] width 253 height 20
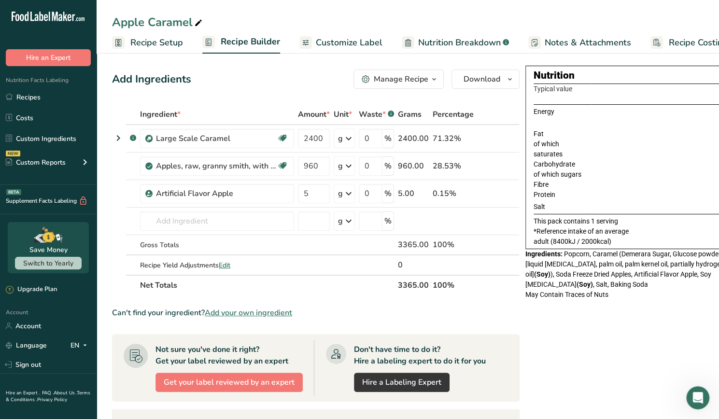
click at [343, 46] on span "Customize Label" at bounding box center [349, 42] width 67 height 13
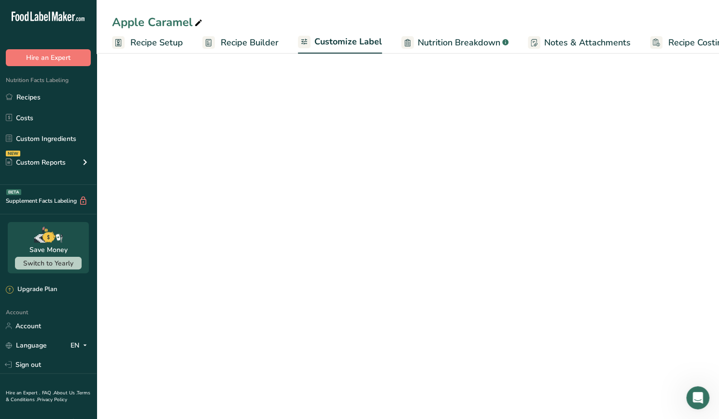
scroll to position [0, 24]
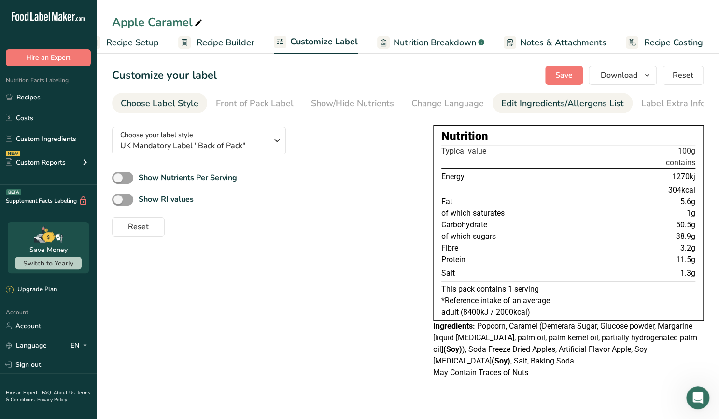
click at [554, 99] on div "Edit Ingredients/Allergens List" at bounding box center [562, 103] width 123 height 13
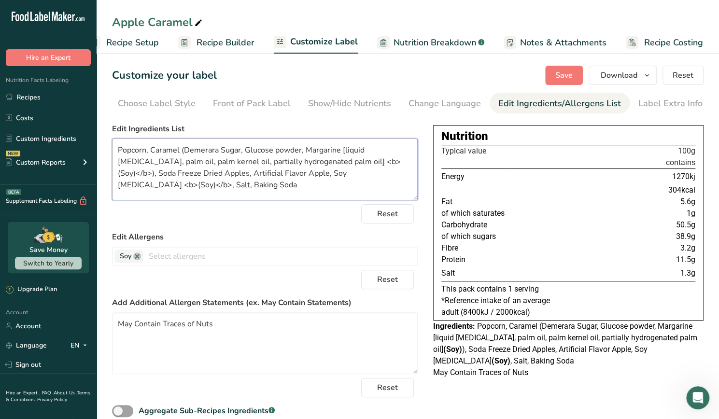
drag, startPoint x: 269, startPoint y: 191, endPoint x: 118, endPoint y: 163, distance: 153.3
click at [118, 163] on textarea "Popcorn, Caramel (Demerara Sugar, Glucose powder, Margarine [liquid [MEDICAL_DA…" at bounding box center [265, 170] width 306 height 62
click at [175, 207] on div "Reset" at bounding box center [265, 213] width 306 height 19
drag, startPoint x: 170, startPoint y: 186, endPoint x: 102, endPoint y: 144, distance: 79.8
click at [102, 144] on section "Customize your label Save Download Choose what to show on your downloaded label…" at bounding box center [408, 253] width 623 height 406
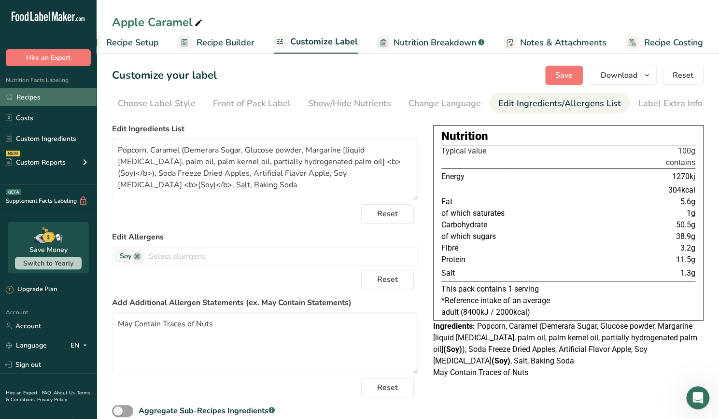
click at [23, 104] on link "Recipes" at bounding box center [48, 97] width 97 height 18
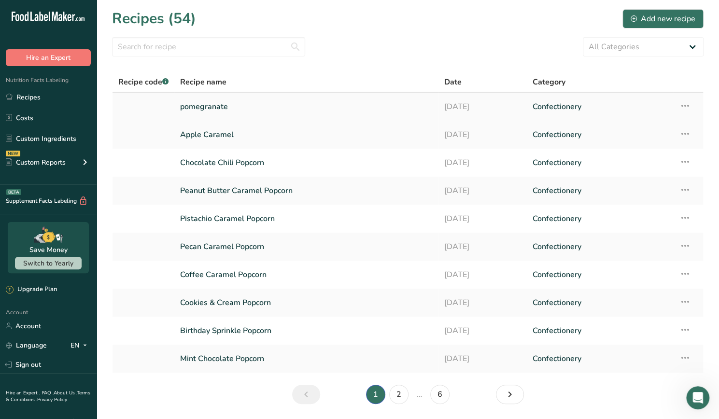
click at [241, 112] on link "pomegranate" at bounding box center [306, 107] width 253 height 20
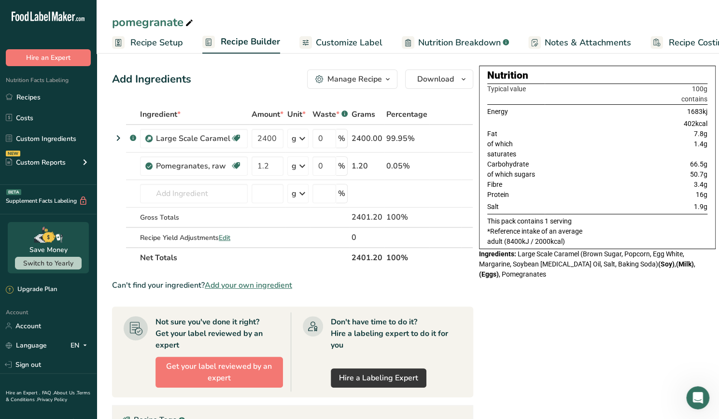
click at [346, 42] on span "Customize Label" at bounding box center [349, 42] width 67 height 13
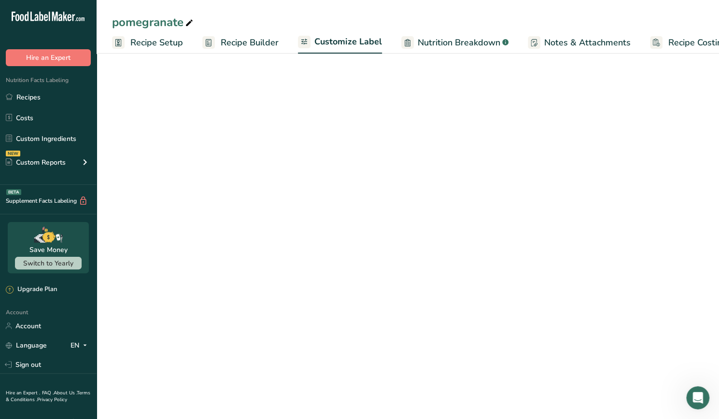
scroll to position [0, 24]
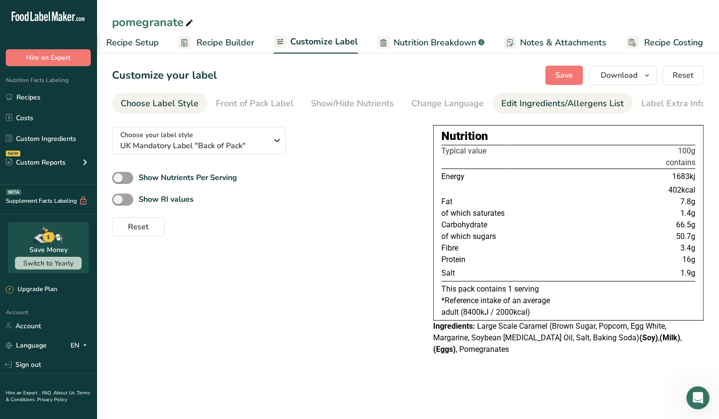
click at [510, 108] on div "Edit Ingredients/Allergens List" at bounding box center [562, 103] width 123 height 13
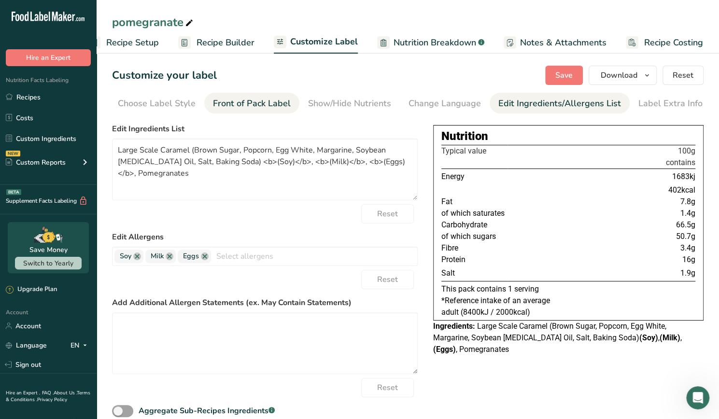
click at [276, 108] on div "Front of Pack Label" at bounding box center [252, 103] width 78 height 13
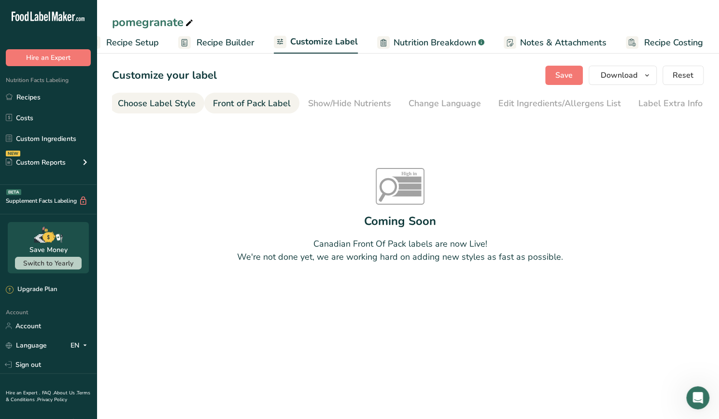
click at [168, 107] on div "Choose Label Style" at bounding box center [157, 103] width 78 height 13
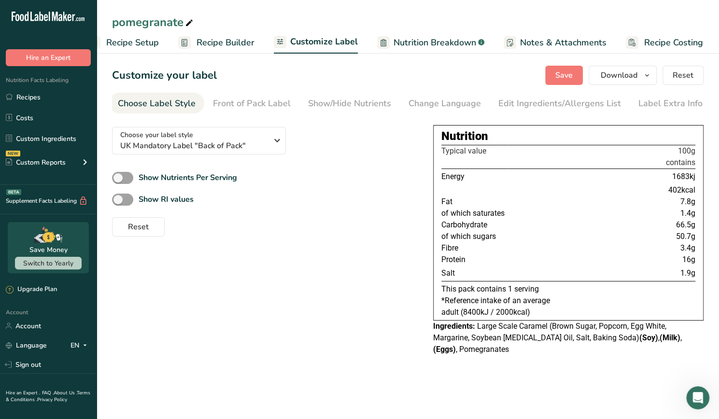
scroll to position [0, 0]
click at [517, 102] on div "Edit Ingredients/Allergens List" at bounding box center [562, 103] width 123 height 13
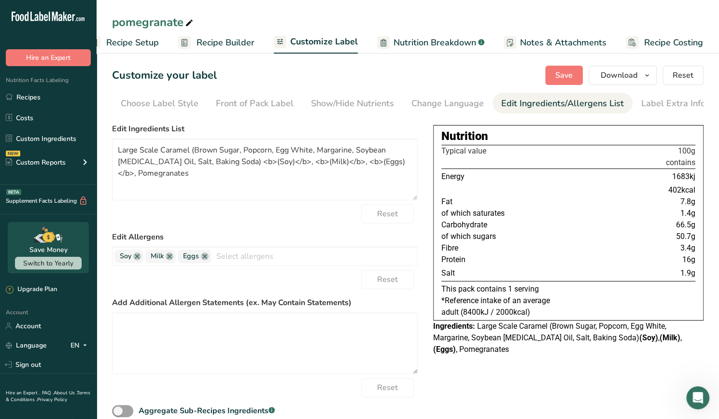
scroll to position [0, 3]
drag, startPoint x: 220, startPoint y: 185, endPoint x: 87, endPoint y: 151, distance: 136.6
click at [87, 151] on div ".a-20{fill:#fff;} Hire an Expert Nutrition Facts Labeling Recipes Costs Custom …" at bounding box center [359, 228] width 719 height 456
paste textarea "Popcorn, Caramel (Demerara Sugar, Glucose powder, Margarine [liquid [MEDICAL_DA…"
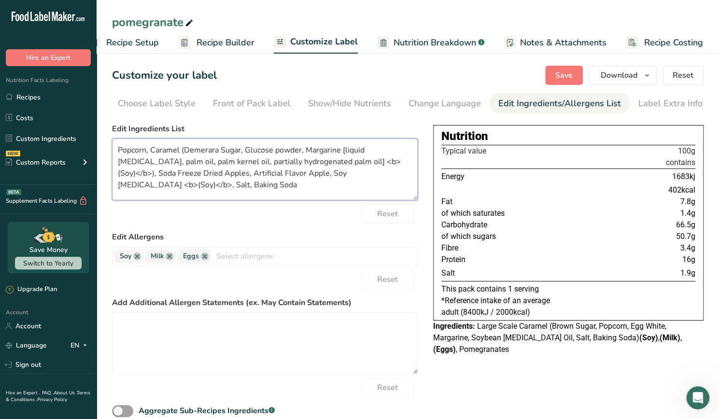
drag, startPoint x: 267, startPoint y: 177, endPoint x: 162, endPoint y: 179, distance: 104.4
click at [162, 179] on textarea "Popcorn, Caramel (Demerara Sugar, Glucose powder, Margarine [liquid [MEDICAL_DA…" at bounding box center [265, 170] width 306 height 62
type textarea "Popcorn, Caramel (Demerara Sugar, Glucose powder, Margarine [liquid [MEDICAL_DA…"
click at [206, 260] on link at bounding box center [205, 257] width 8 height 8
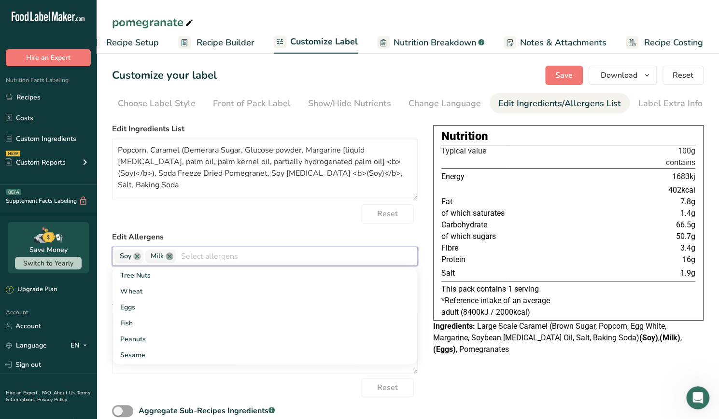
click at [169, 260] on link at bounding box center [170, 257] width 8 height 8
click at [331, 219] on div "Reset" at bounding box center [265, 213] width 306 height 19
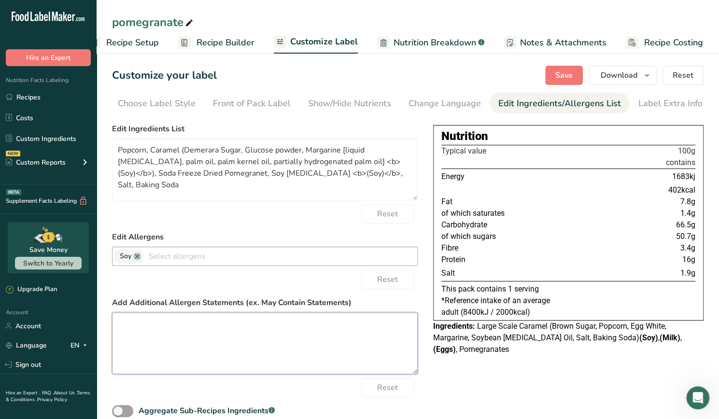
click at [259, 321] on textarea at bounding box center [265, 343] width 306 height 62
type textarea "See Allergens in Bold May Contain traces of Nuts"
click at [557, 72] on button "Save" at bounding box center [564, 75] width 38 height 19
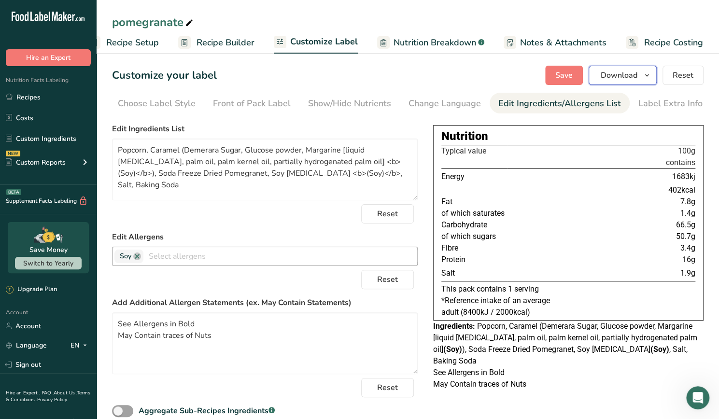
click at [647, 74] on icon "button" at bounding box center [647, 76] width 8 height 12
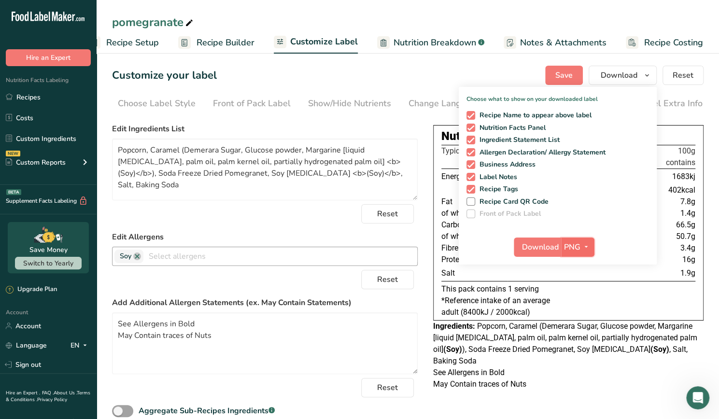
click at [587, 251] on icon "button" at bounding box center [586, 247] width 8 height 12
click at [582, 317] on link "PDF" at bounding box center [579, 315] width 31 height 16
click at [544, 248] on span "Download" at bounding box center [541, 247] width 37 height 12
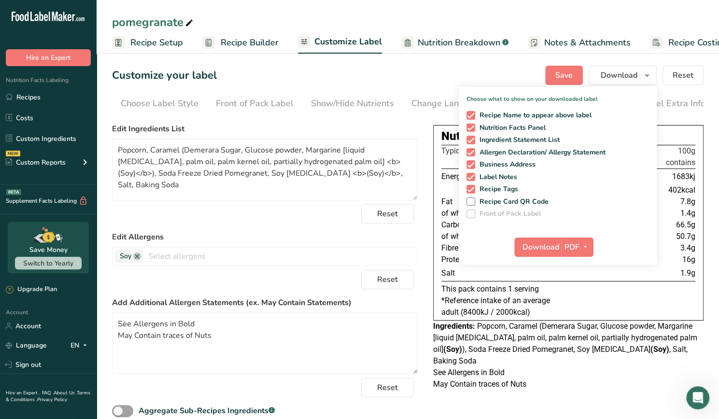
scroll to position [0, 3]
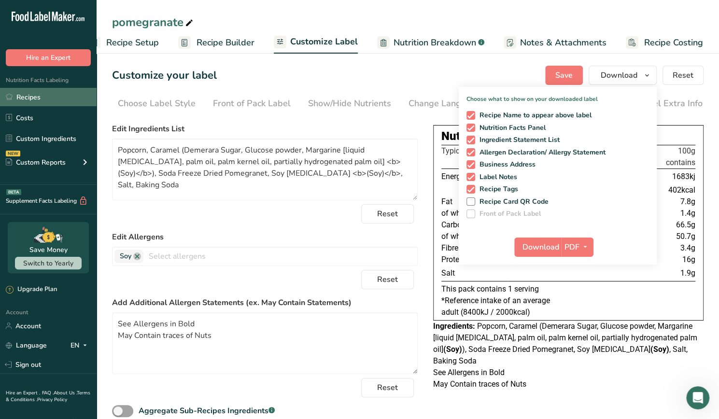
click at [66, 97] on link "Recipes" at bounding box center [48, 97] width 97 height 18
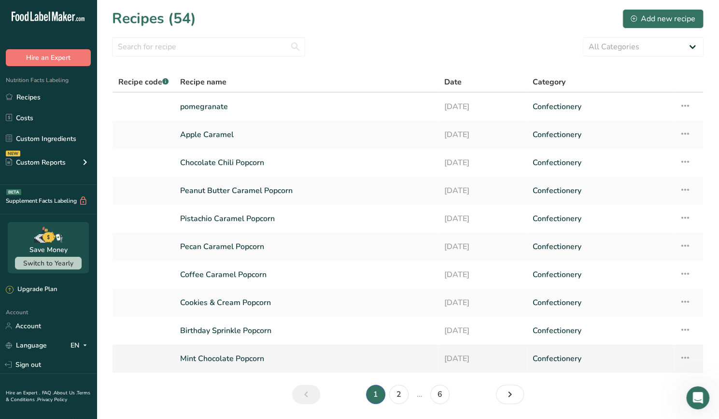
click at [297, 364] on link "Mint Chocolate Popcorn" at bounding box center [306, 359] width 253 height 20
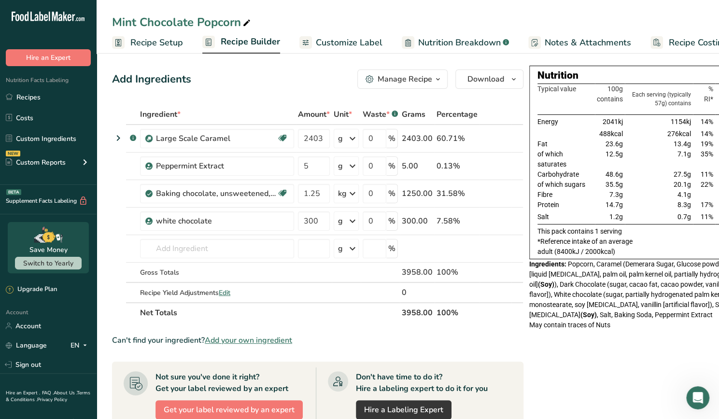
click at [235, 44] on span "Recipe Builder" at bounding box center [250, 41] width 59 height 13
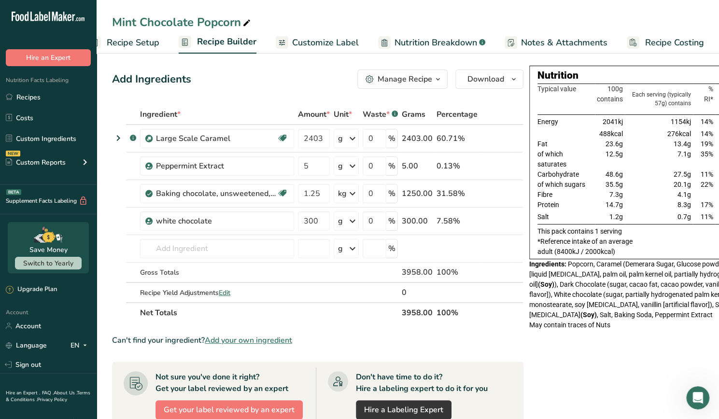
click at [424, 77] on div "Manage Recipe" at bounding box center [405, 79] width 55 height 12
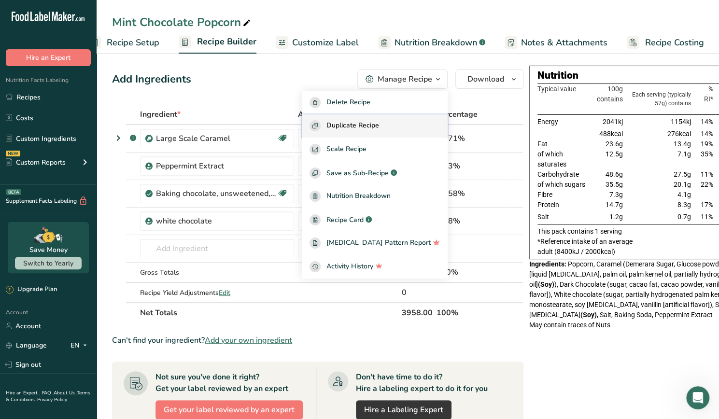
click at [408, 129] on div "Duplicate Recipe" at bounding box center [375, 125] width 130 height 11
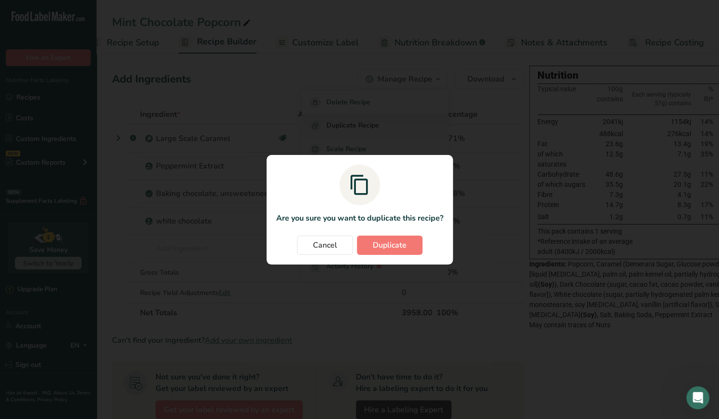
scroll to position [0, 16]
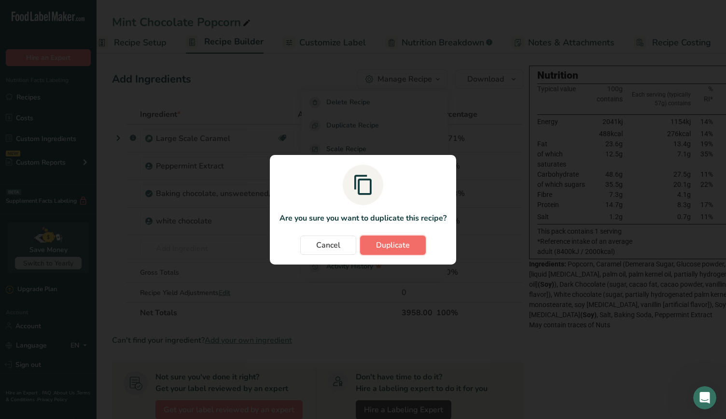
click at [400, 243] on span "Duplicate" at bounding box center [393, 246] width 34 height 12
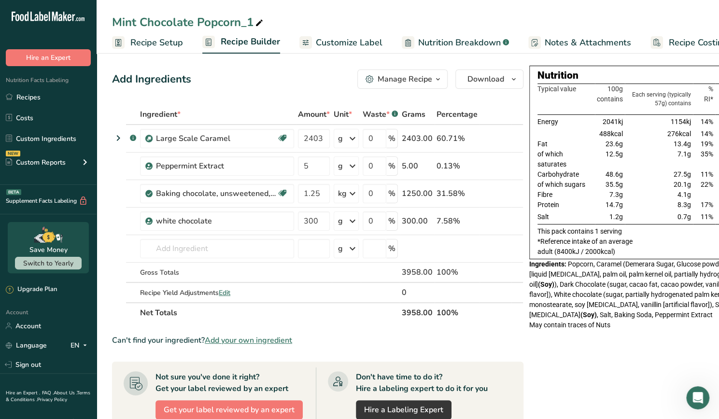
click at [170, 43] on span "Recipe Setup" at bounding box center [156, 42] width 53 height 13
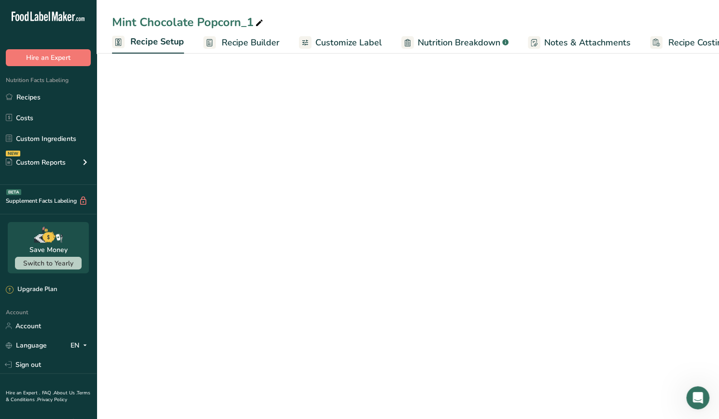
scroll to position [0, 3]
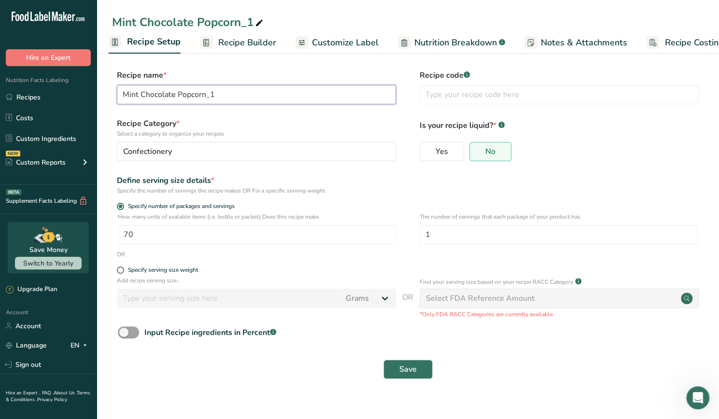
drag, startPoint x: 223, startPoint y: 96, endPoint x: 99, endPoint y: 106, distance: 124.0
click at [99, 106] on section "Recipe name * Mint Chocolate Popcorn_1 Recipe code .a-a{fill:#347362;}.b-a{fill…" at bounding box center [408, 225] width 623 height 350
type input "Cinnamon Bun"
click at [410, 367] on span "Save" at bounding box center [407, 370] width 17 height 12
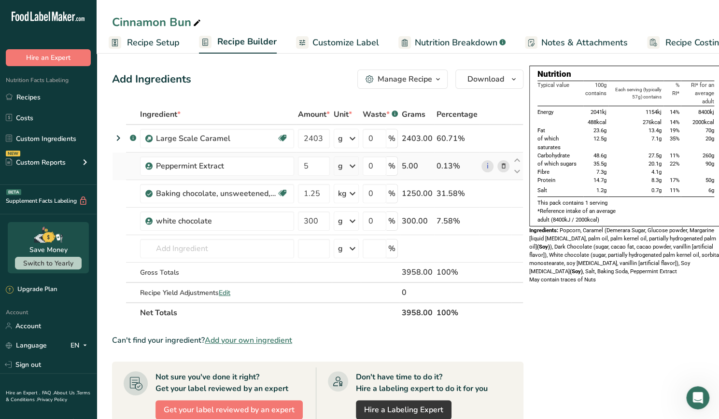
click at [500, 167] on icon at bounding box center [503, 166] width 7 height 10
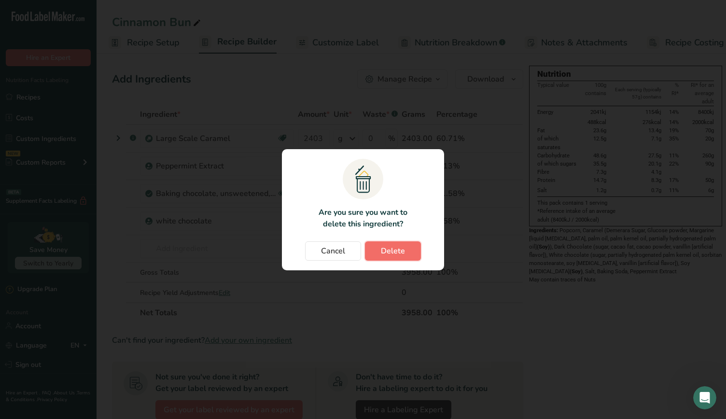
click at [397, 255] on span "Delete" at bounding box center [393, 251] width 24 height 12
type input "1.25"
type input "300"
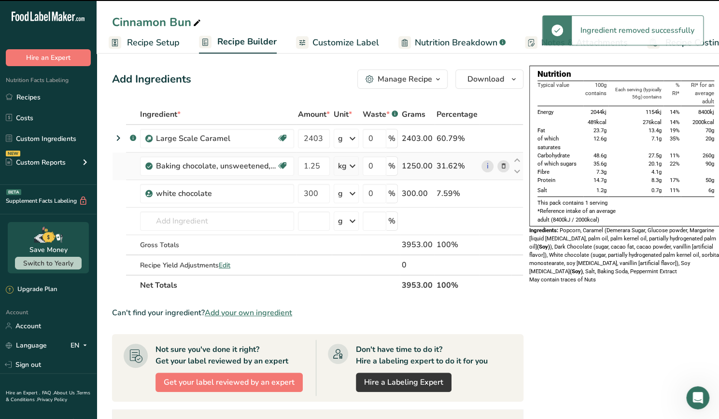
click at [503, 164] on icon at bounding box center [503, 166] width 7 height 10
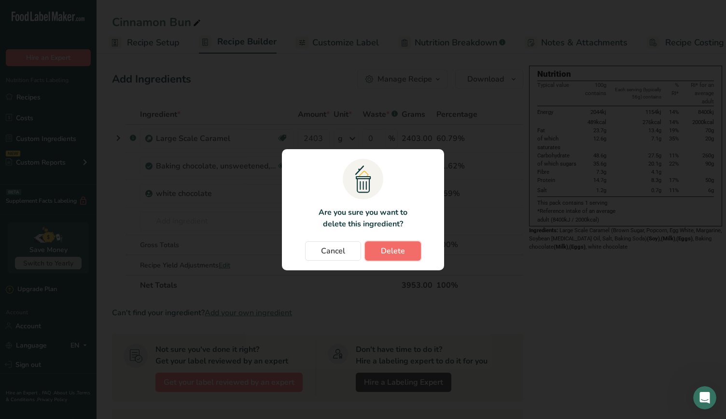
click at [409, 250] on button "Delete" at bounding box center [393, 250] width 56 height 19
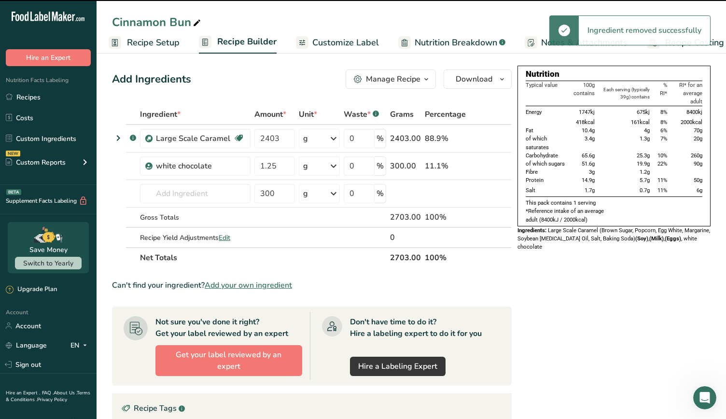
type input "300"
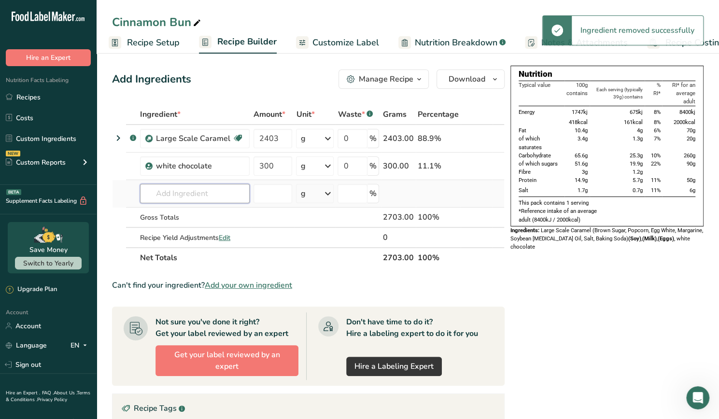
click at [221, 188] on input "text" at bounding box center [195, 193] width 110 height 19
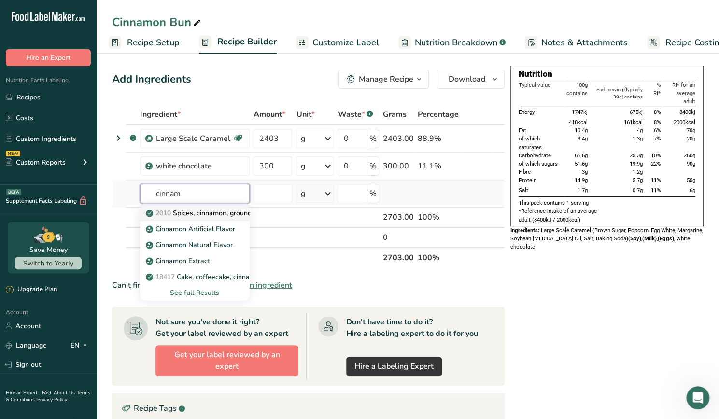
type input "cinnam"
click at [220, 210] on p "2010 Spices, cinnamon, ground" at bounding box center [200, 213] width 104 height 10
type input "Spices, cinnamon, ground"
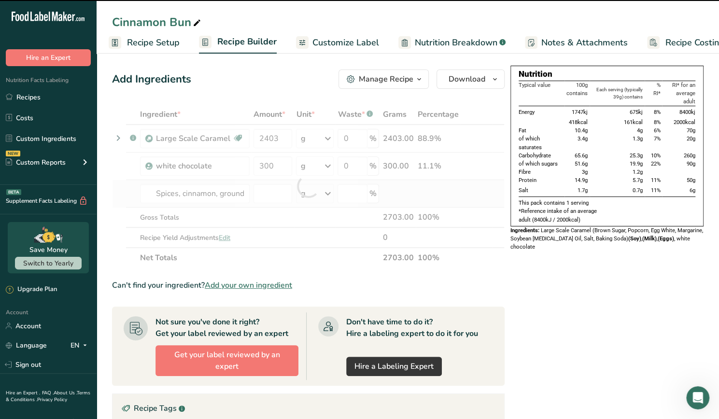
click at [327, 199] on icon at bounding box center [328, 193] width 12 height 17
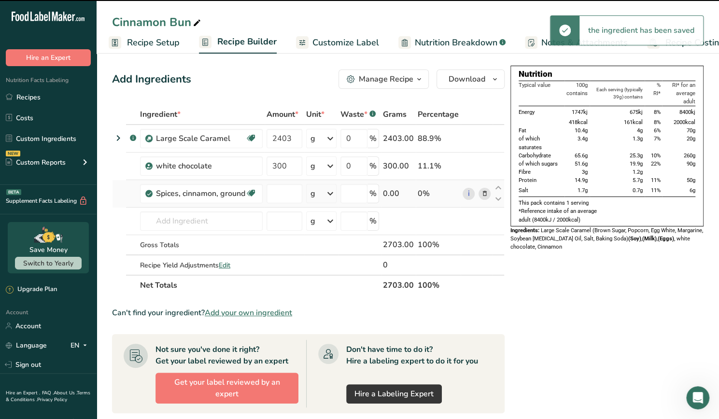
type input "0"
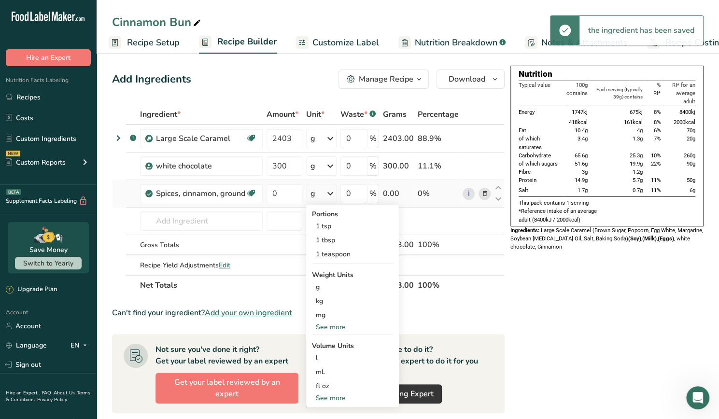
click at [330, 195] on icon at bounding box center [331, 193] width 12 height 17
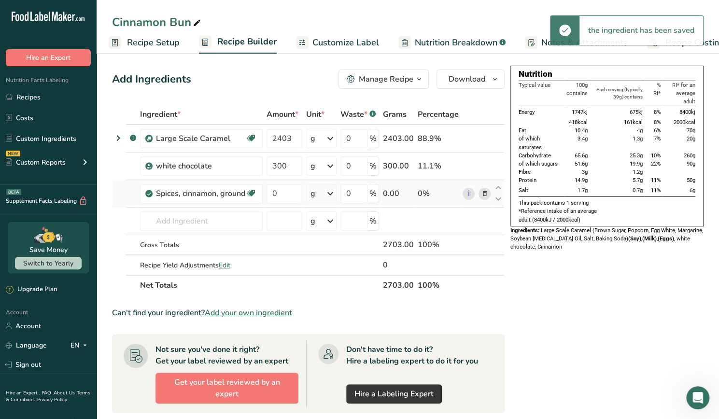
click at [330, 195] on icon at bounding box center [331, 193] width 12 height 17
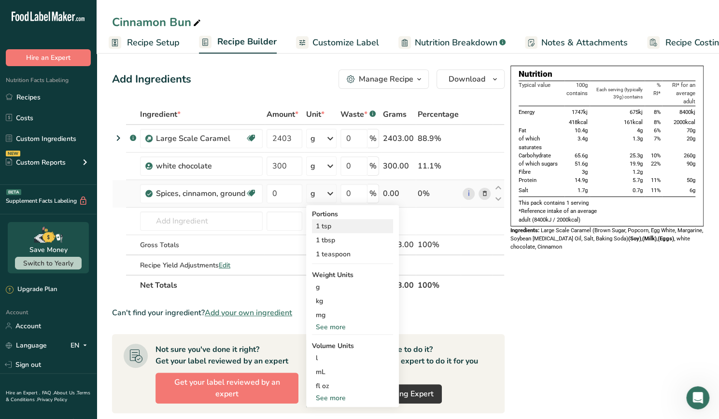
click at [335, 224] on div "1 tsp" at bounding box center [352, 226] width 81 height 14
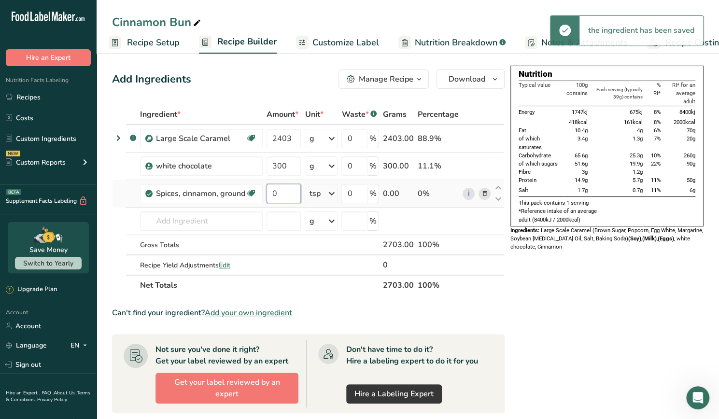
drag, startPoint x: 284, startPoint y: 194, endPoint x: 265, endPoint y: 194, distance: 18.8
click at [265, 194] on td "0" at bounding box center [284, 194] width 38 height 28
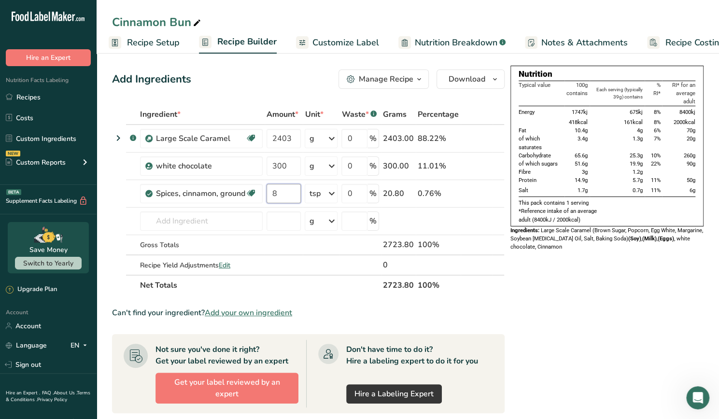
type input "8"
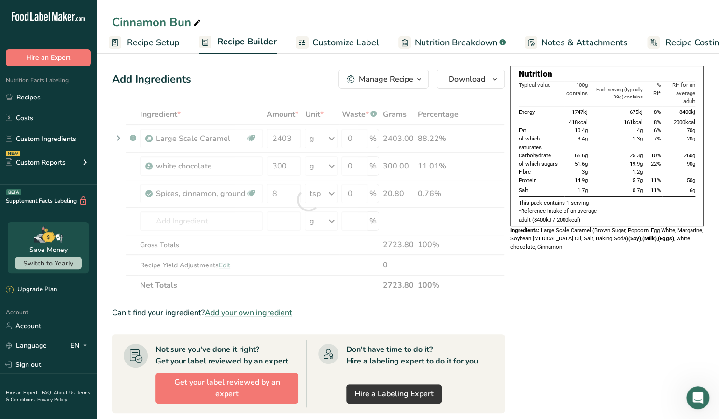
click at [350, 46] on span "Customize Label" at bounding box center [345, 42] width 67 height 13
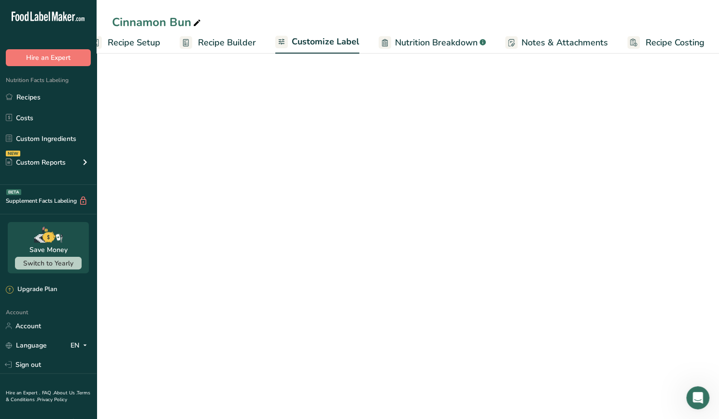
scroll to position [0, 24]
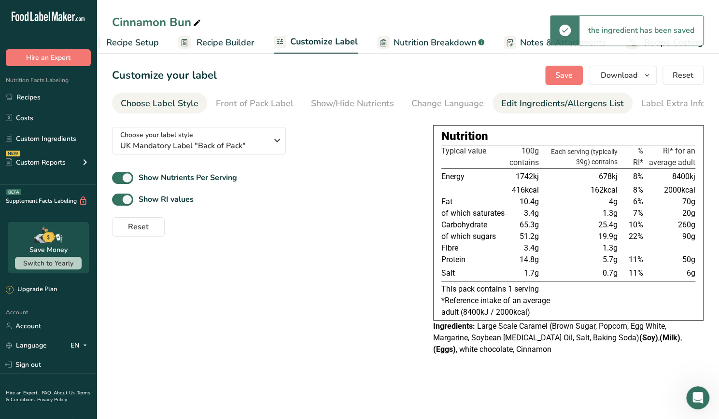
click at [494, 100] on li "Edit Ingredients/Allergens List" at bounding box center [563, 103] width 140 height 21
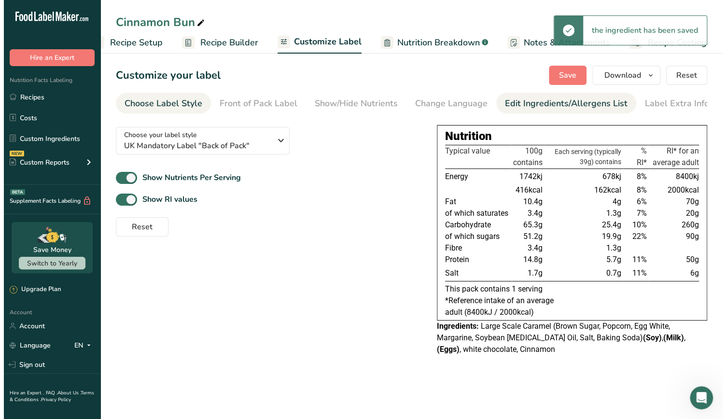
scroll to position [0, 3]
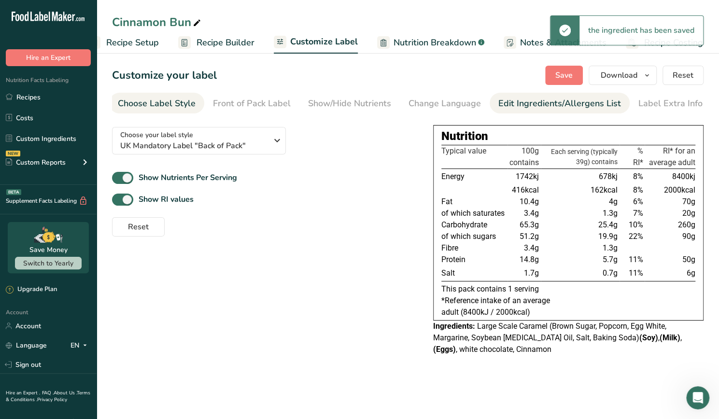
click at [494, 100] on li "Edit Ingredients/Allergens List" at bounding box center [560, 103] width 140 height 21
click at [550, 112] on link "Edit Ingredients/Allergens List" at bounding box center [559, 104] width 123 height 22
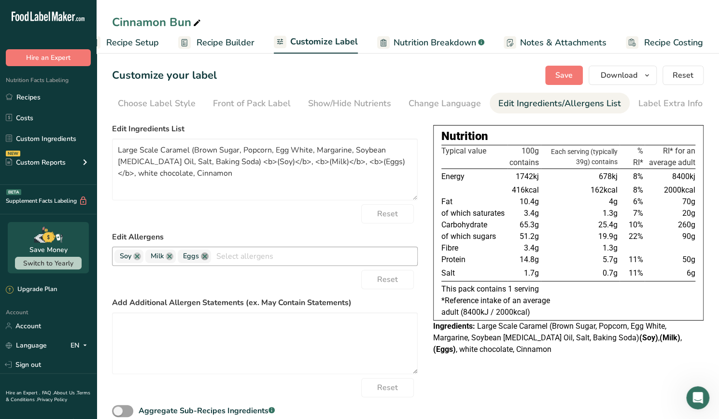
click at [205, 257] on link at bounding box center [205, 257] width 8 height 8
click at [171, 260] on link at bounding box center [170, 257] width 8 height 8
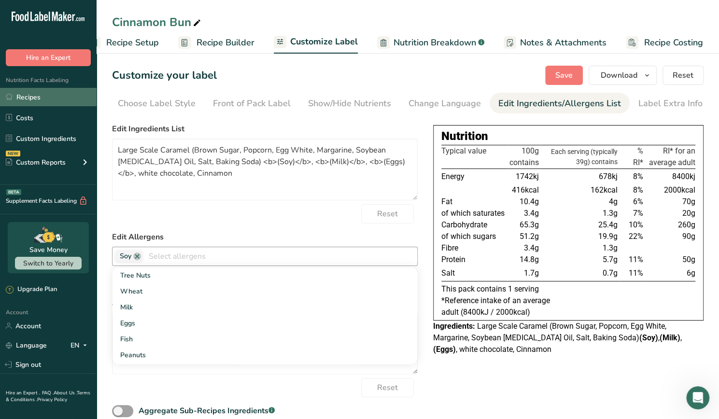
click at [68, 97] on link "Recipes" at bounding box center [48, 97] width 97 height 18
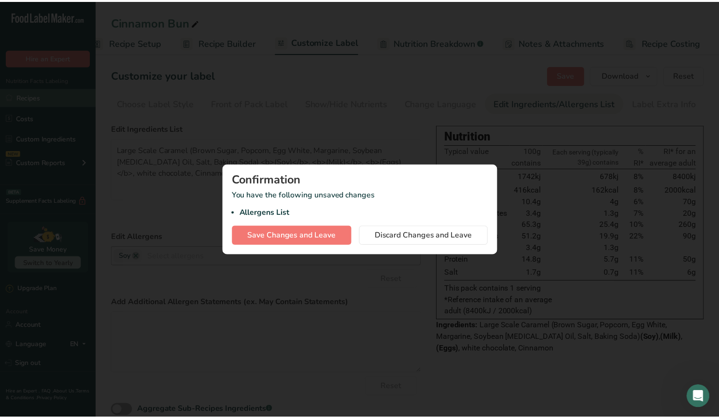
scroll to position [0, 16]
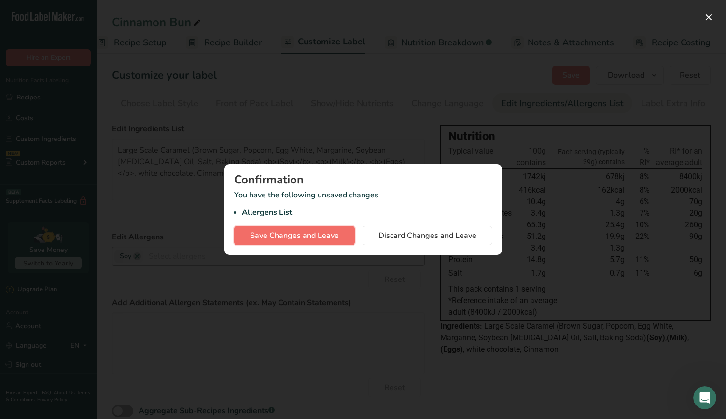
click at [312, 239] on span "Save Changes and Leave" at bounding box center [294, 236] width 89 height 12
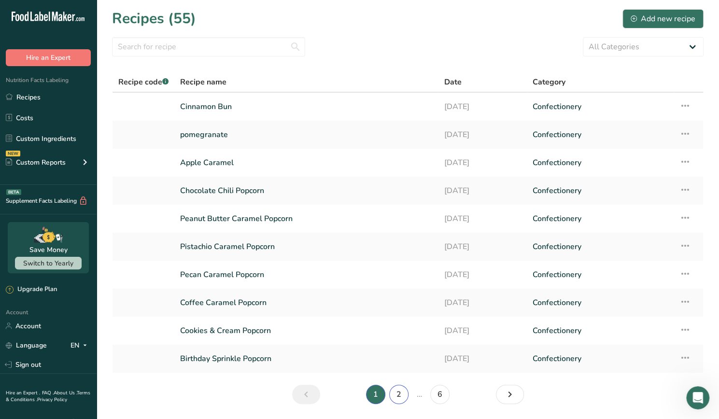
click at [400, 396] on link "2" at bounding box center [398, 394] width 19 height 19
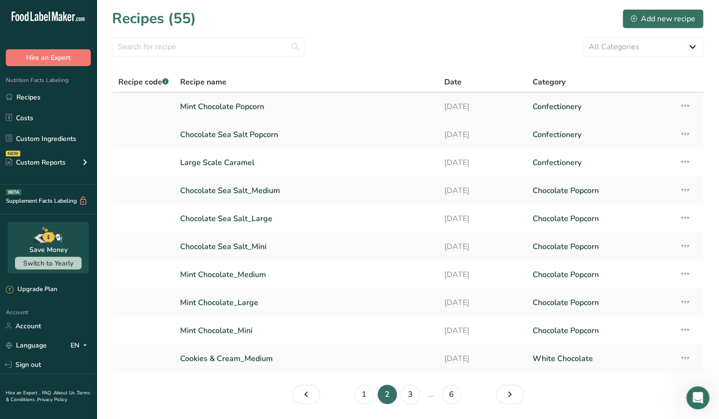
click at [319, 108] on link "Mint Chocolate Popcorn" at bounding box center [306, 107] width 253 height 20
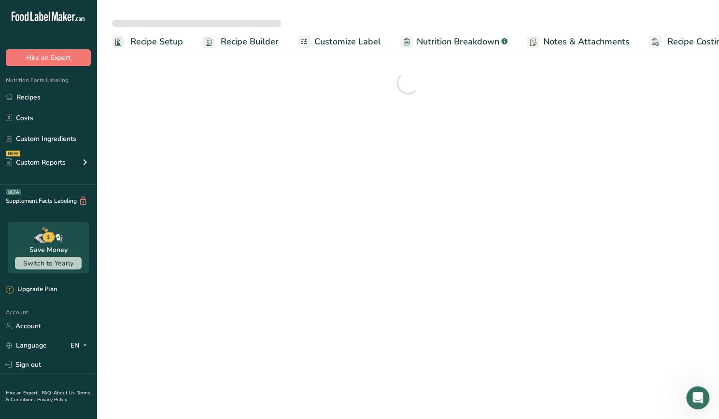
click at [357, 40] on span "Customize Label" at bounding box center [347, 41] width 67 height 13
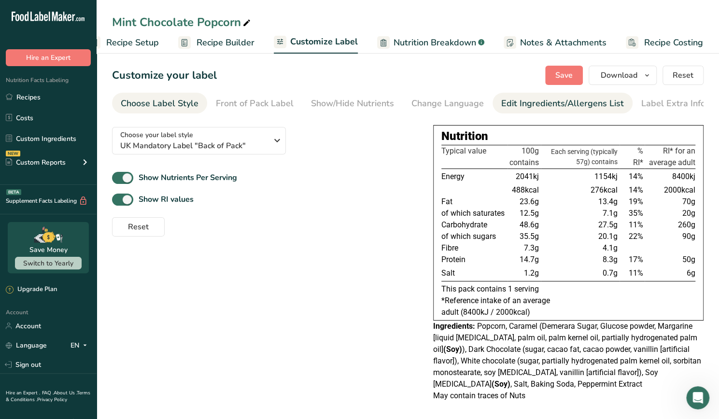
click at [519, 104] on div "Edit Ingredients/Allergens List" at bounding box center [562, 103] width 123 height 13
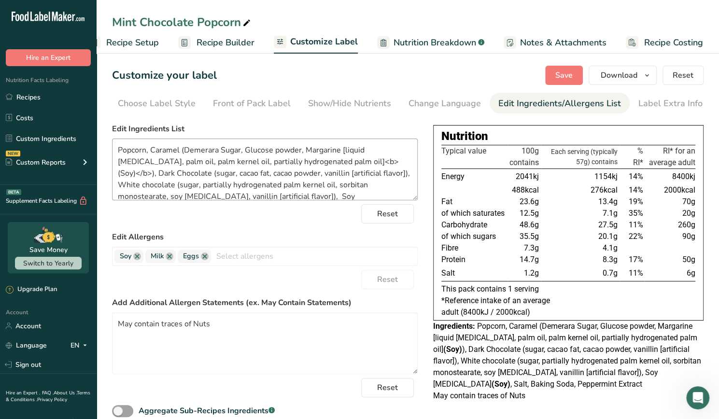
scroll to position [19, 0]
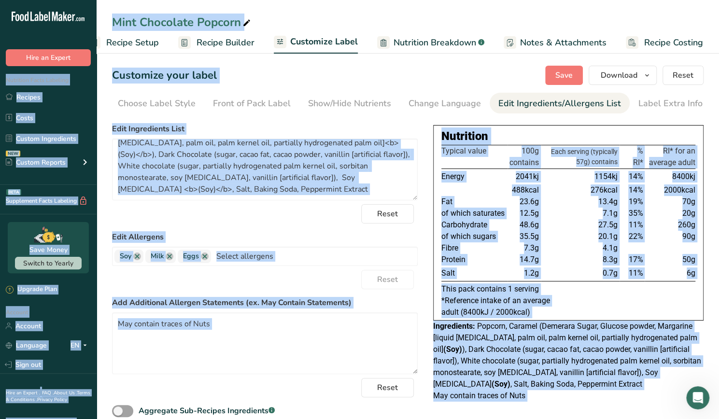
click at [303, 209] on div "Reset" at bounding box center [265, 213] width 306 height 19
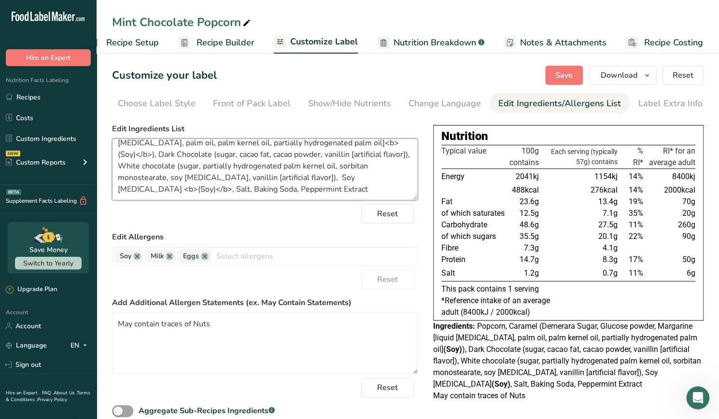
click at [245, 196] on textarea "Popcorn, Caramel (Demerara Sugar, Glucose powder, Margarine [liquid soybean oil…" at bounding box center [265, 170] width 306 height 62
click at [48, 99] on link "Recipes" at bounding box center [48, 97] width 97 height 18
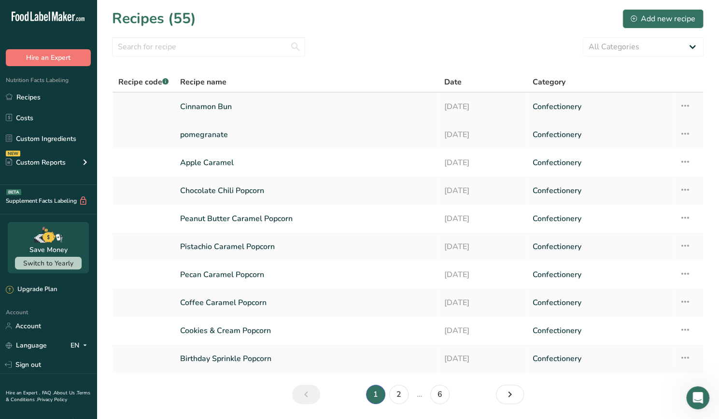
click at [275, 114] on link "Cinnamon Bun" at bounding box center [306, 107] width 253 height 20
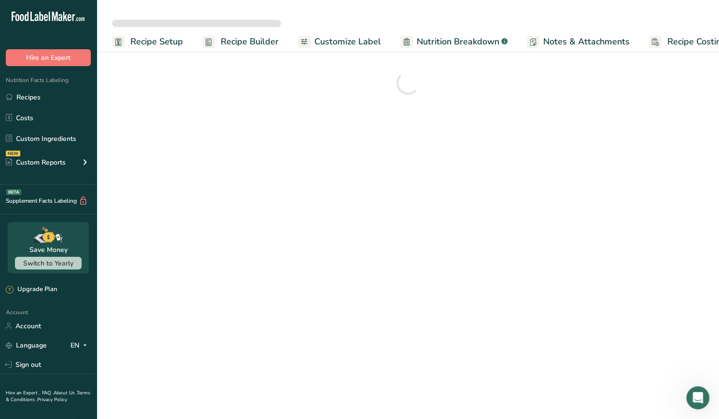
click at [345, 43] on span "Customize Label" at bounding box center [347, 41] width 67 height 13
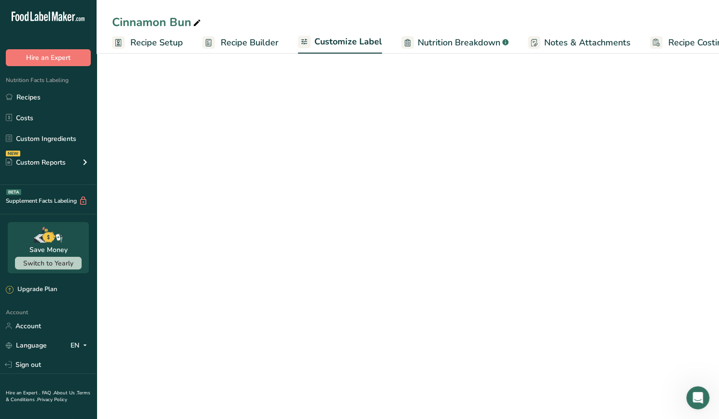
scroll to position [0, 24]
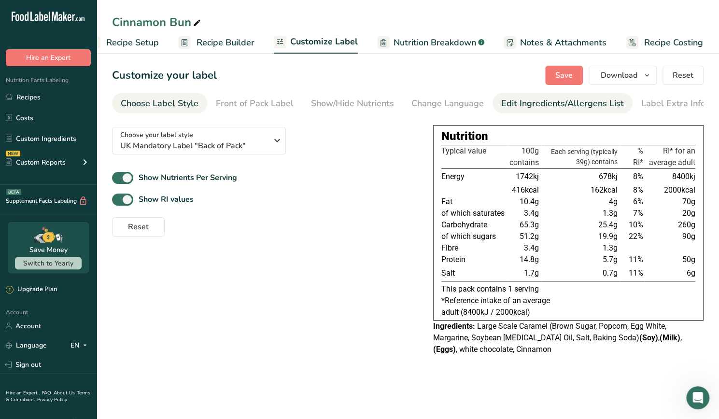
click at [537, 113] on link "Edit Ingredients/Allergens List" at bounding box center [562, 104] width 123 height 22
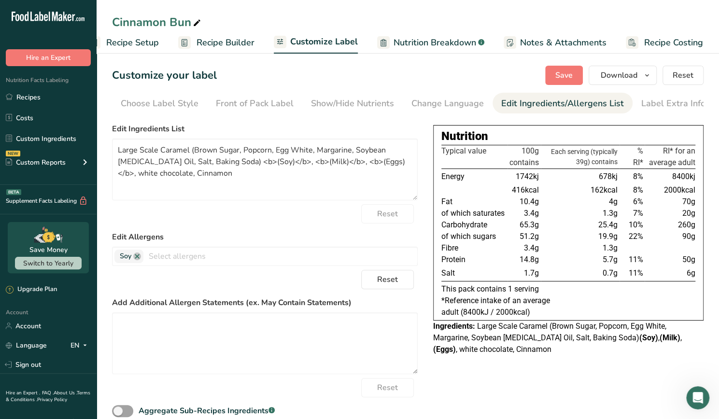
scroll to position [0, 3]
drag, startPoint x: 80, startPoint y: 122, endPoint x: 74, endPoint y: 121, distance: 6.4
click at [74, 121] on div ".a-20{fill:#fff;} Hire an Expert Nutrition Facts Labeling Recipes Costs Custom …" at bounding box center [359, 228] width 719 height 456
paste textarea "Popcorn, Caramel (Demerara Sugar, Glucose powder, Margarine [liquid soybean oil…"
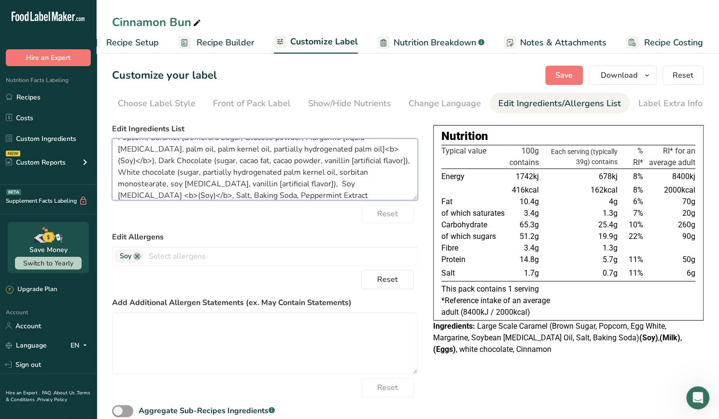
scroll to position [11, 0]
drag, startPoint x: 383, startPoint y: 151, endPoint x: 352, endPoint y: 166, distance: 34.8
click at [352, 166] on textarea "Popcorn, Caramel (Demerara Sugar, Glucose powder, Margarine [liquid soybean oil…" at bounding box center [265, 170] width 306 height 62
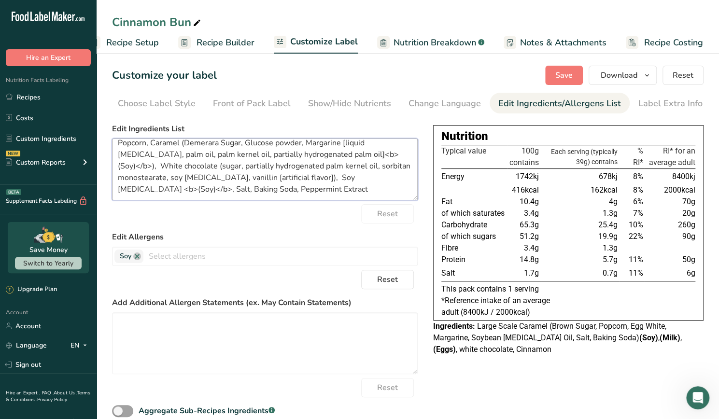
scroll to position [8, 0]
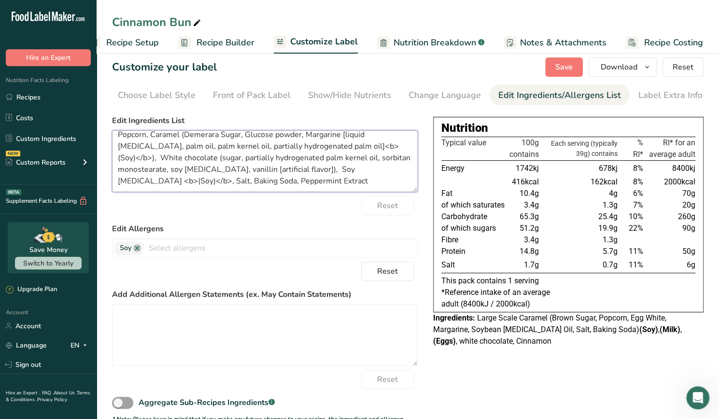
click at [253, 192] on textarea "Popcorn, Caramel (Demerara Sugar, Glucose powder, Margarine [liquid soybean oil…" at bounding box center [265, 161] width 306 height 62
drag, startPoint x: 255, startPoint y: 185, endPoint x: 179, endPoint y: 183, distance: 75.9
click at [179, 183] on textarea "Popcorn, Caramel (Demerara Sugar, Glucose powder, Margarine [liquid soybean oil…" at bounding box center [265, 161] width 306 height 62
click at [300, 174] on textarea "Popcorn, Caramel (Demerara Sugar, Glucose powder, Margarine [liquid soybean oil…" at bounding box center [265, 161] width 306 height 62
click at [300, 173] on textarea "Popcorn, Caramel (Demerara Sugar, Glucose powder, Margarine [liquid soybean oil…" at bounding box center [265, 161] width 306 height 62
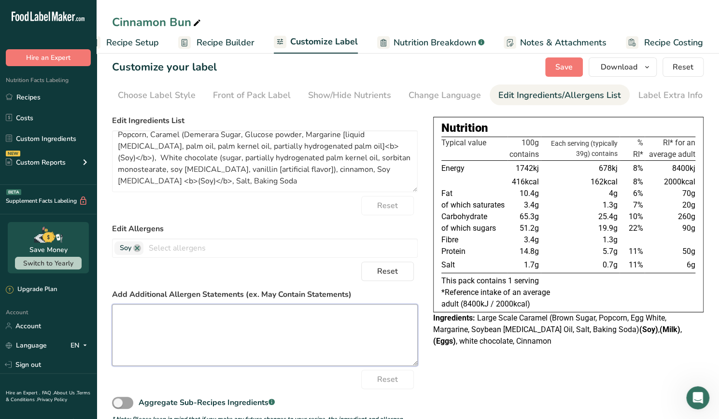
click at [207, 318] on textarea at bounding box center [265, 335] width 306 height 62
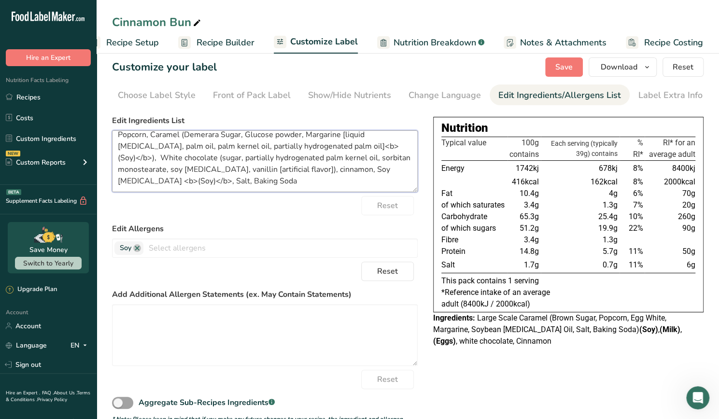
click at [300, 175] on textarea "Popcorn, Caramel (Demerara Sugar, Glucose powder, Margarine [liquid soybean oil…" at bounding box center [265, 161] width 306 height 62
type textarea "Popcorn, Caramel (Demerara Sugar, Glucose powder, Margarine [liquid soybean oil…"
click at [227, 304] on div "Add Additional Allergen Statements (ex. May Contain Statements)" at bounding box center [265, 327] width 306 height 77
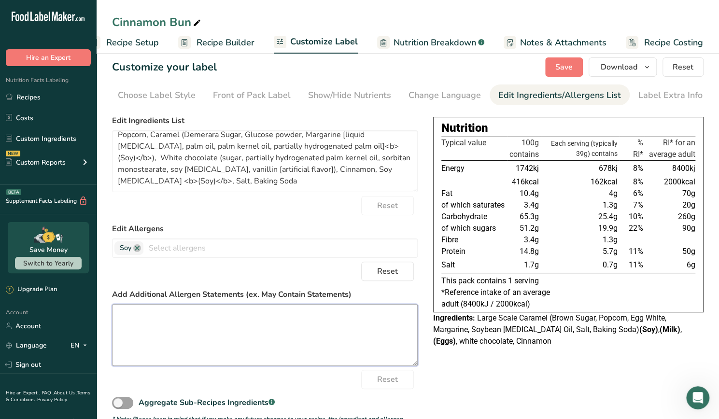
click at [217, 324] on textarea at bounding box center [265, 335] width 306 height 62
type textarea "Please see allergens in Bold May contain traces of nuts"
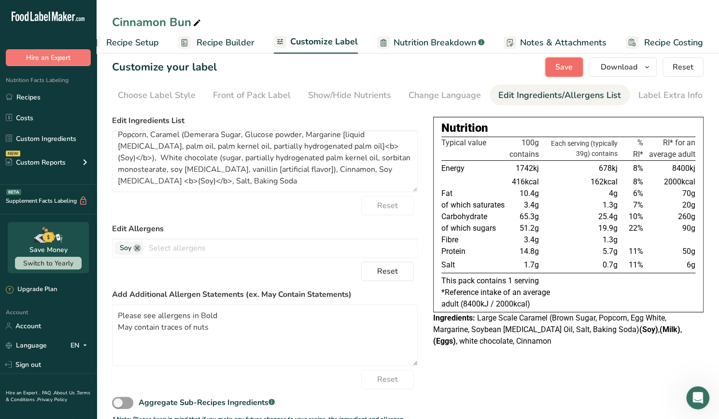
click at [571, 71] on span "Save" at bounding box center [563, 67] width 17 height 12
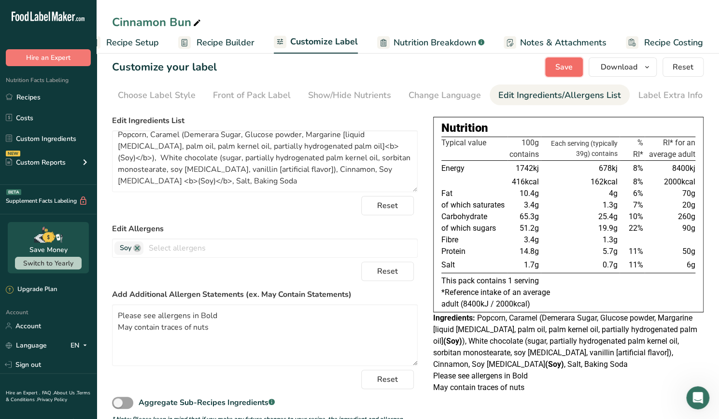
click at [571, 71] on span "Save" at bounding box center [563, 67] width 17 height 12
click at [625, 67] on span "Download" at bounding box center [619, 67] width 37 height 12
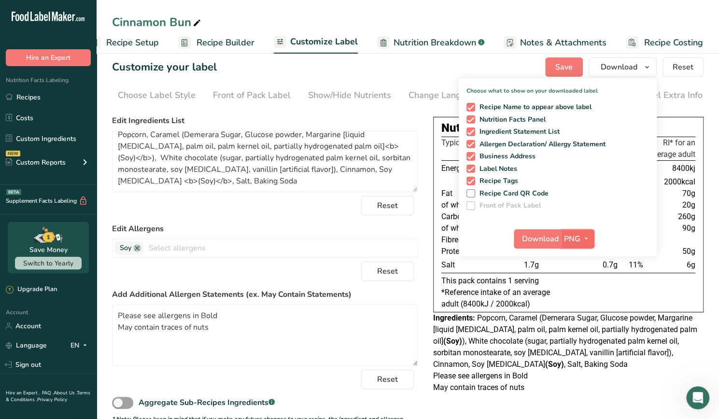
click at [590, 241] on icon "button" at bounding box center [586, 239] width 8 height 12
click at [586, 306] on link "PDF" at bounding box center [579, 306] width 31 height 16
click at [535, 240] on span "Download" at bounding box center [541, 239] width 37 height 12
